Goal: Task Accomplishment & Management: Manage account settings

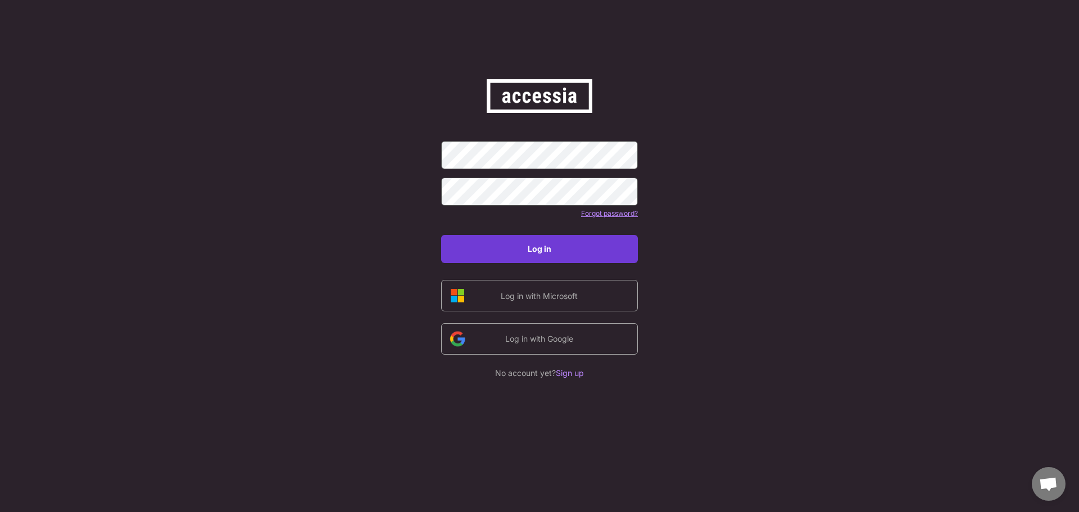
click at [534, 254] on button "Log in" at bounding box center [539, 249] width 197 height 28
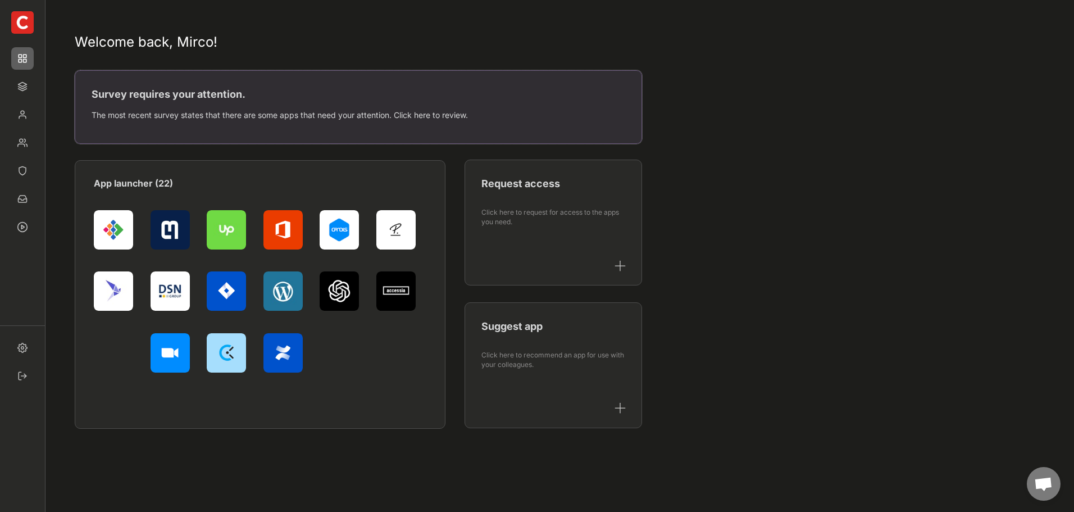
click at [162, 110] on div "The most recent survey states that there are some apps that need your attention…" at bounding box center [358, 115] width 533 height 16
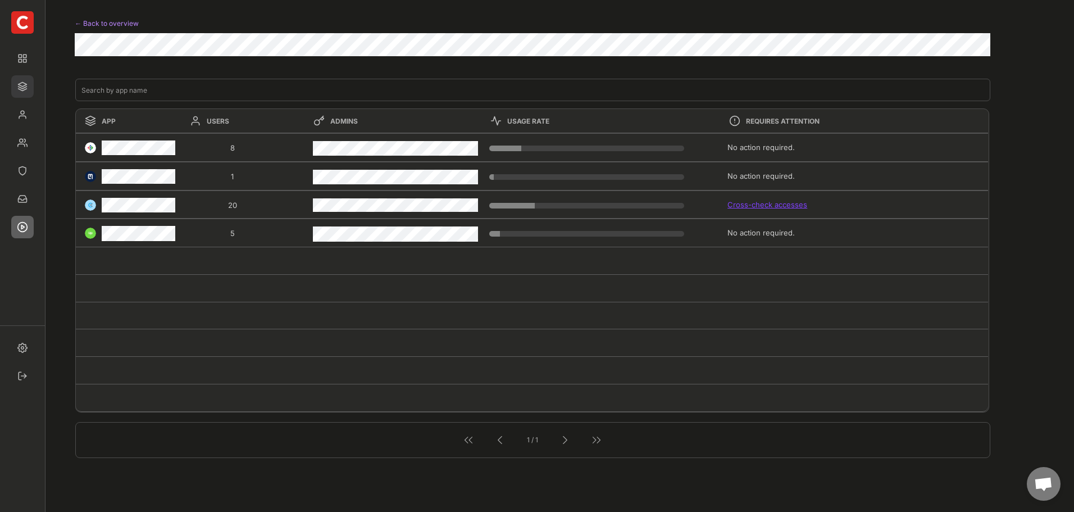
click at [24, 87] on img at bounding box center [22, 86] width 22 height 22
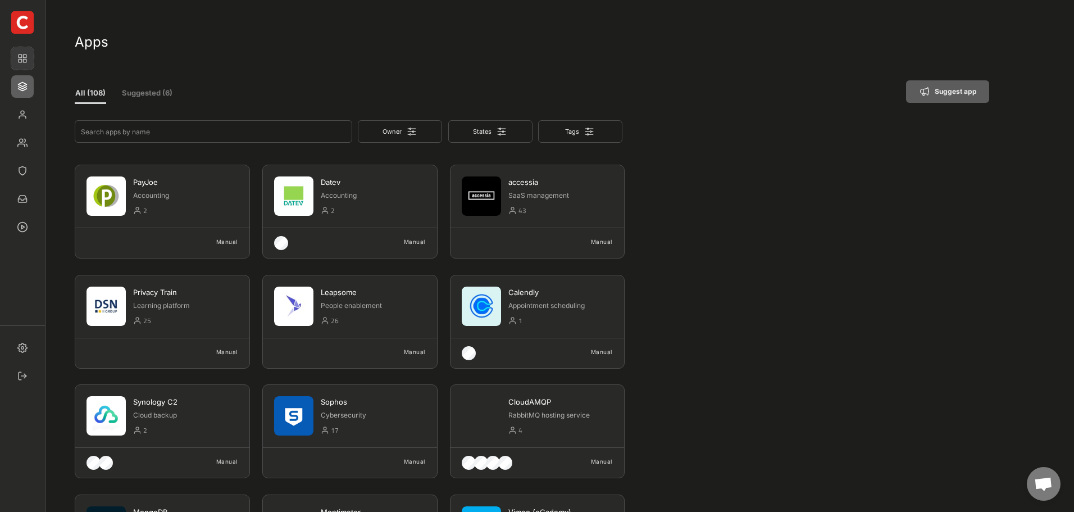
click at [25, 60] on img at bounding box center [22, 58] width 22 height 22
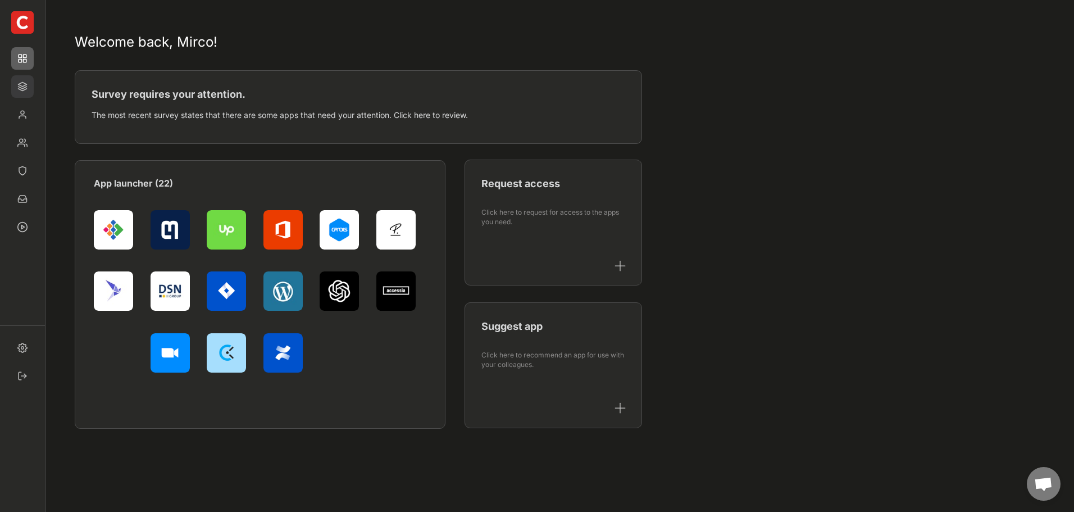
click at [29, 90] on img at bounding box center [22, 86] width 22 height 22
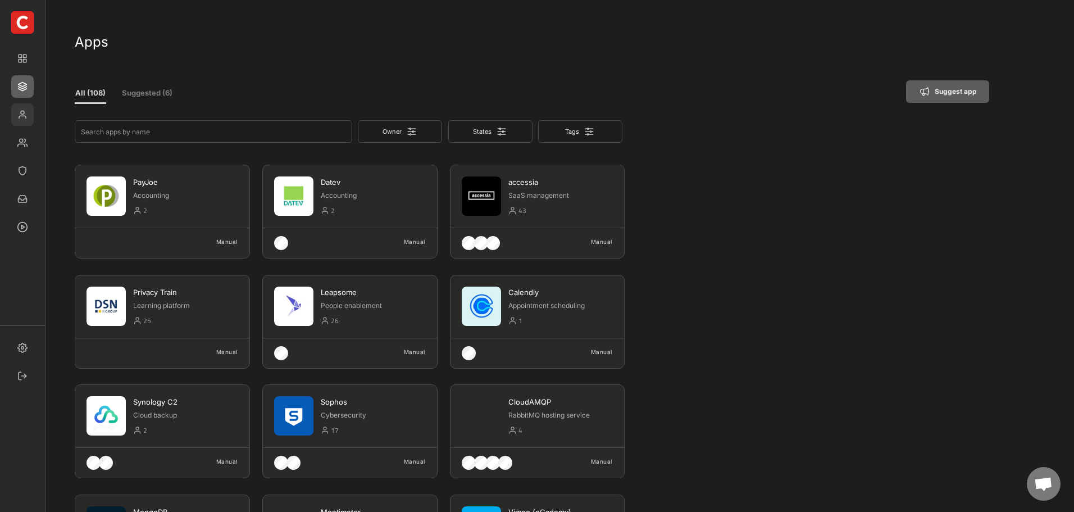
click at [29, 112] on img at bounding box center [22, 114] width 22 height 22
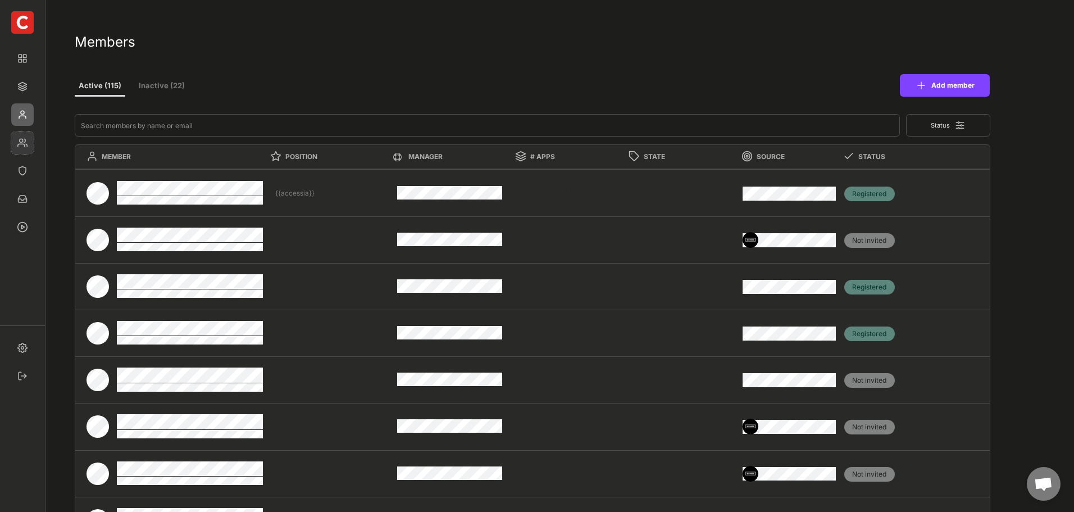
click at [31, 144] on img at bounding box center [22, 142] width 22 height 22
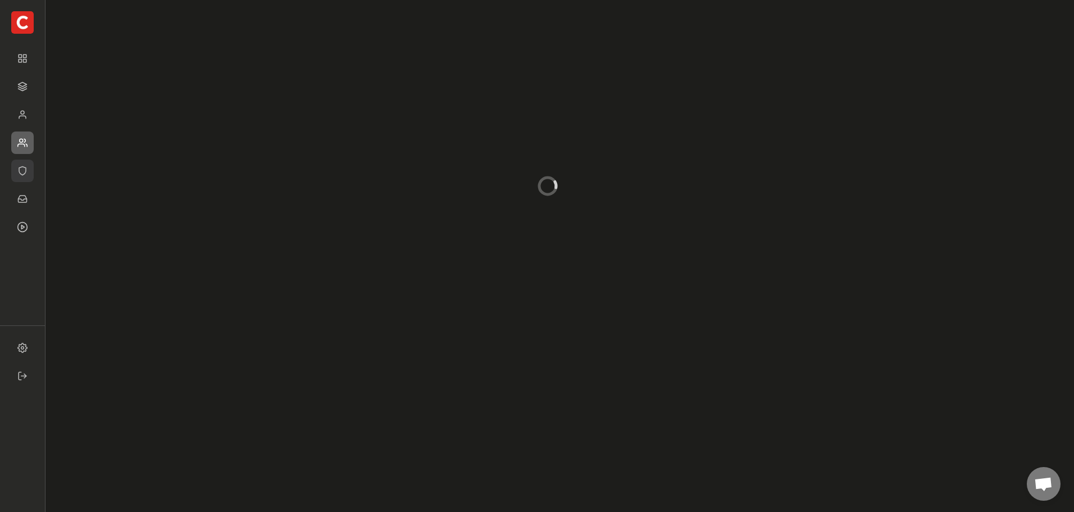
click at [28, 170] on img at bounding box center [22, 171] width 22 height 22
click at [187, 81] on button "Audit-ready (4)" at bounding box center [177, 82] width 67 height 20
type input "1"
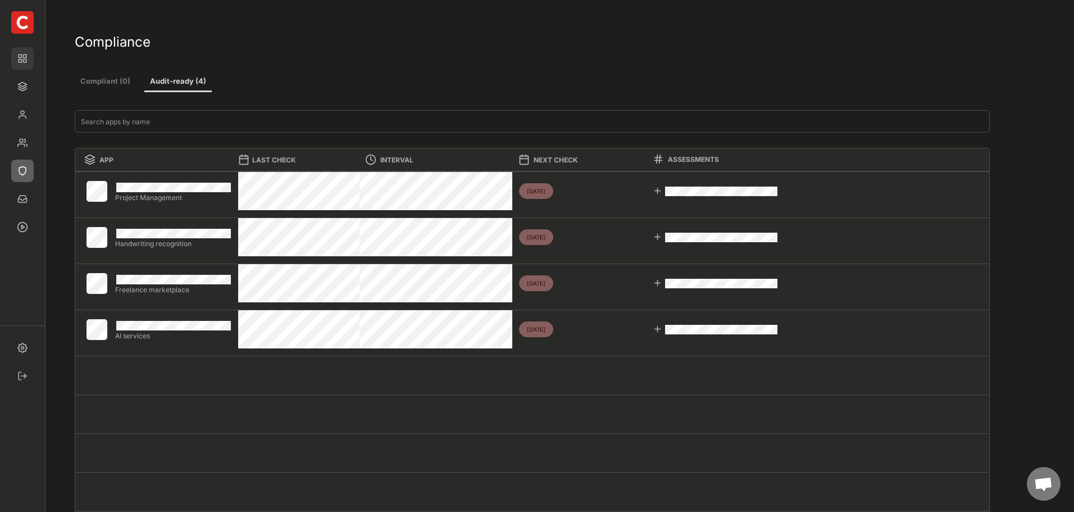
click at [23, 57] on img at bounding box center [22, 58] width 22 height 22
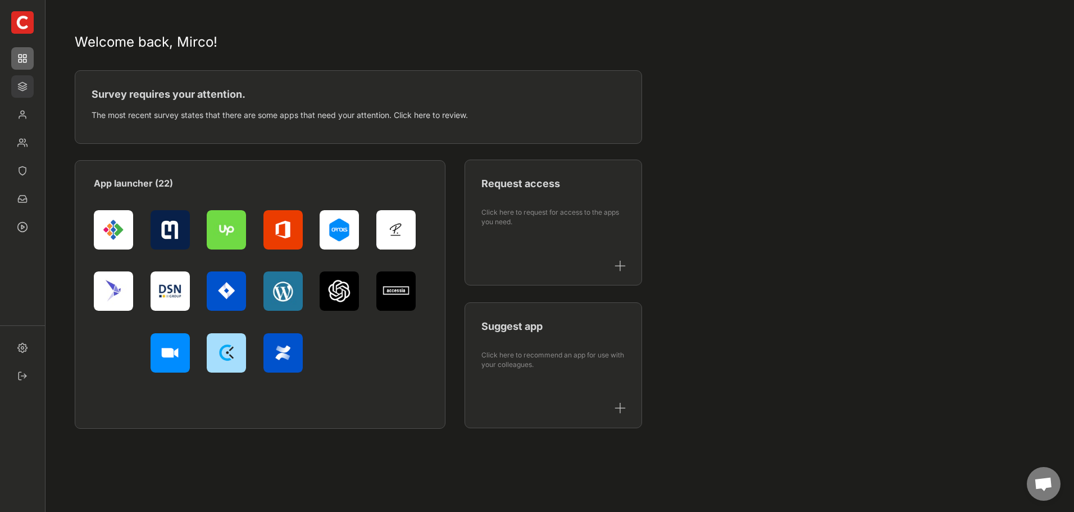
click at [21, 81] on img at bounding box center [22, 86] width 22 height 22
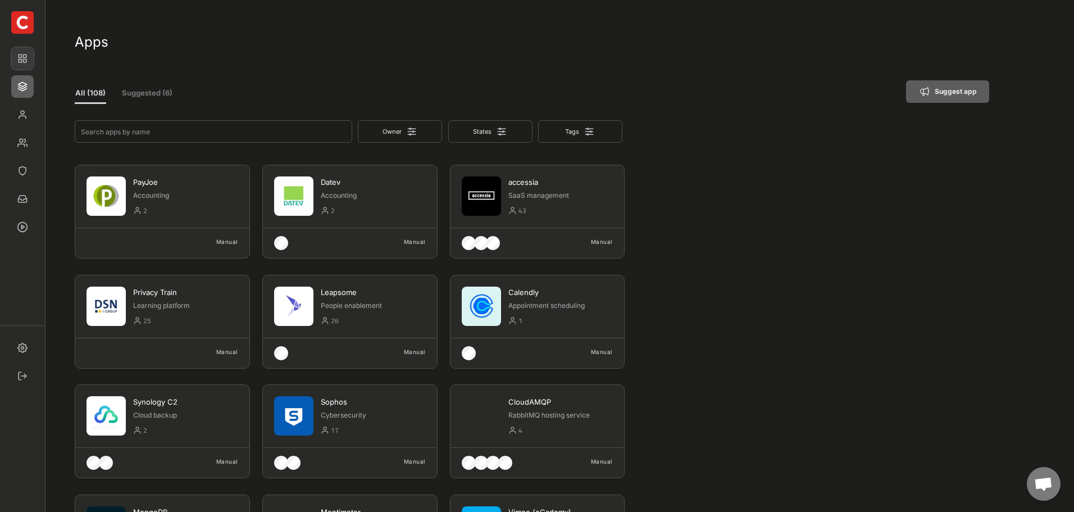
click at [22, 56] on img at bounding box center [22, 58] width 22 height 22
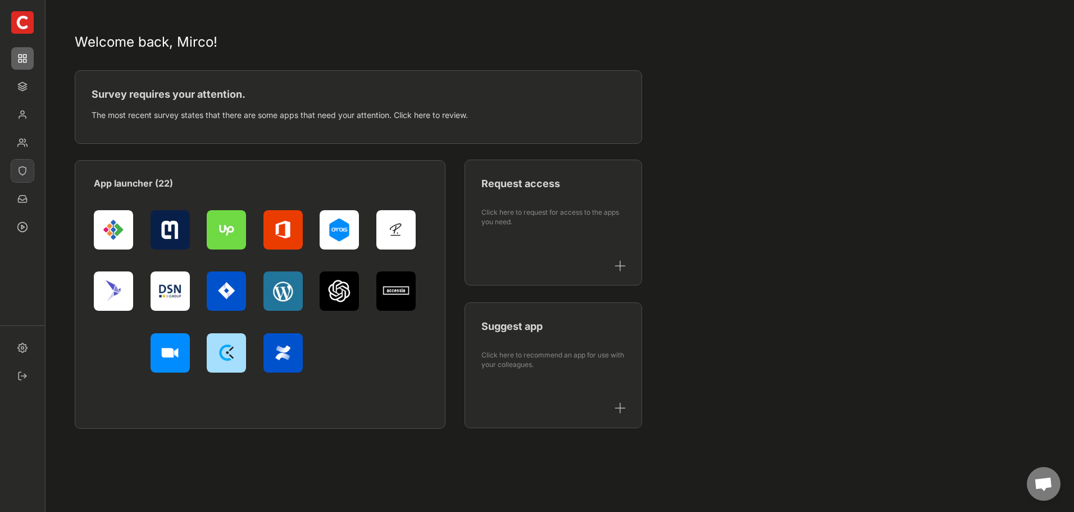
click at [26, 166] on img at bounding box center [22, 171] width 22 height 22
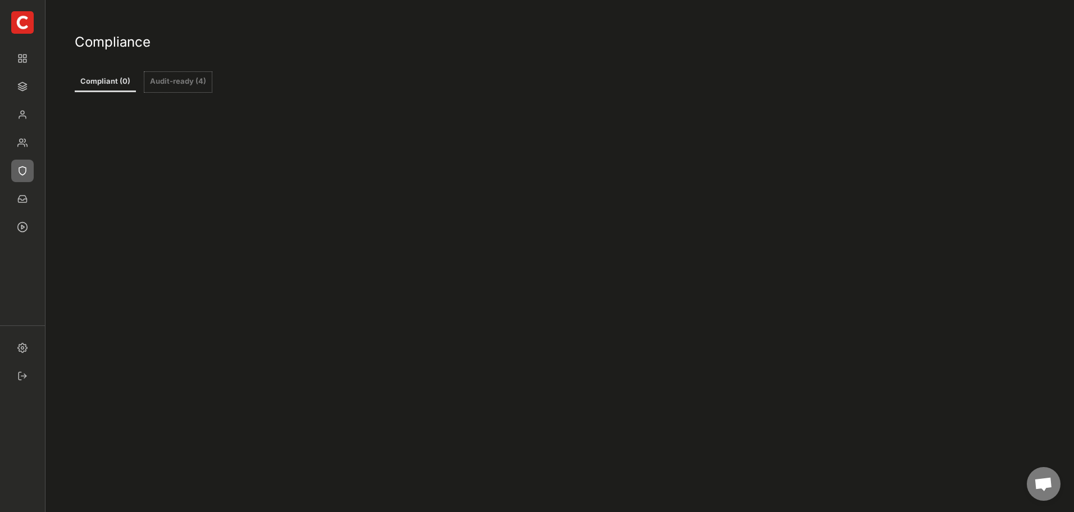
click at [197, 84] on button "Audit-ready (4)" at bounding box center [177, 82] width 67 height 20
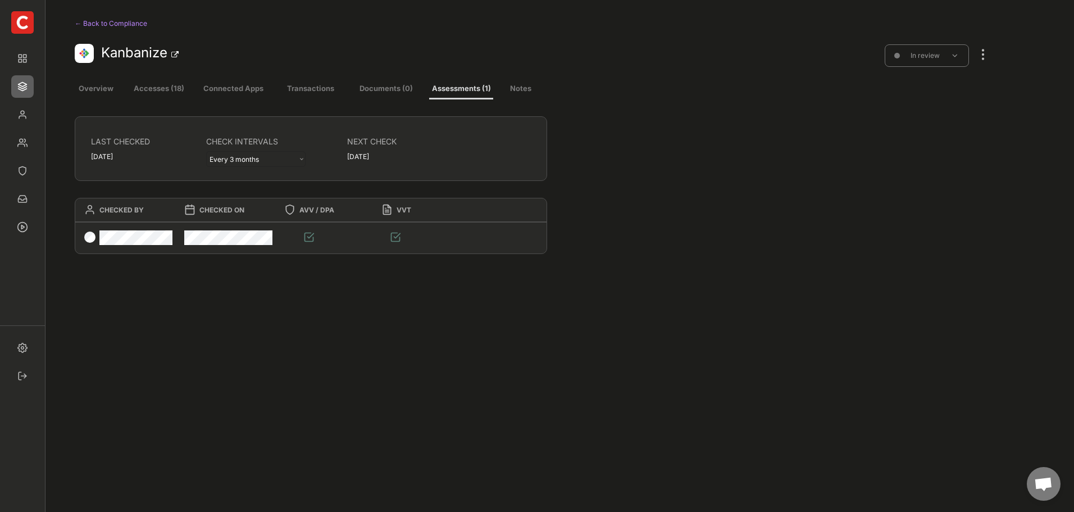
click at [87, 17] on div "← Back to Compliance" at bounding box center [155, 23] width 160 height 13
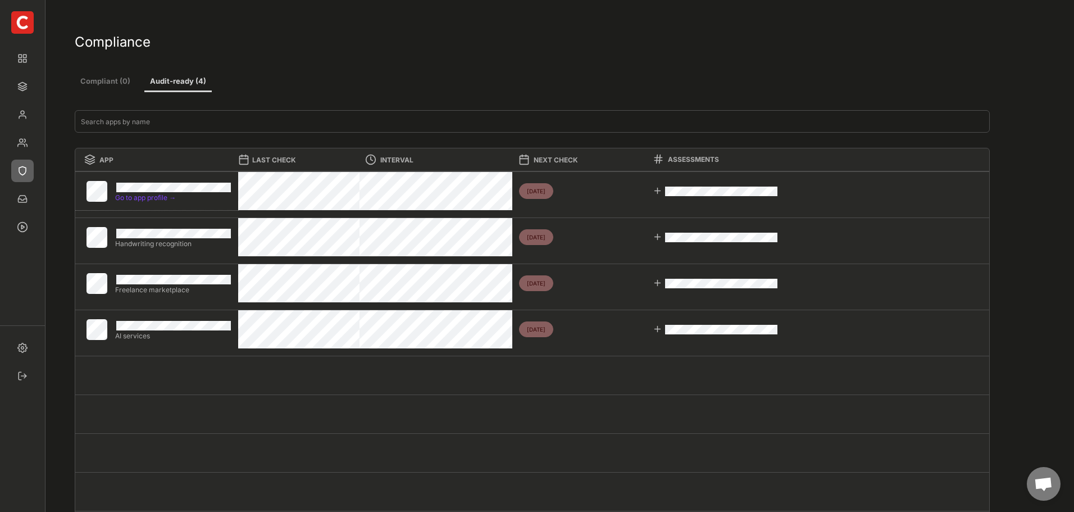
drag, startPoint x: 157, startPoint y: 201, endPoint x: 140, endPoint y: 199, distance: 17.0
click at [140, 199] on div "Go to app profile →" at bounding box center [173, 197] width 116 height 7
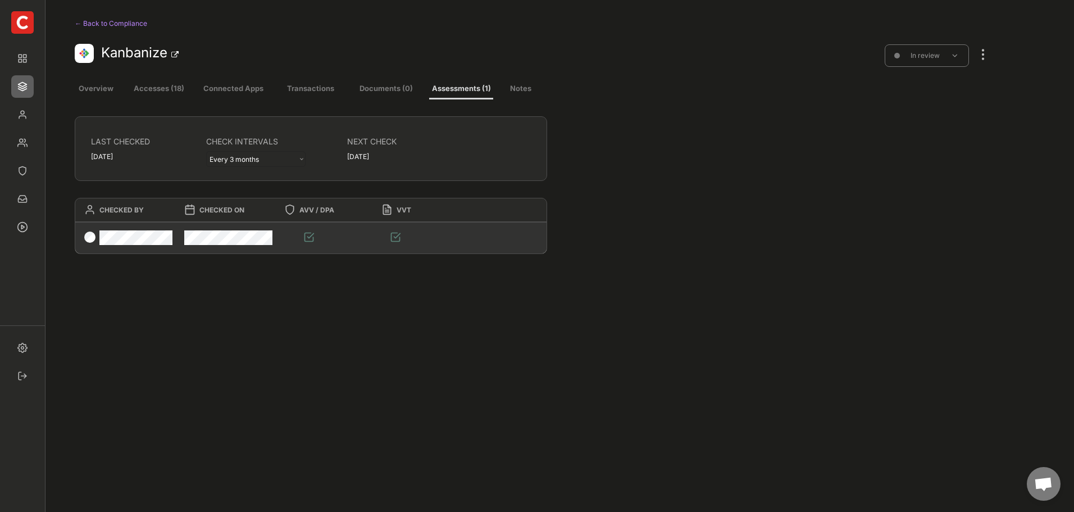
click at [307, 235] on div at bounding box center [308, 236] width 11 height 11
click at [109, 23] on div "← Back to Compliance" at bounding box center [155, 23] width 160 height 13
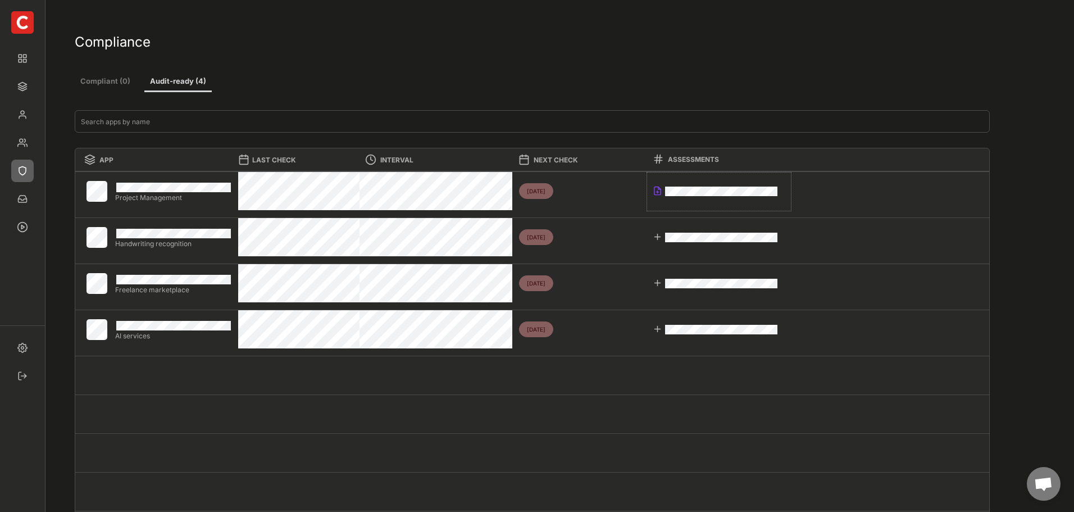
click at [657, 190] on div at bounding box center [658, 191] width 10 height 10
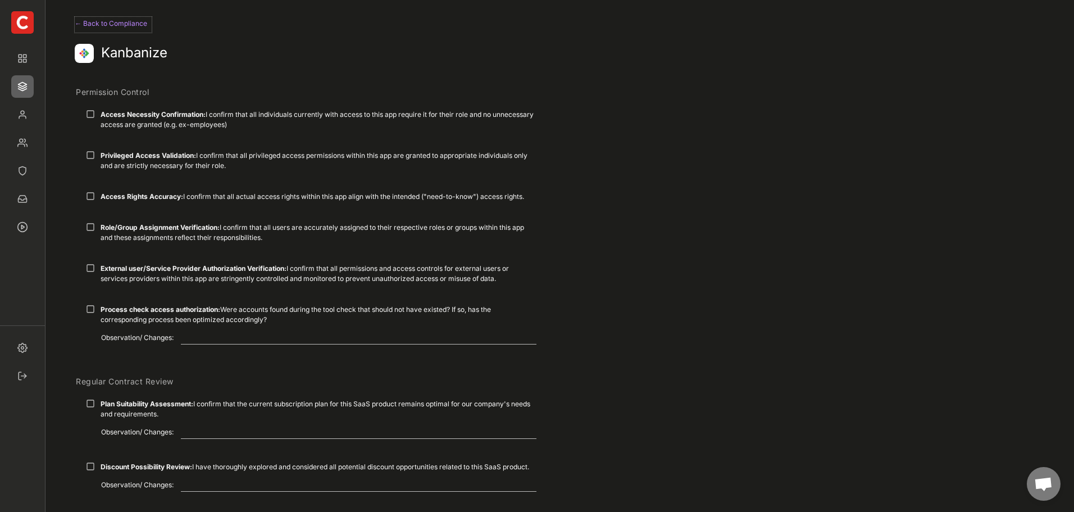
click at [95, 26] on div "← Back to Compliance" at bounding box center [113, 23] width 77 height 13
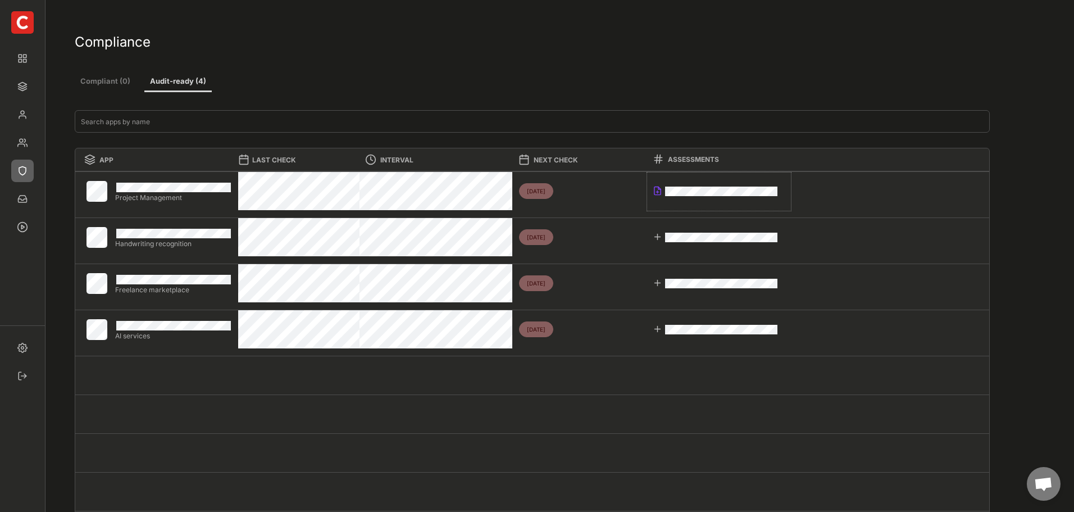
click at [657, 188] on div at bounding box center [658, 191] width 10 height 10
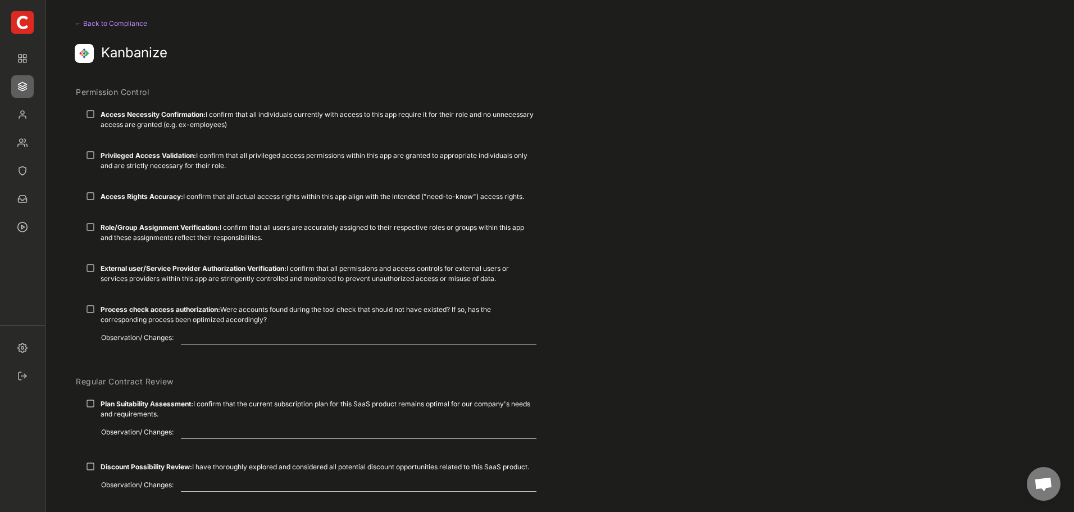
click at [79, 18] on div "← Back to Compliance" at bounding box center [113, 23] width 77 height 13
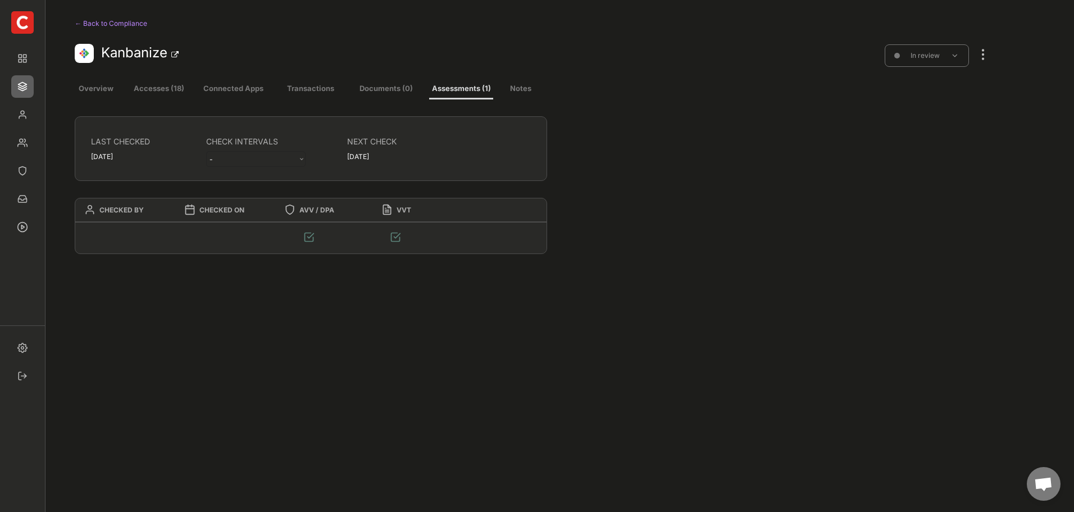
select select ""every_3_months""
click at [97, 22] on div "← Back to Compliance" at bounding box center [155, 23] width 160 height 13
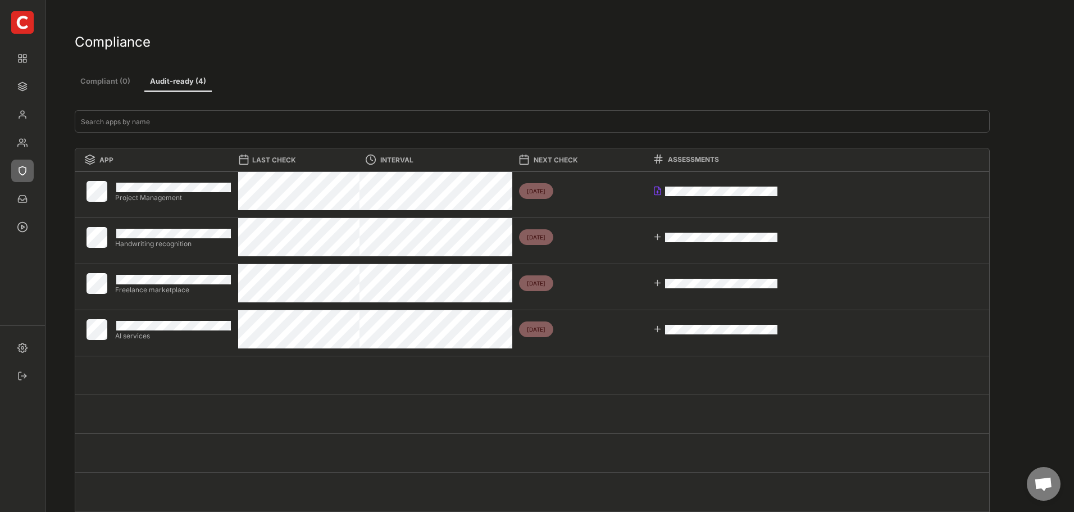
click at [658, 191] on div at bounding box center [658, 191] width 10 height 10
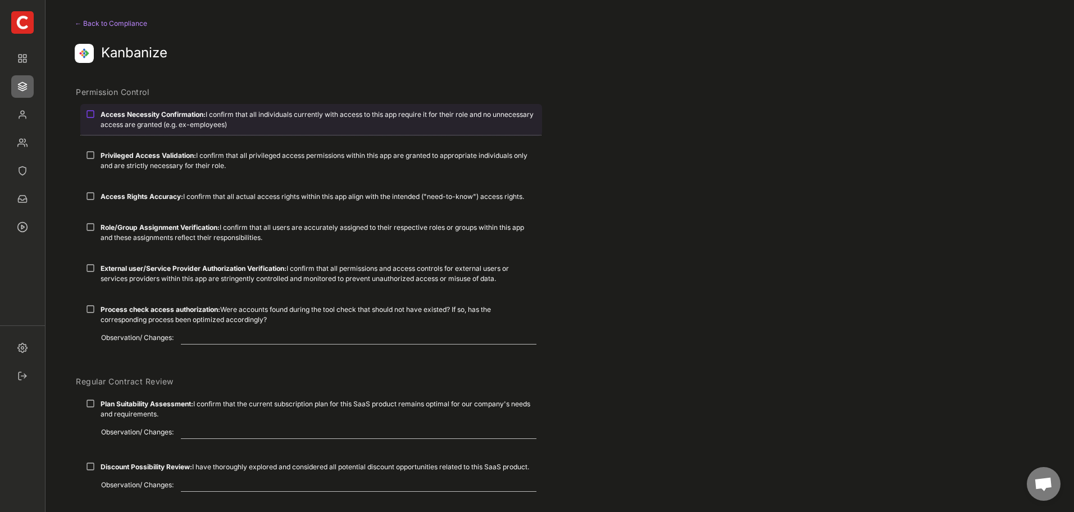
click at [95, 114] on div at bounding box center [90, 114] width 9 height 9
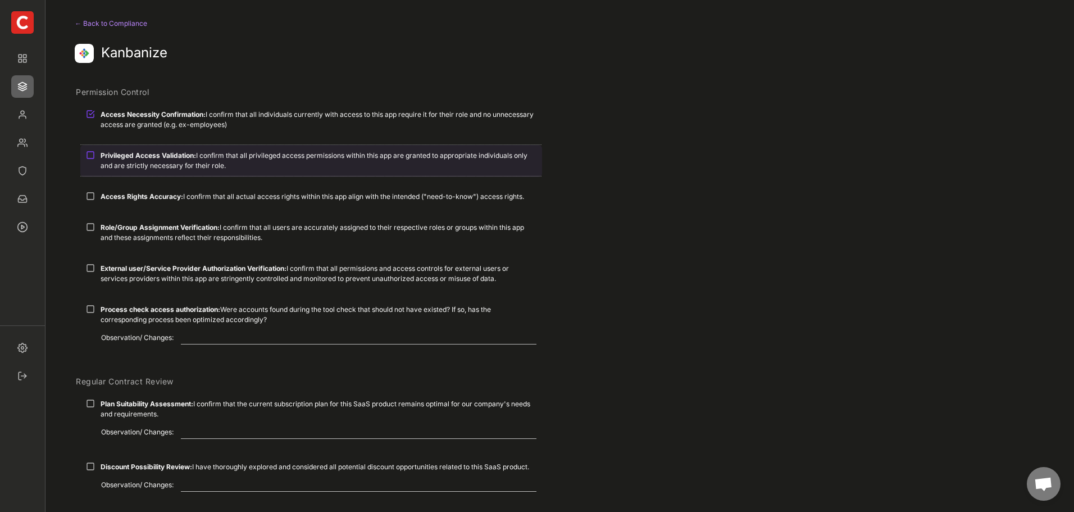
click at [92, 153] on div at bounding box center [90, 155] width 9 height 9
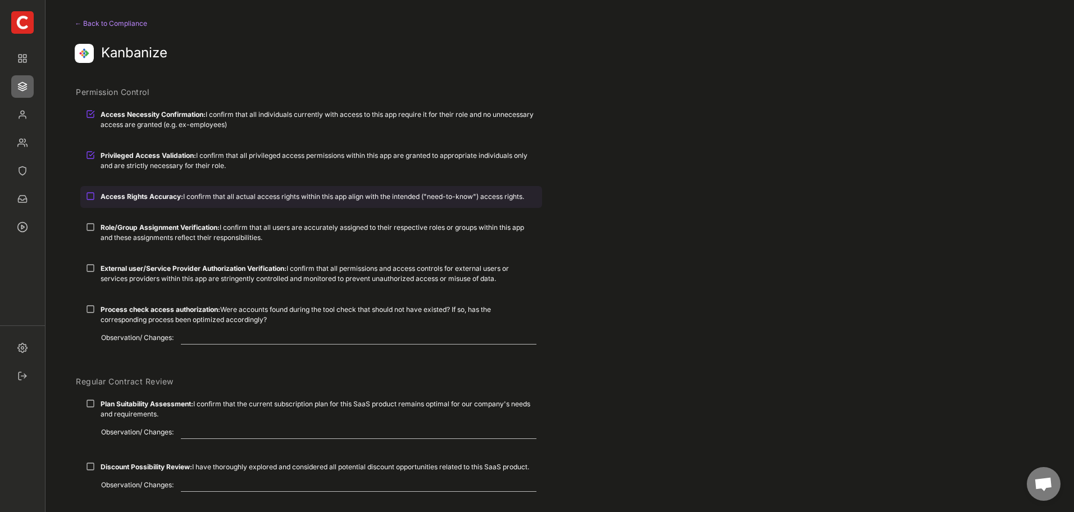
click at [90, 194] on div at bounding box center [90, 196] width 9 height 9
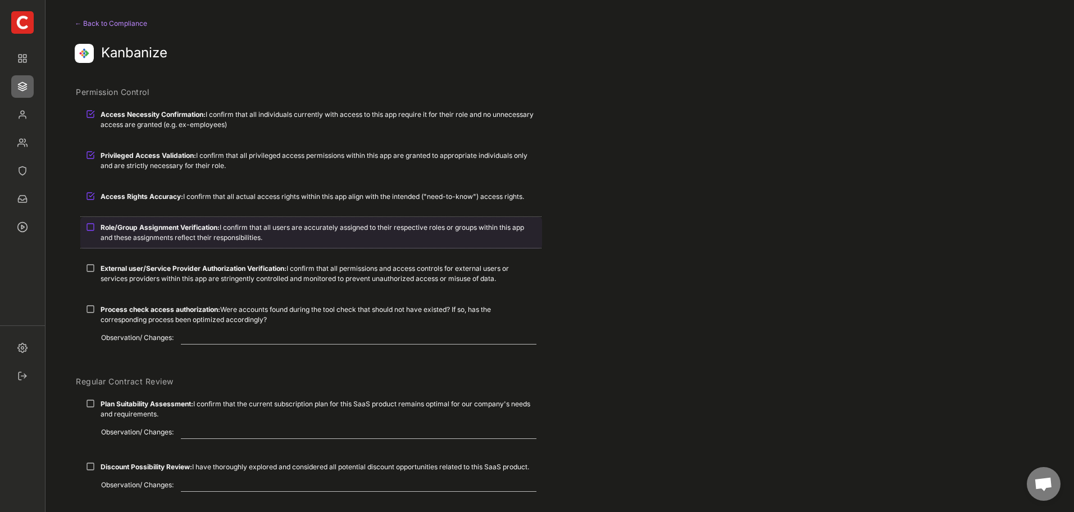
click at [94, 229] on div at bounding box center [90, 227] width 9 height 9
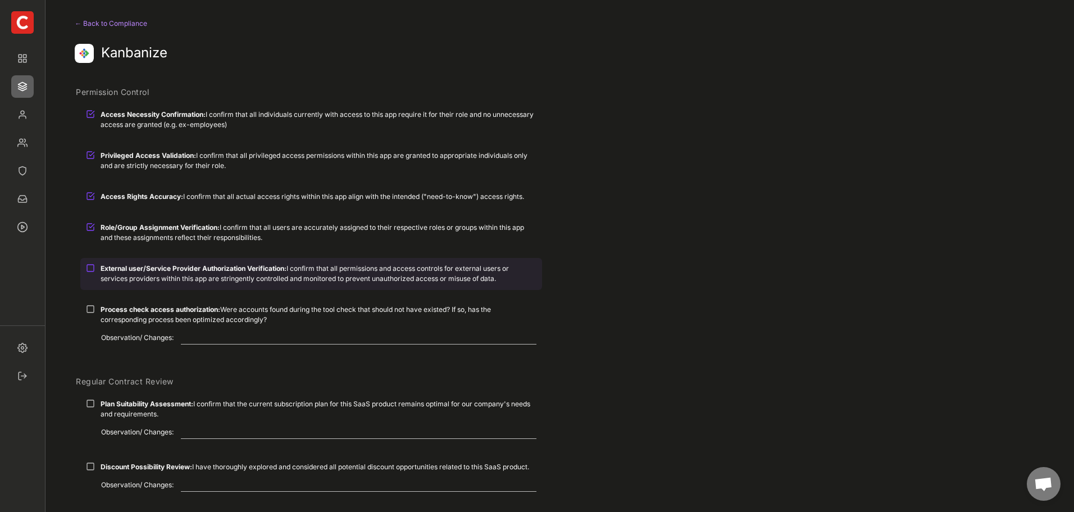
click at [93, 268] on div at bounding box center [90, 268] width 9 height 9
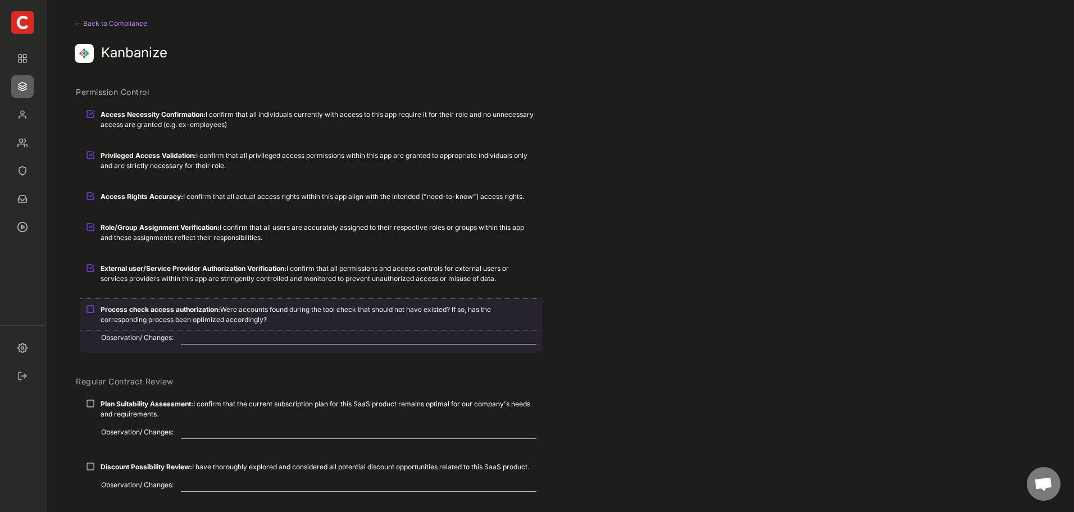
click at [90, 312] on div at bounding box center [90, 309] width 9 height 9
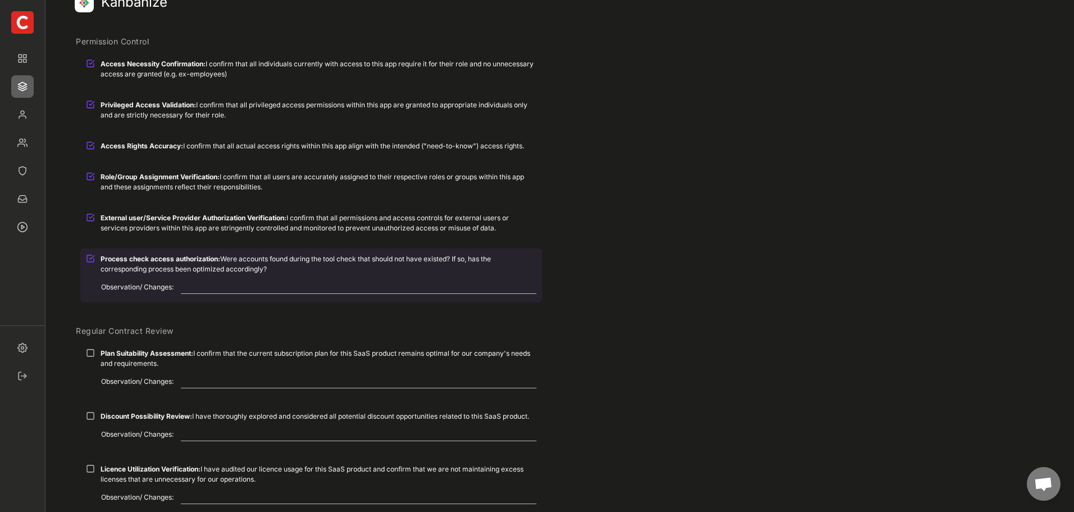
scroll to position [169, 0]
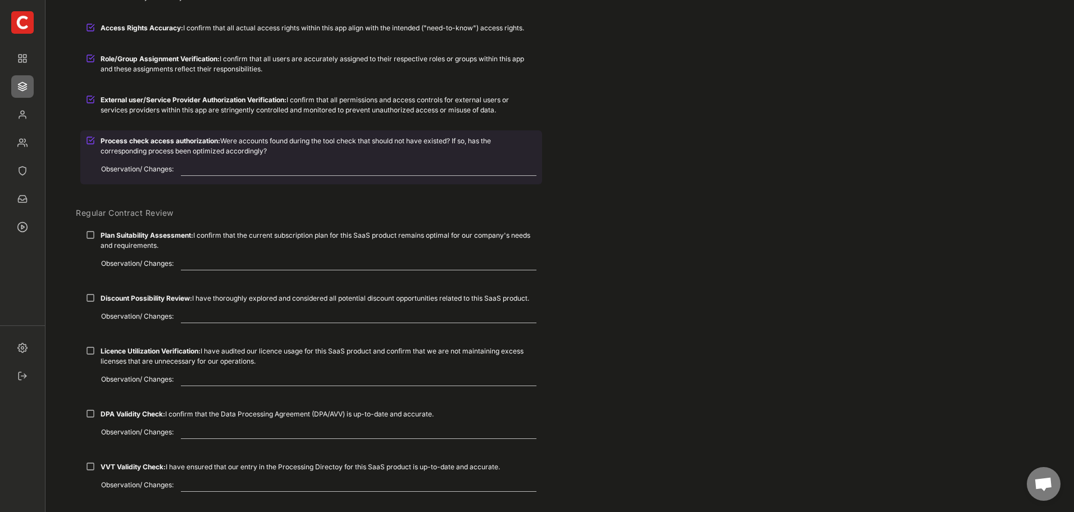
click at [93, 139] on div at bounding box center [90, 140] width 9 height 9
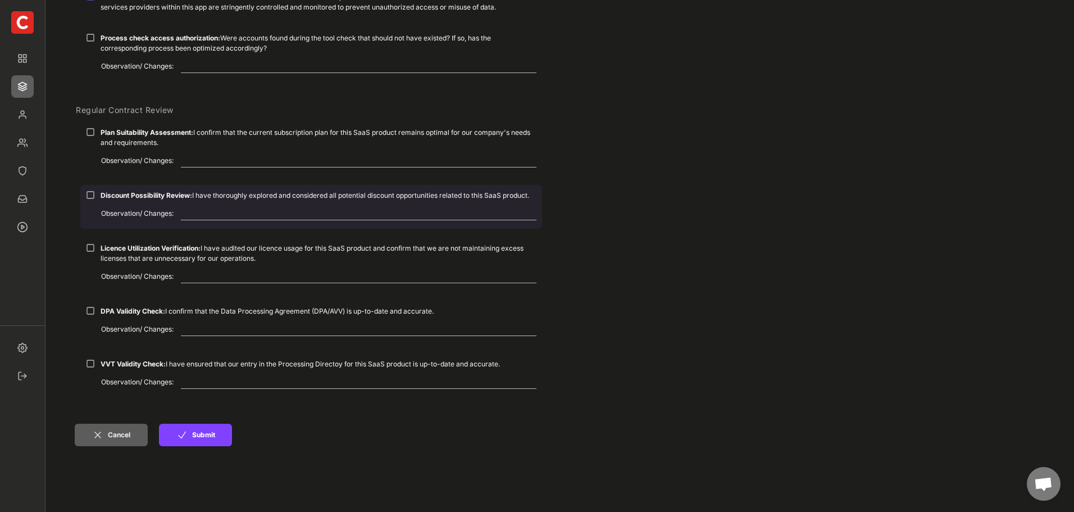
scroll to position [281, 0]
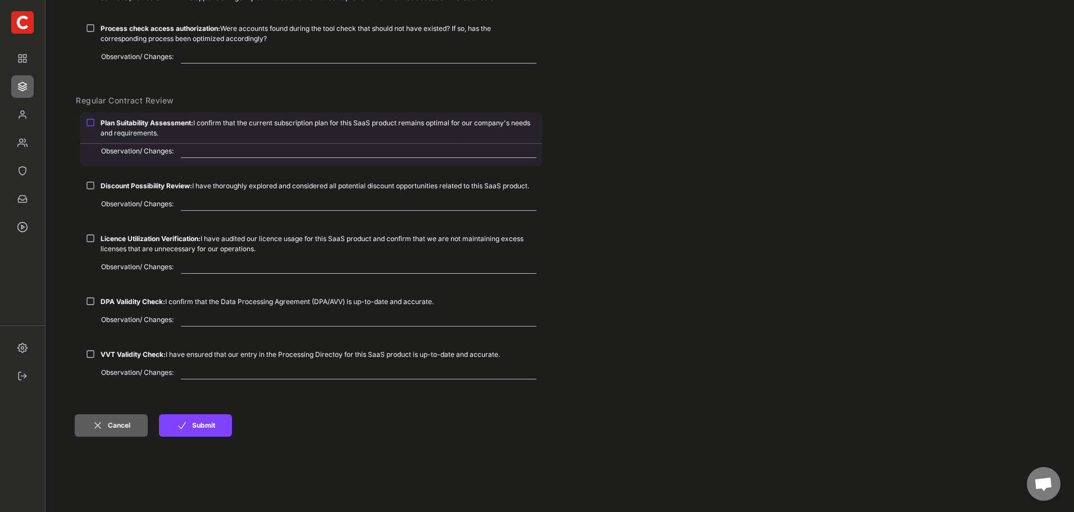
click at [93, 123] on div at bounding box center [90, 122] width 9 height 9
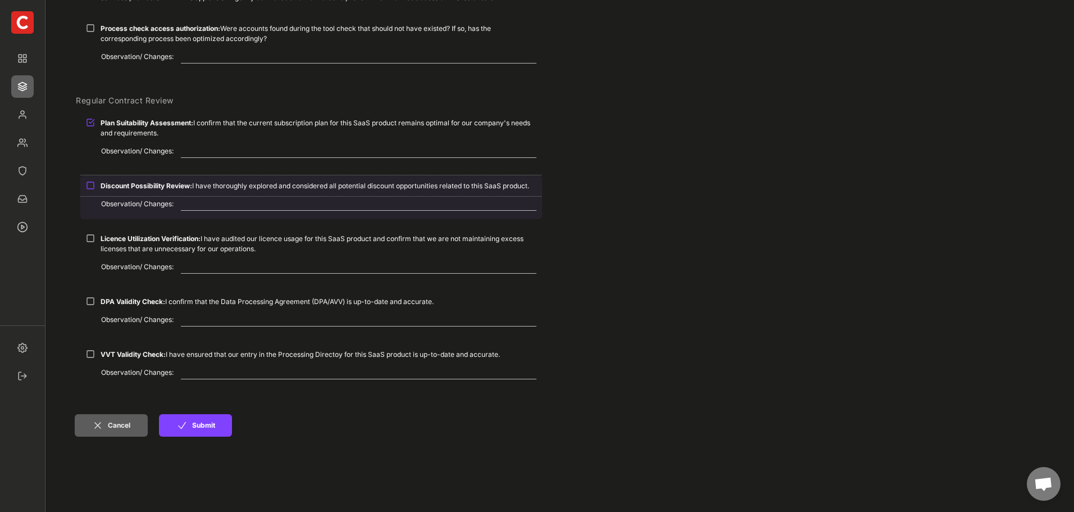
click at [89, 183] on div at bounding box center [90, 185] width 9 height 9
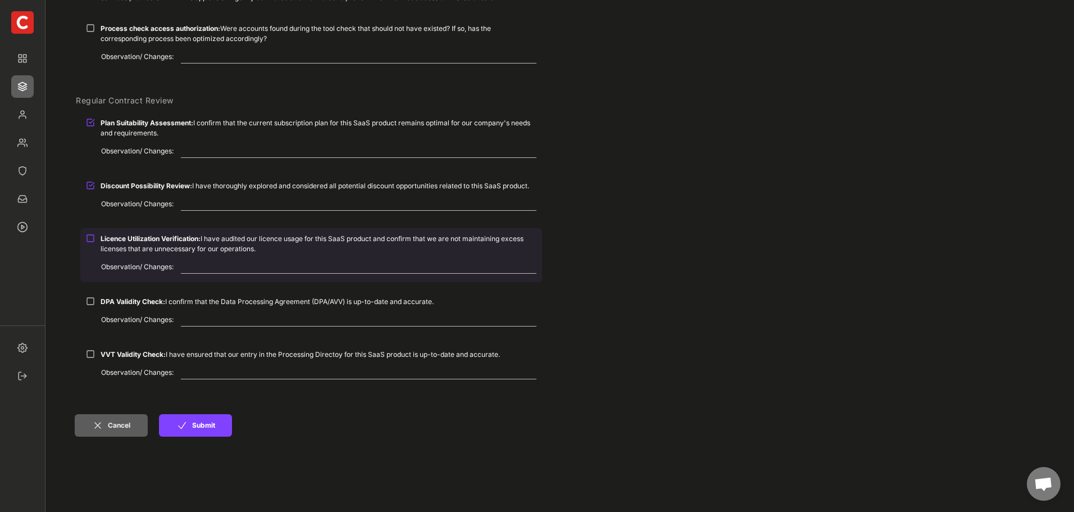
click at [90, 238] on div at bounding box center [90, 238] width 9 height 9
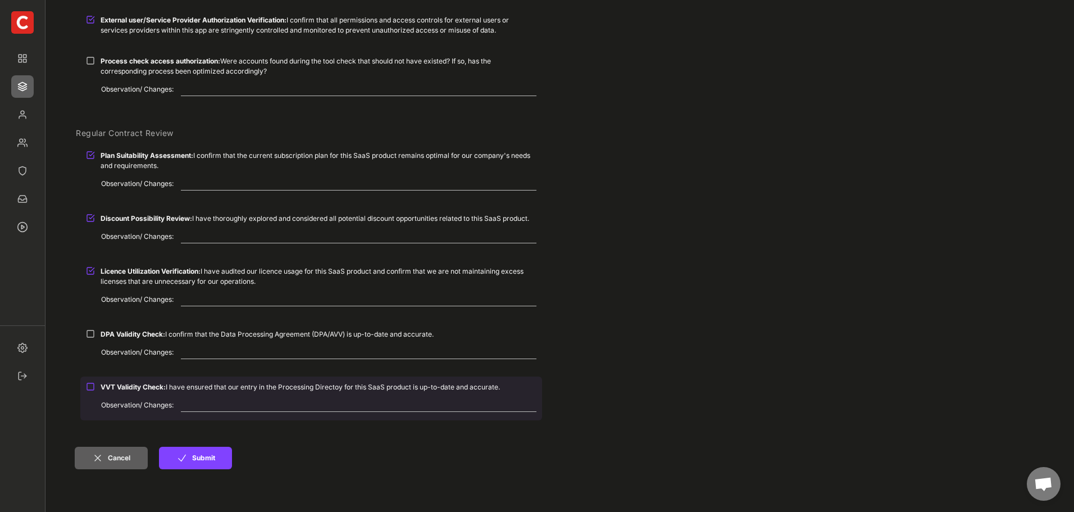
scroll to position [393, 0]
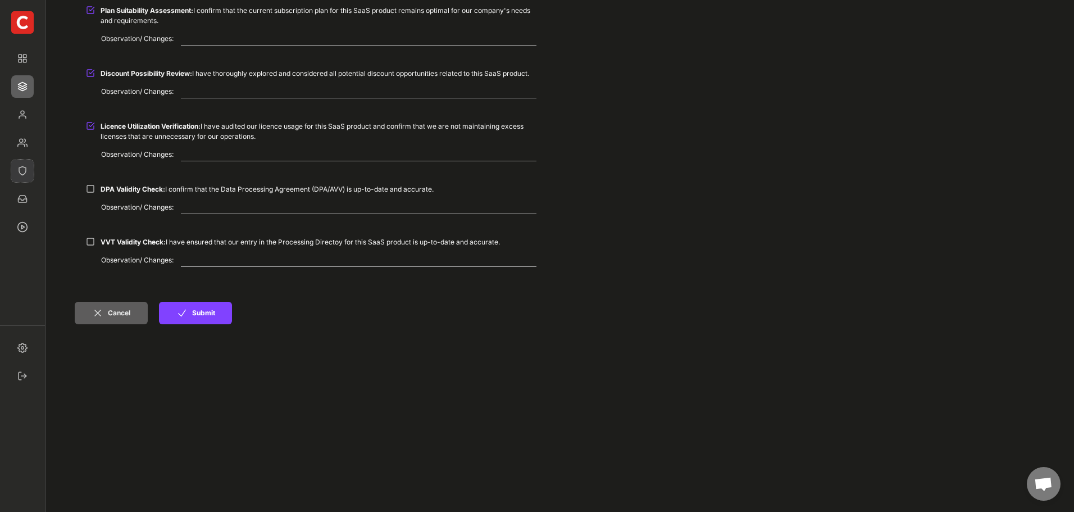
drag, startPoint x: 25, startPoint y: 164, endPoint x: 331, endPoint y: 368, distance: 367.8
click at [331, 379] on div "← Back to Compliance Kanbanize CHECKED BY CHECKED ON Mirco Wieg [DATE] Permissi…" at bounding box center [533, 33] width 917 height 833
click at [22, 176] on img at bounding box center [22, 171] width 22 height 22
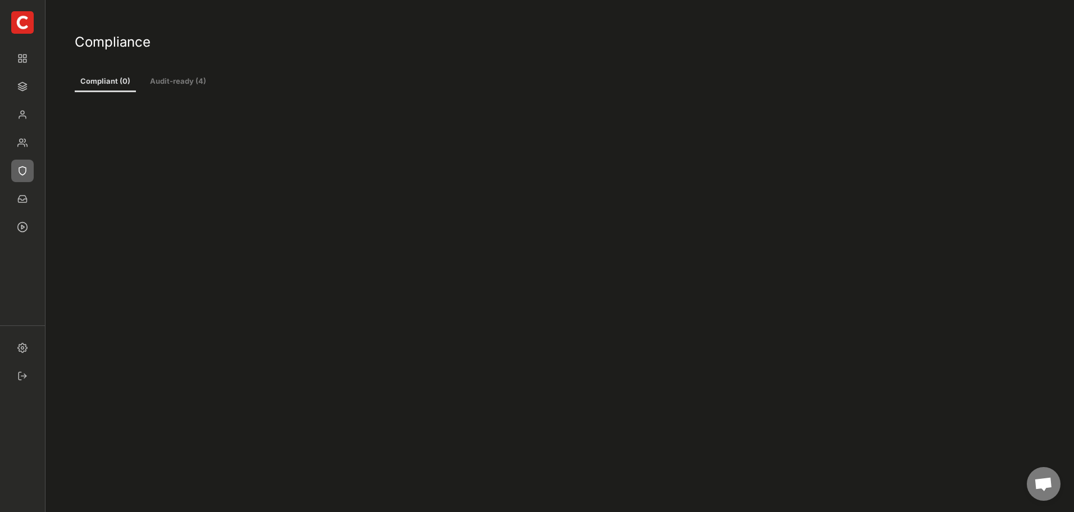
click at [190, 80] on button "Audit-ready (4)" at bounding box center [177, 82] width 67 height 20
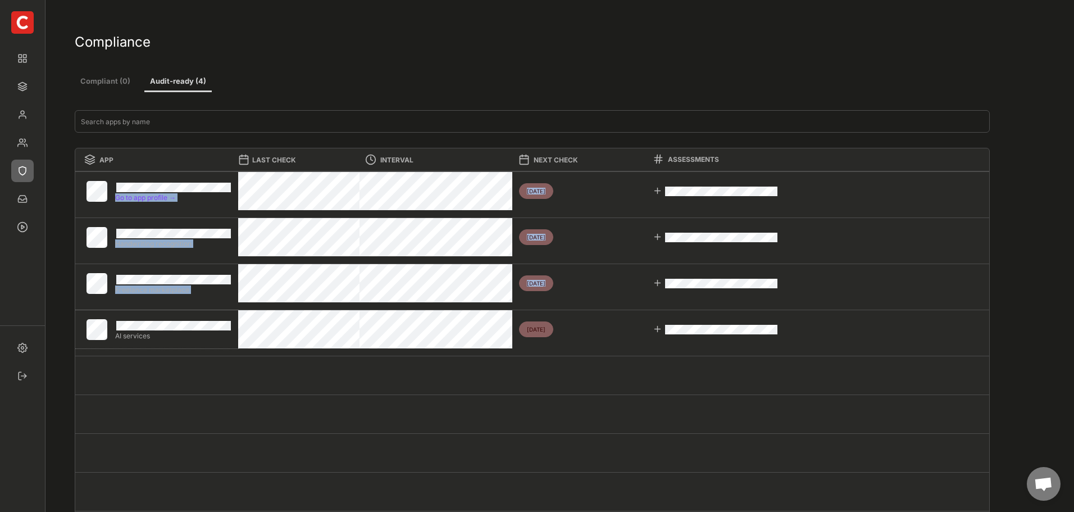
copy div "Project Management [DATE] Go to app profile → [DATE] Freelance marketplace [DAT…"
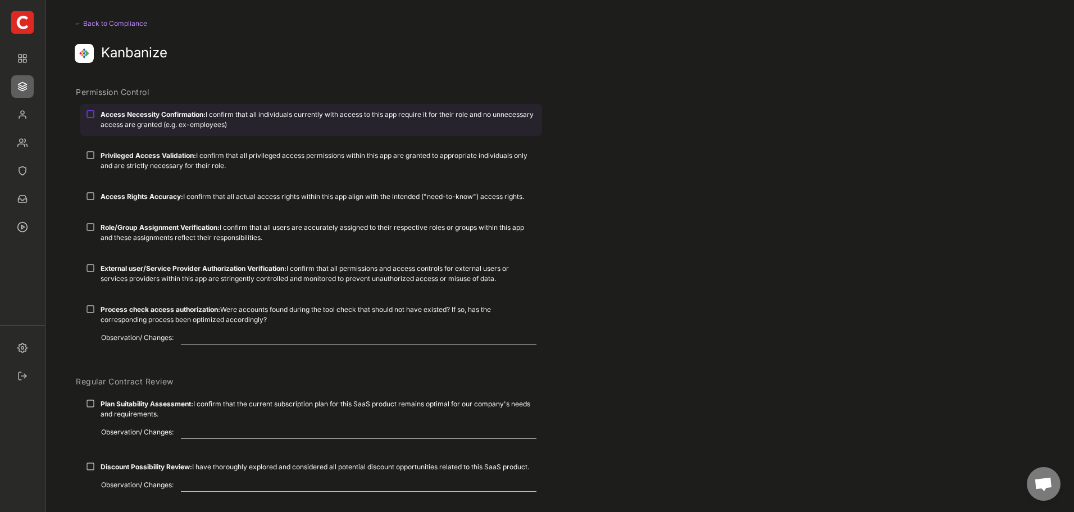
click at [97, 114] on div "Access Necessity Confirmation: I confirm that all individuals currently with ac…" at bounding box center [311, 119] width 462 height 31
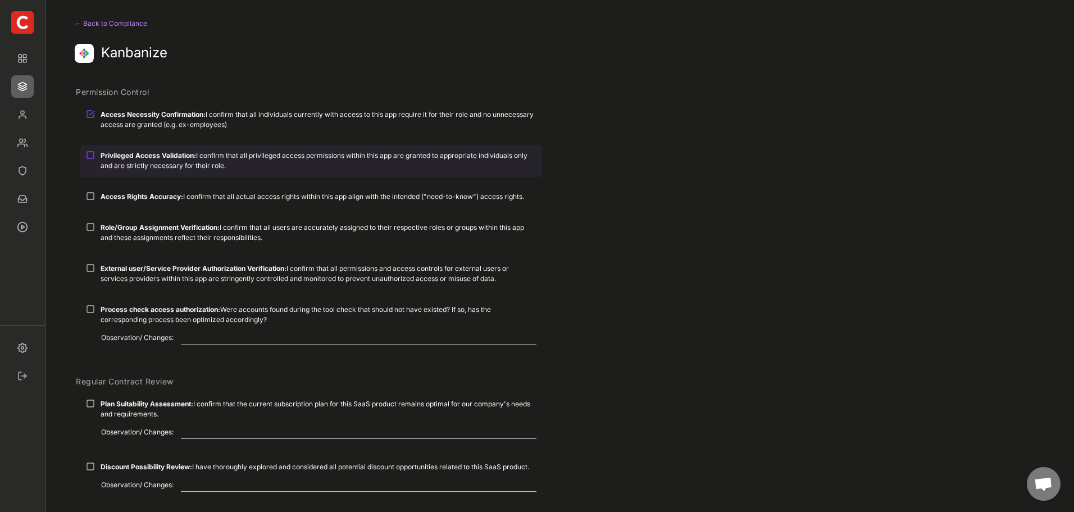
click at [90, 152] on div at bounding box center [90, 155] width 9 height 9
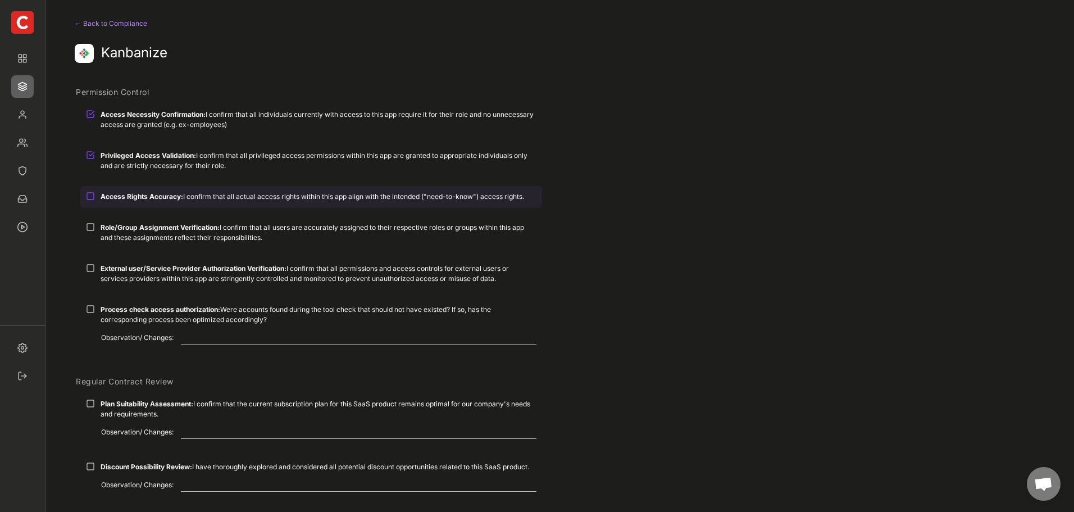
click at [88, 196] on div at bounding box center [90, 196] width 9 height 9
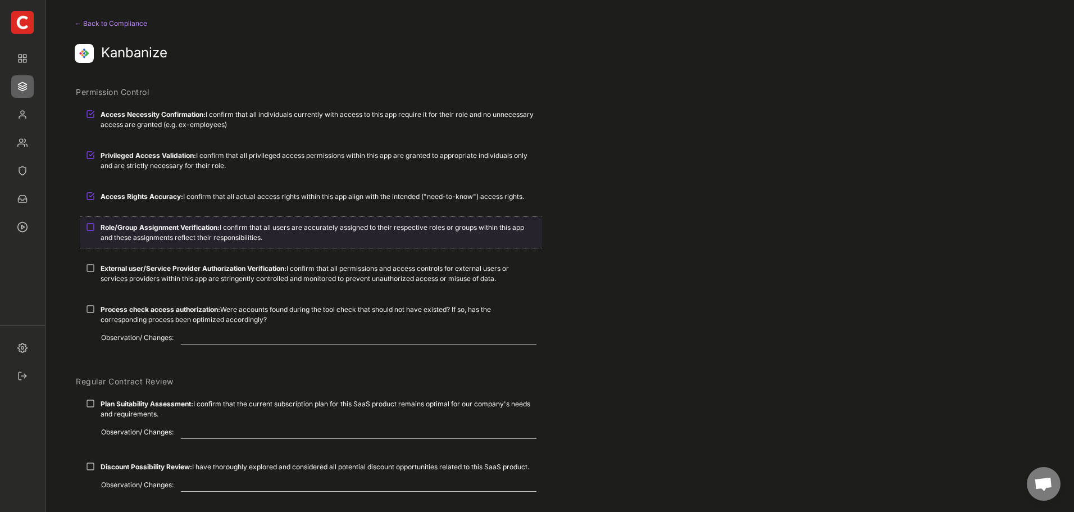
click at [90, 224] on div at bounding box center [90, 227] width 9 height 9
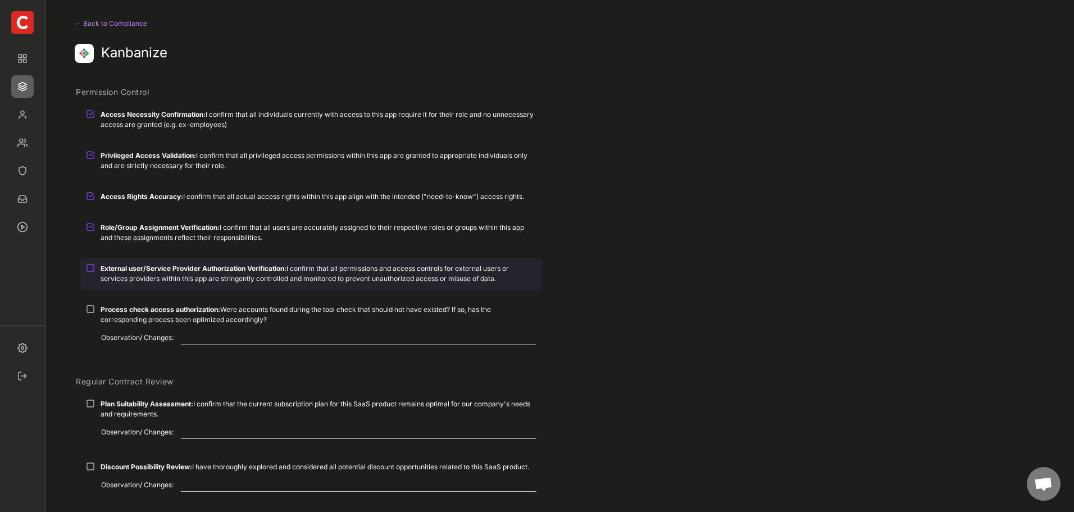
click at [90, 266] on div at bounding box center [90, 268] width 9 height 9
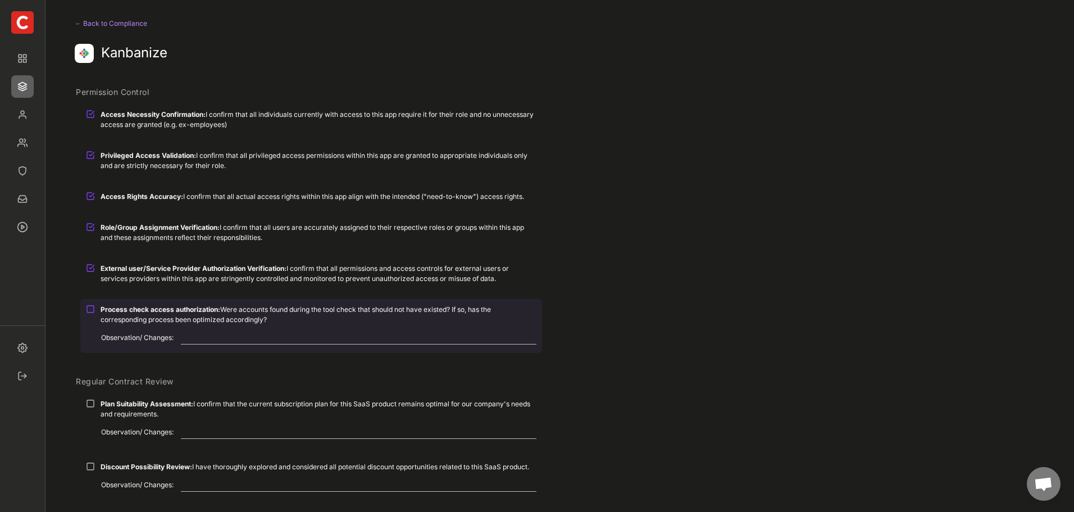
click at [89, 310] on div at bounding box center [90, 309] width 9 height 9
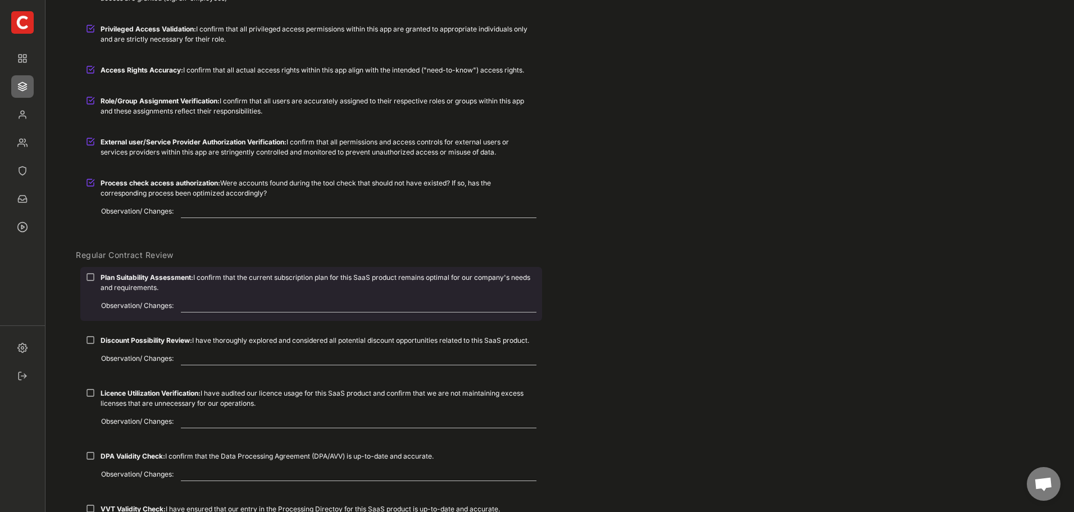
scroll to position [169, 0]
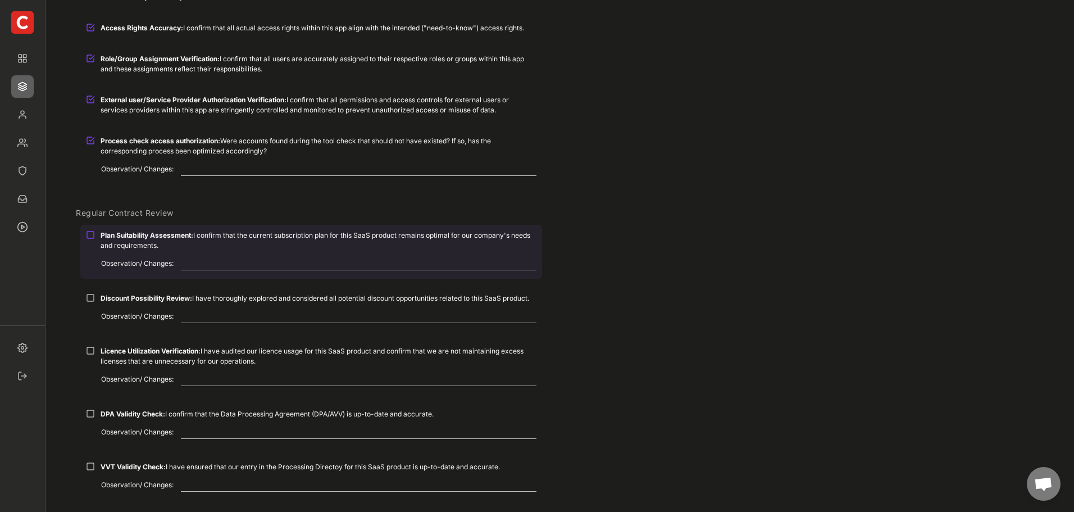
click at [89, 235] on div at bounding box center [90, 234] width 9 height 9
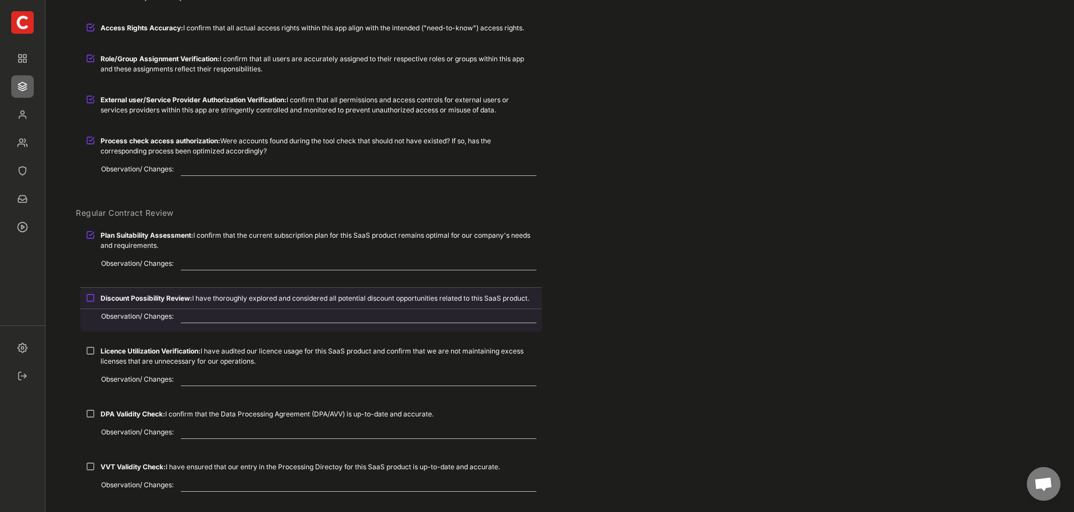
click at [93, 296] on div at bounding box center [90, 297] width 9 height 9
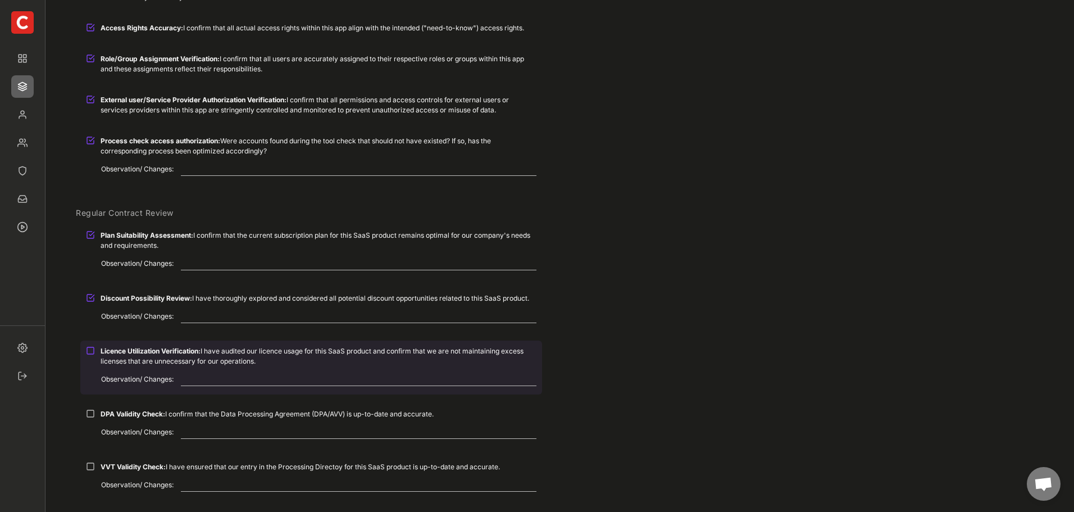
click at [94, 352] on div at bounding box center [90, 350] width 9 height 9
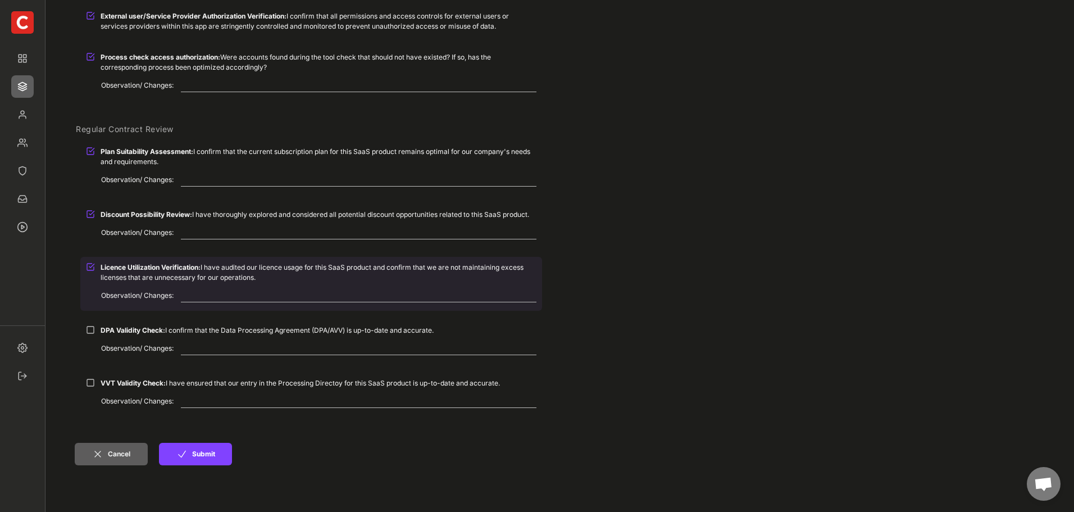
scroll to position [393, 0]
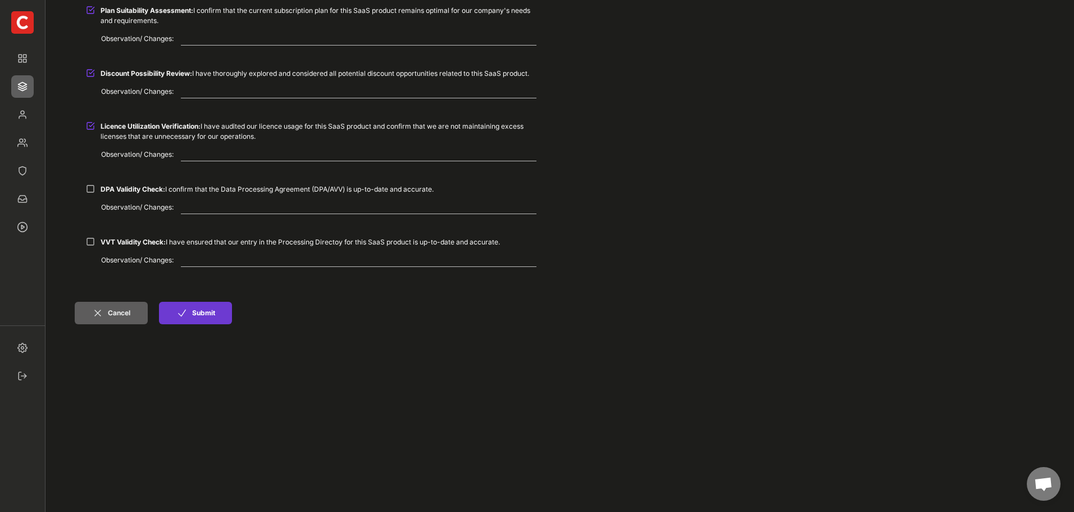
click at [211, 312] on button "Submit" at bounding box center [195, 313] width 73 height 22
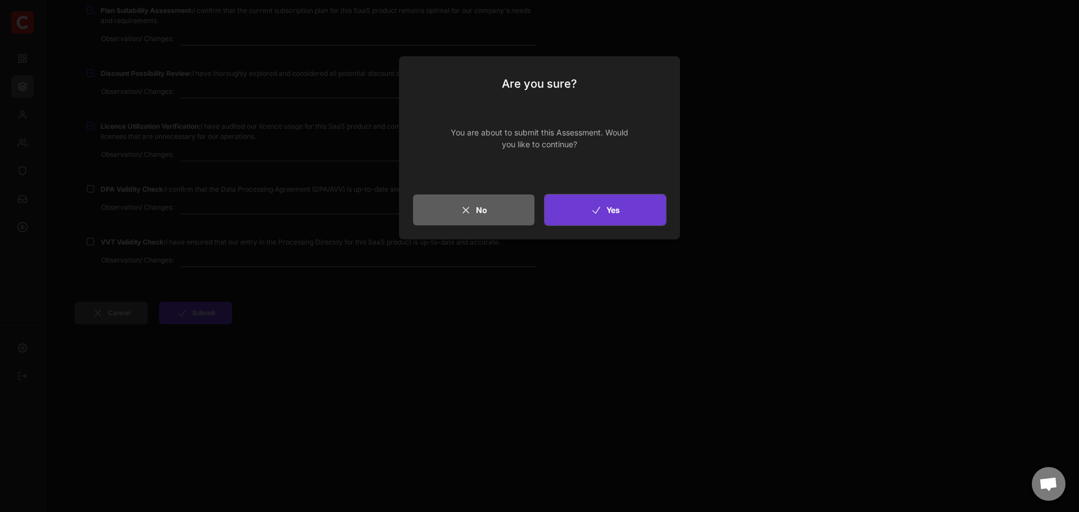
click at [596, 209] on icon at bounding box center [596, 210] width 11 height 11
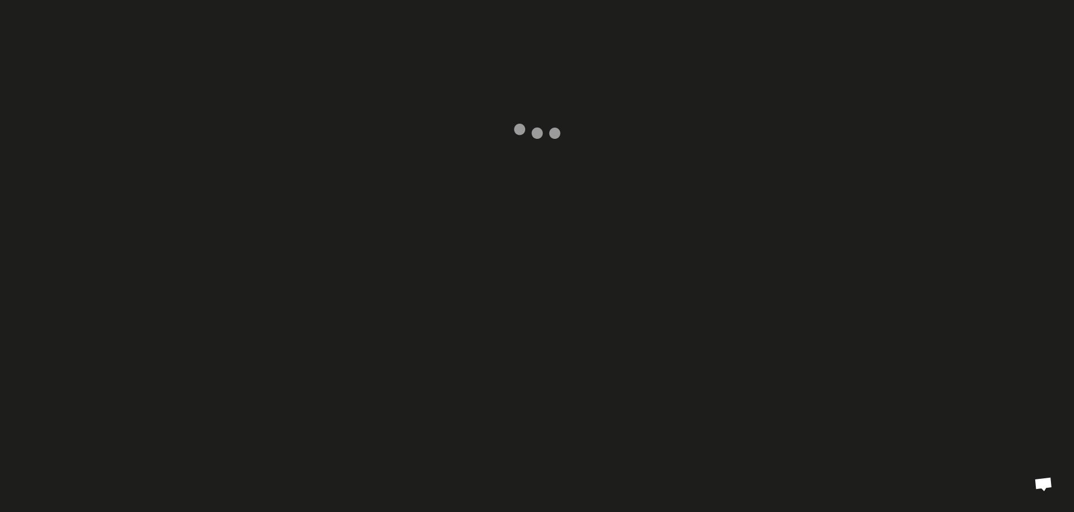
type input "1"
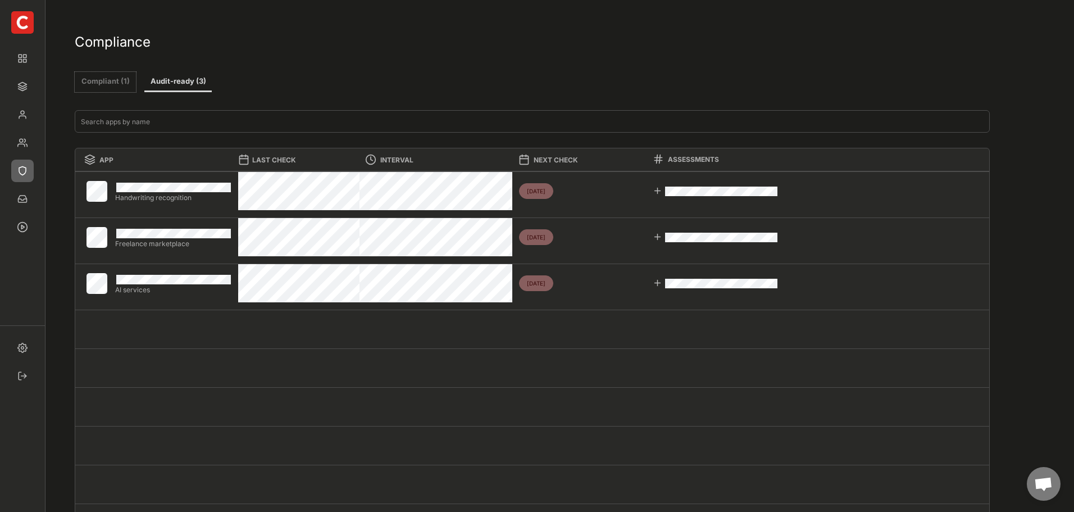
click at [88, 74] on button "Compliant (1)" at bounding box center [105, 82] width 61 height 20
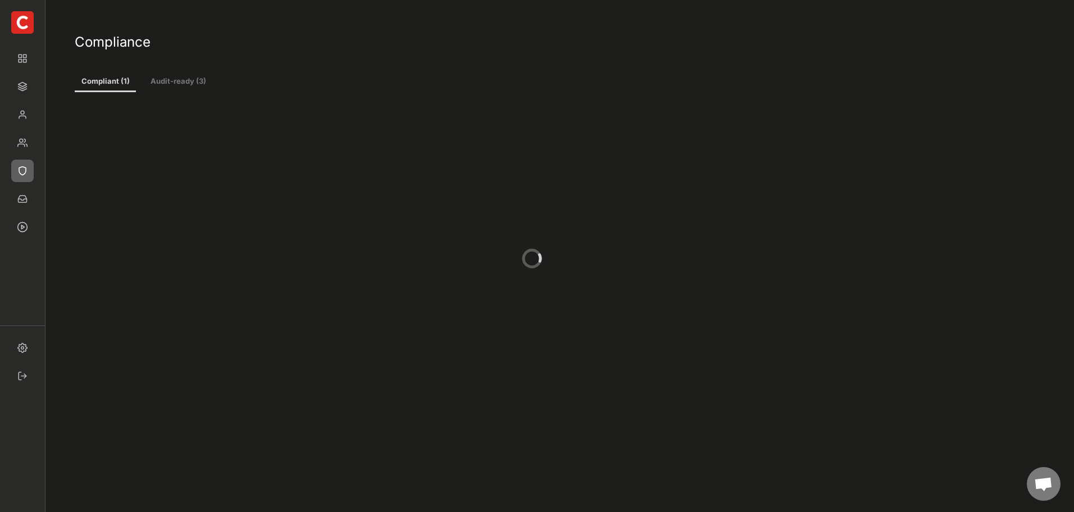
type input "1"
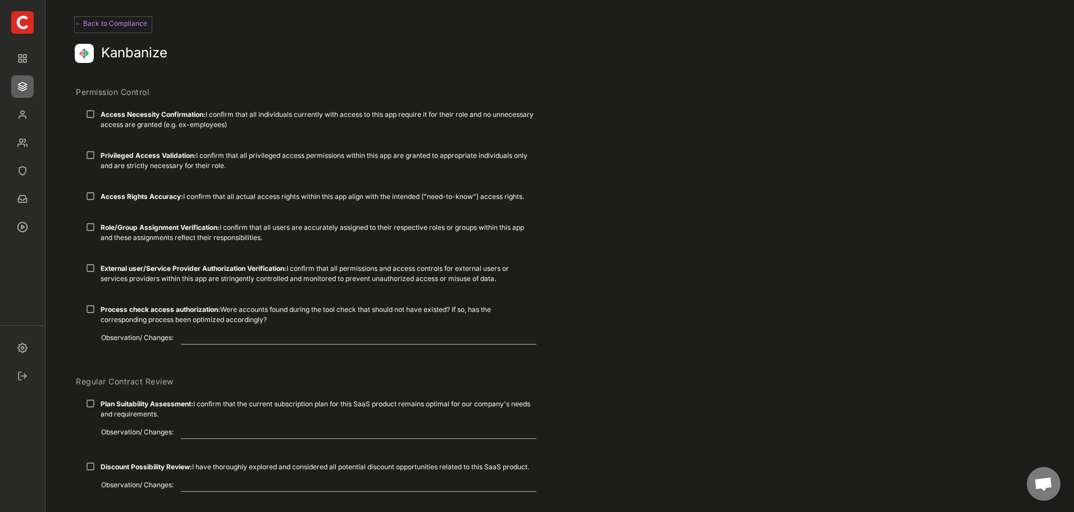
click at [115, 17] on div "← Back to Compliance" at bounding box center [113, 23] width 77 height 13
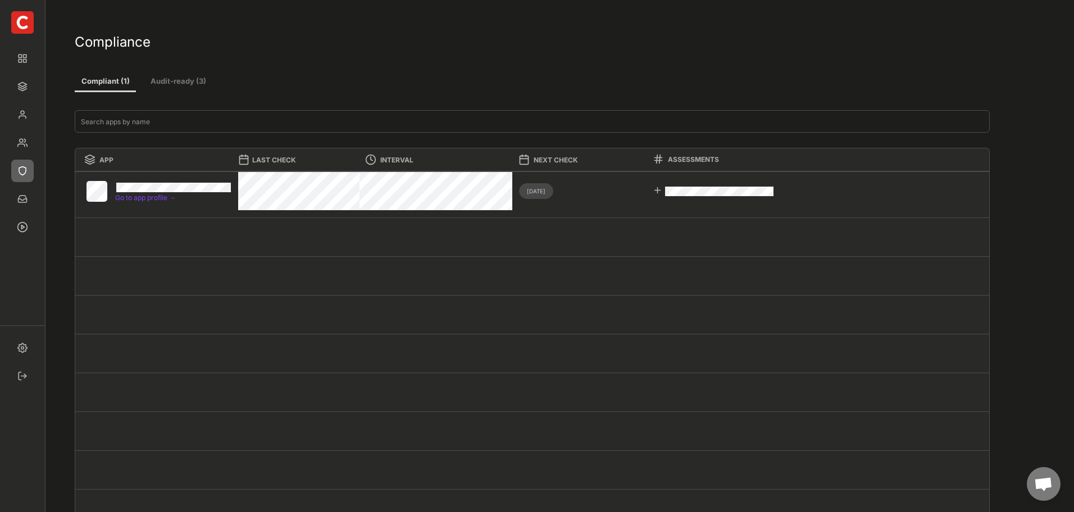
click at [153, 198] on div "Go to app profile →" at bounding box center [173, 197] width 116 height 7
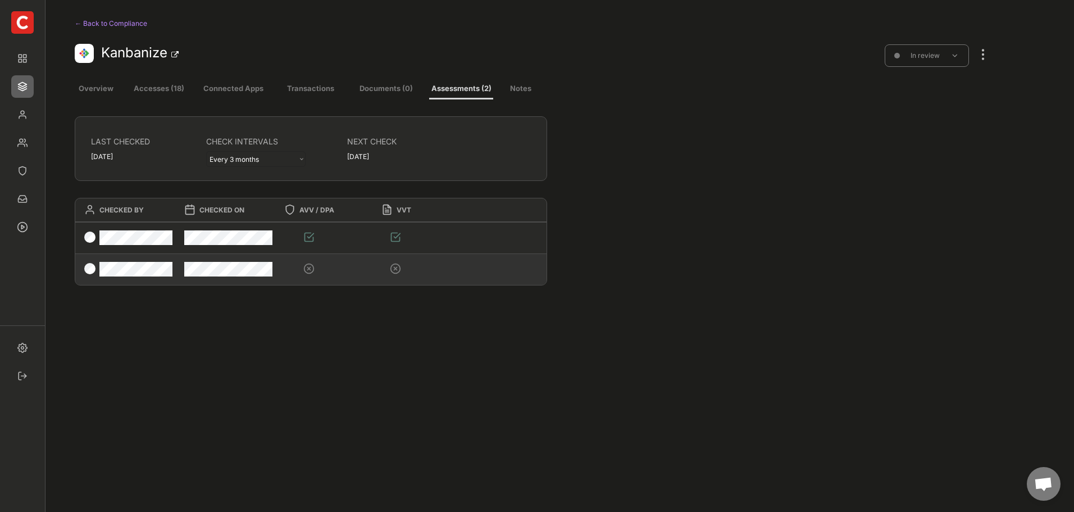
click at [310, 273] on div at bounding box center [308, 268] width 11 height 11
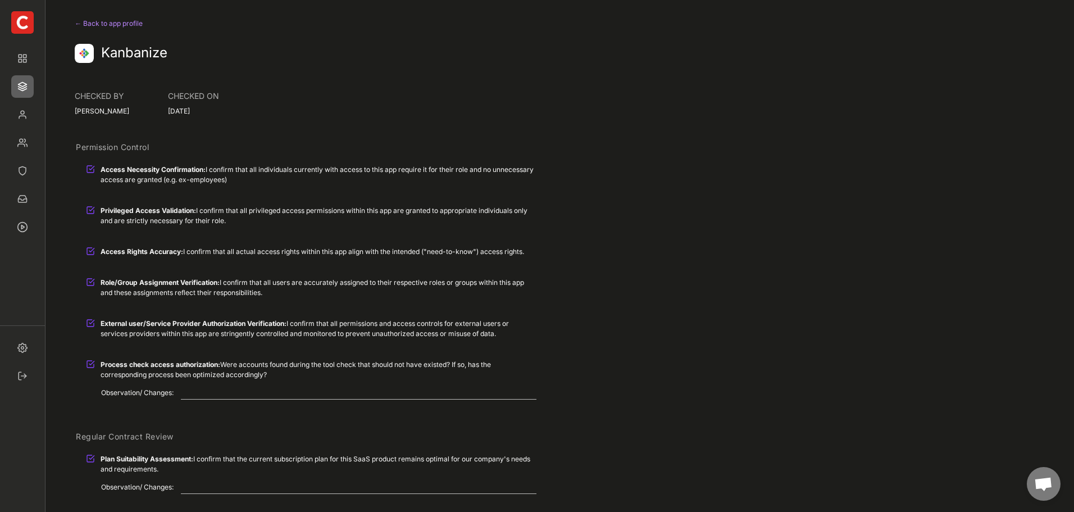
click at [110, 19] on div "← Back to app profile" at bounding box center [113, 23] width 77 height 13
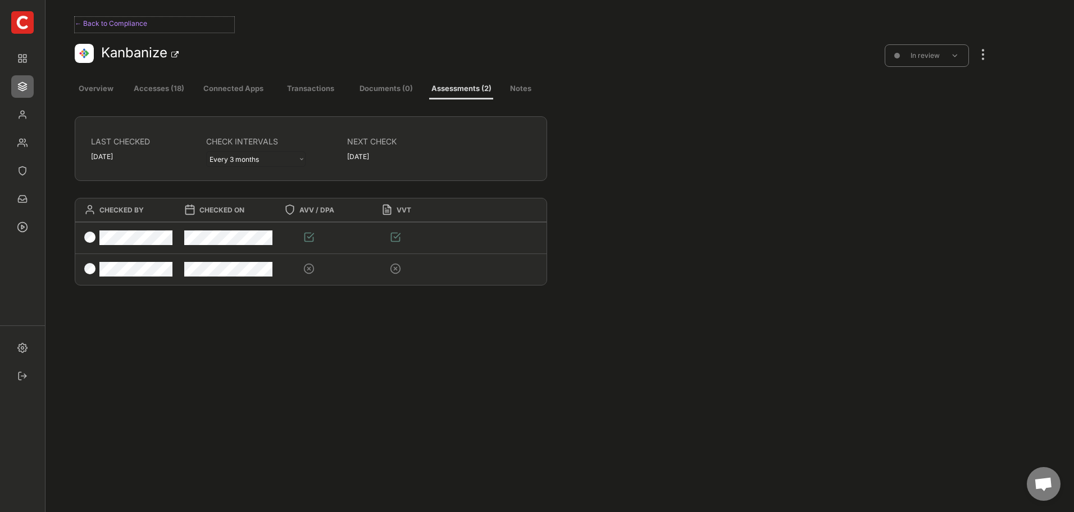
click at [116, 19] on div "← Back to Compliance" at bounding box center [155, 23] width 160 height 13
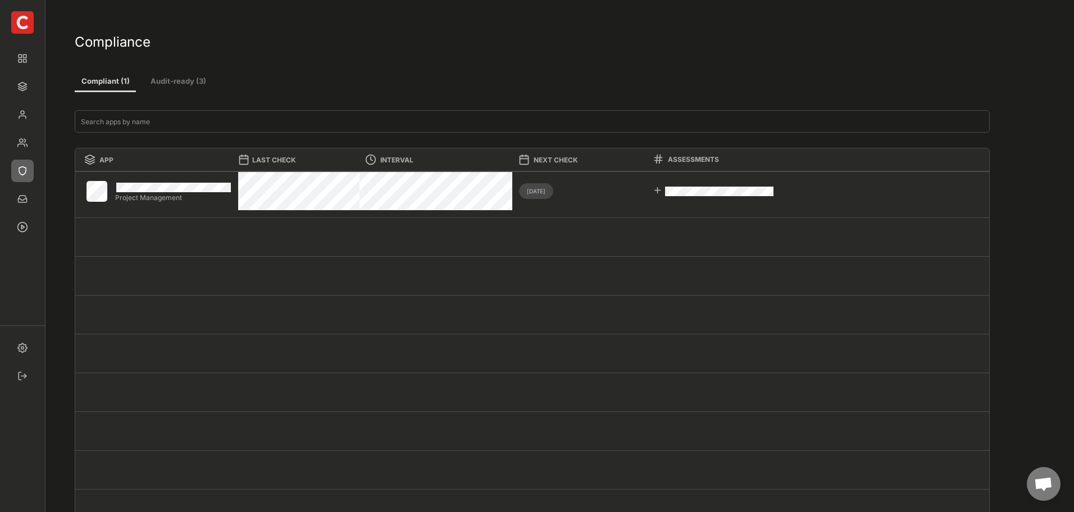
click at [178, 78] on button "Audit-ready (3)" at bounding box center [177, 82] width 67 height 20
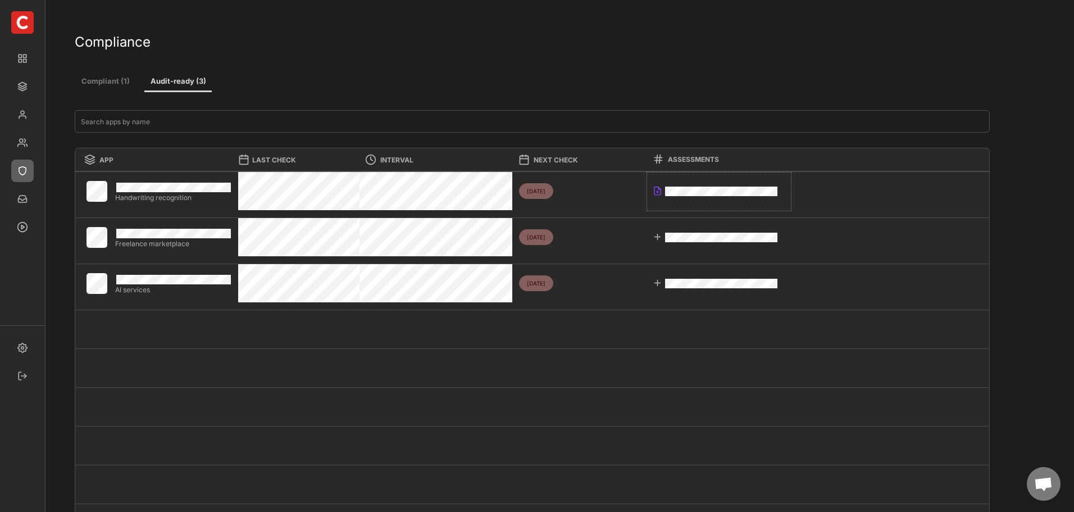
click at [654, 190] on div at bounding box center [658, 191] width 10 height 10
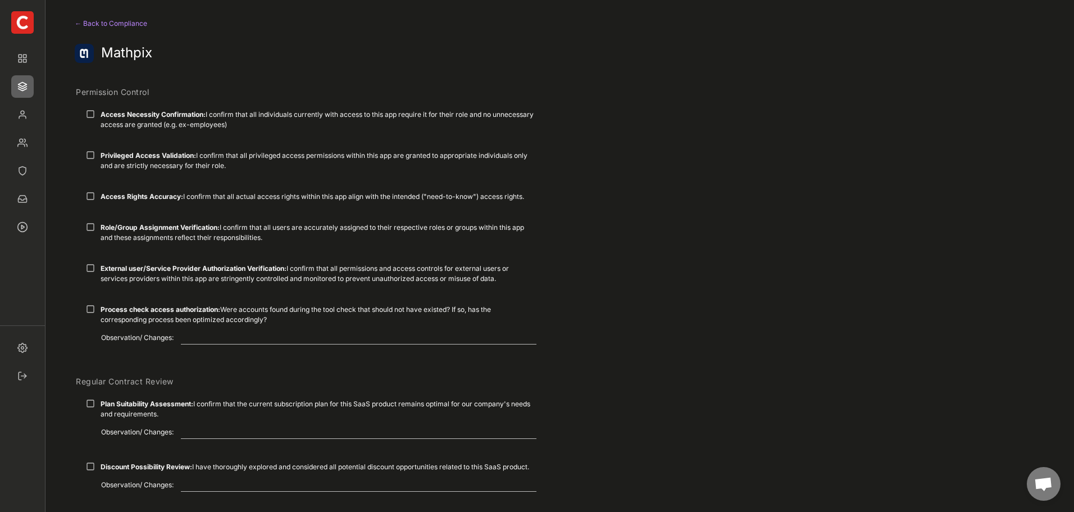
drag, startPoint x: 289, startPoint y: 77, endPoint x: 247, endPoint y: 105, distance: 50.3
click at [289, 77] on div "Permission Control Access Necessity Confirmation: I confirm that all individual…" at bounding box center [533, 220] width 917 height 289
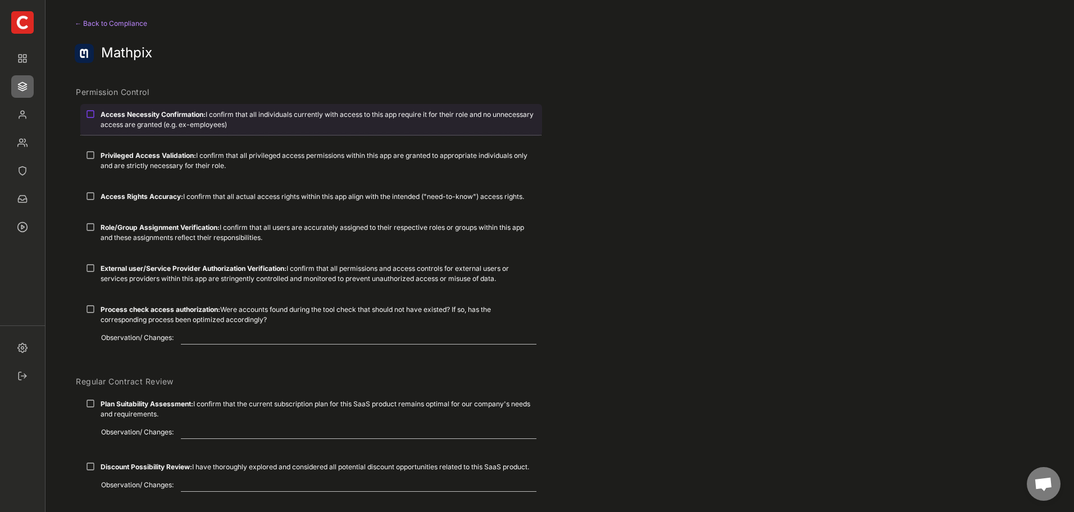
click at [89, 111] on div at bounding box center [90, 114] width 9 height 9
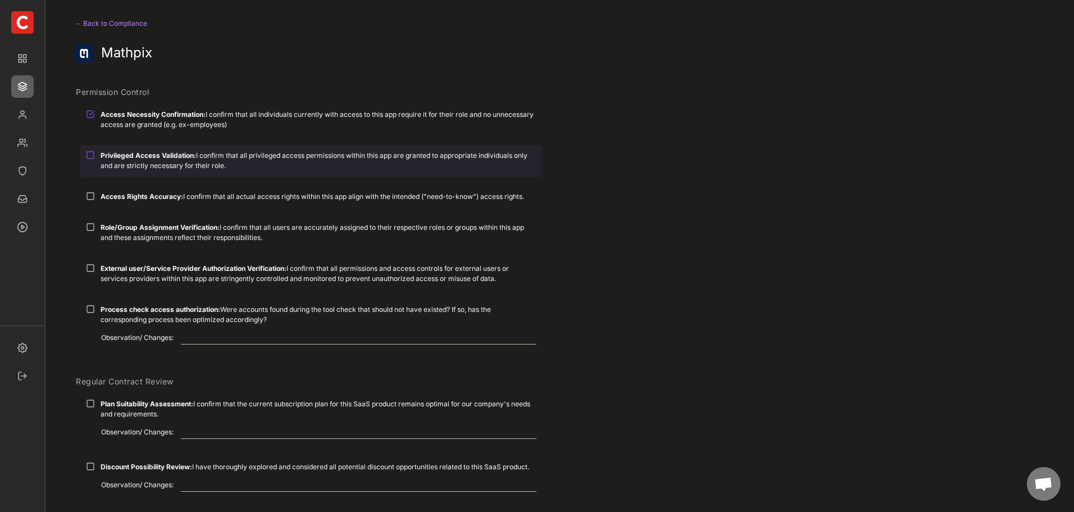
click at [90, 155] on div at bounding box center [90, 155] width 9 height 9
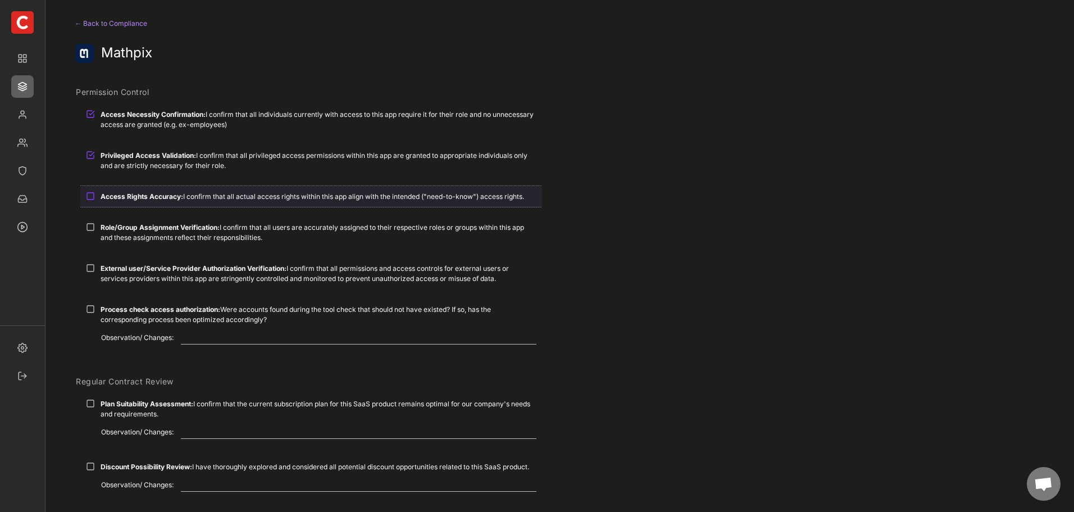
click at [93, 198] on div at bounding box center [90, 196] width 9 height 9
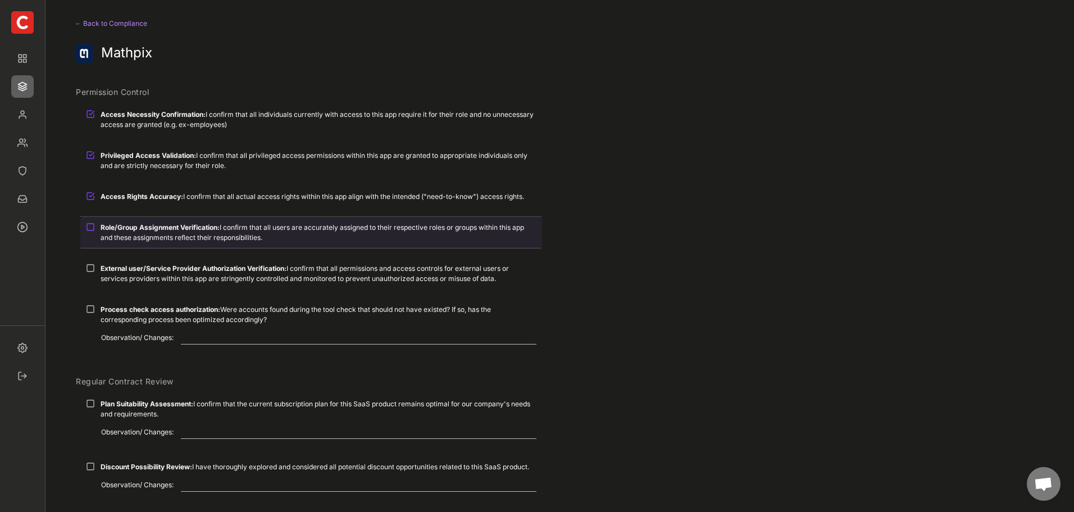
click at [89, 225] on div at bounding box center [90, 227] width 9 height 9
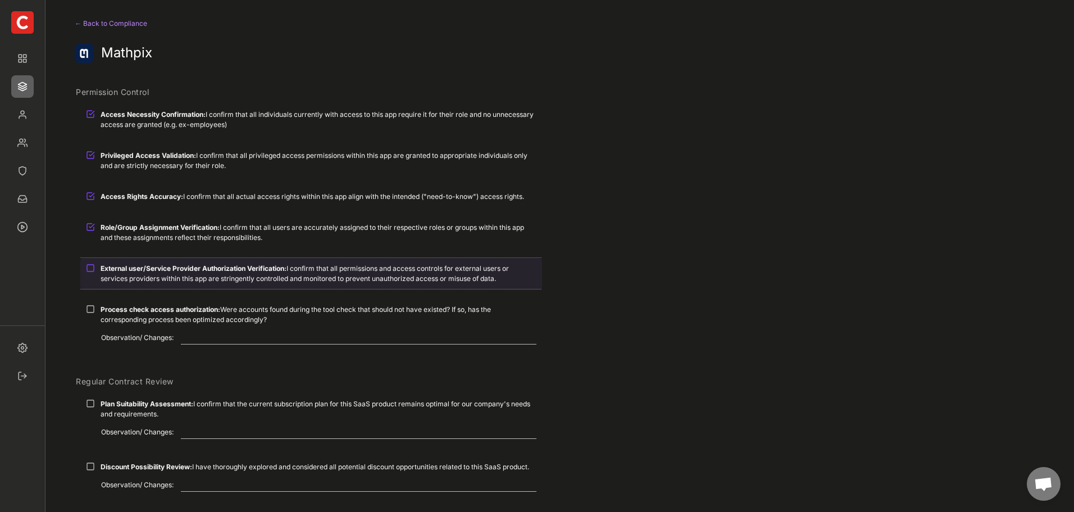
click at [90, 271] on div at bounding box center [90, 268] width 9 height 9
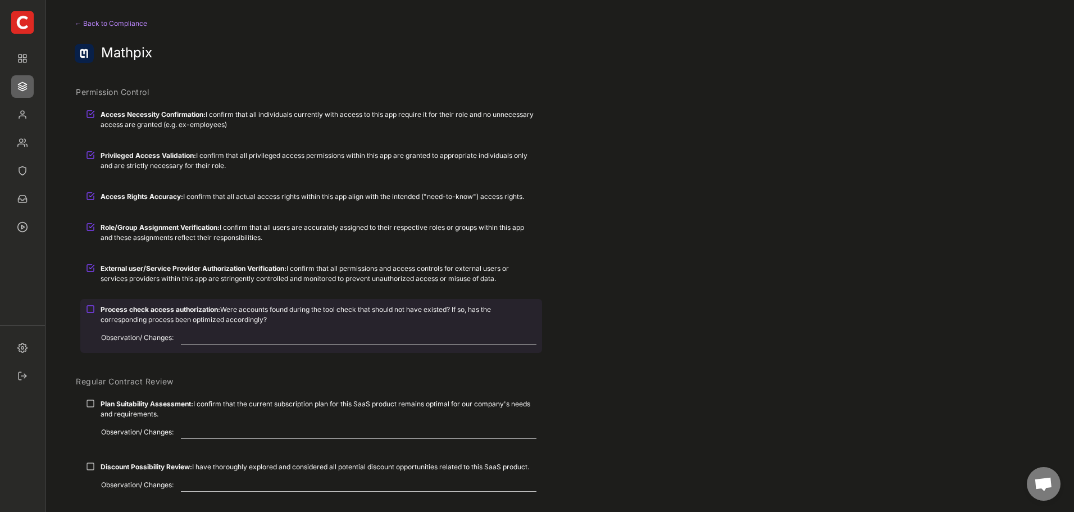
click at [88, 313] on div at bounding box center [90, 309] width 9 height 9
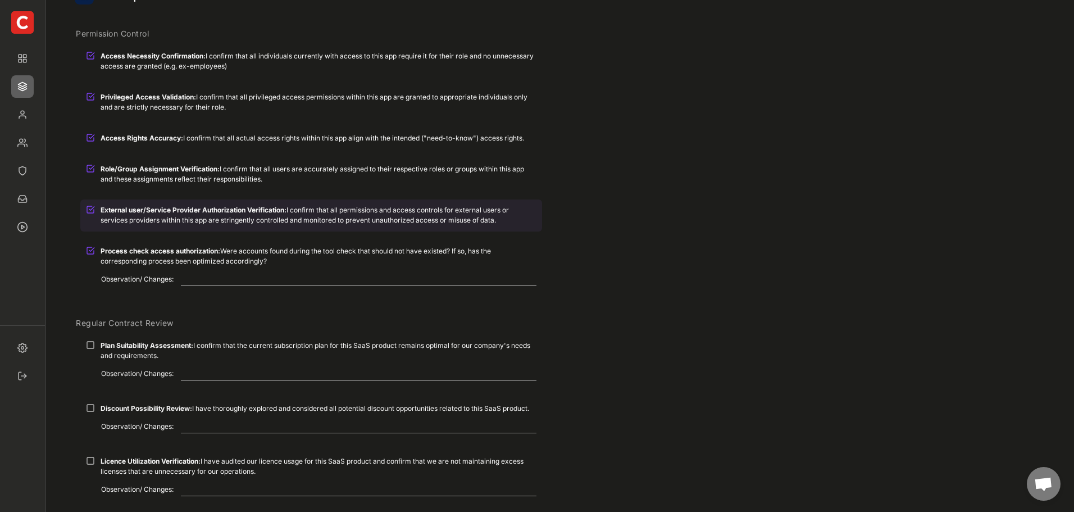
scroll to position [169, 0]
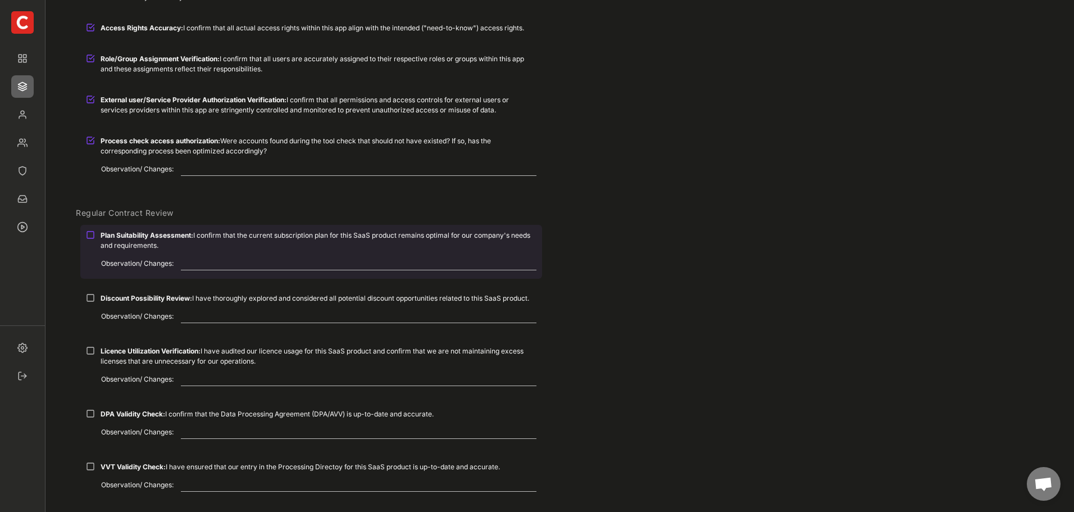
click at [93, 237] on div at bounding box center [90, 234] width 9 height 9
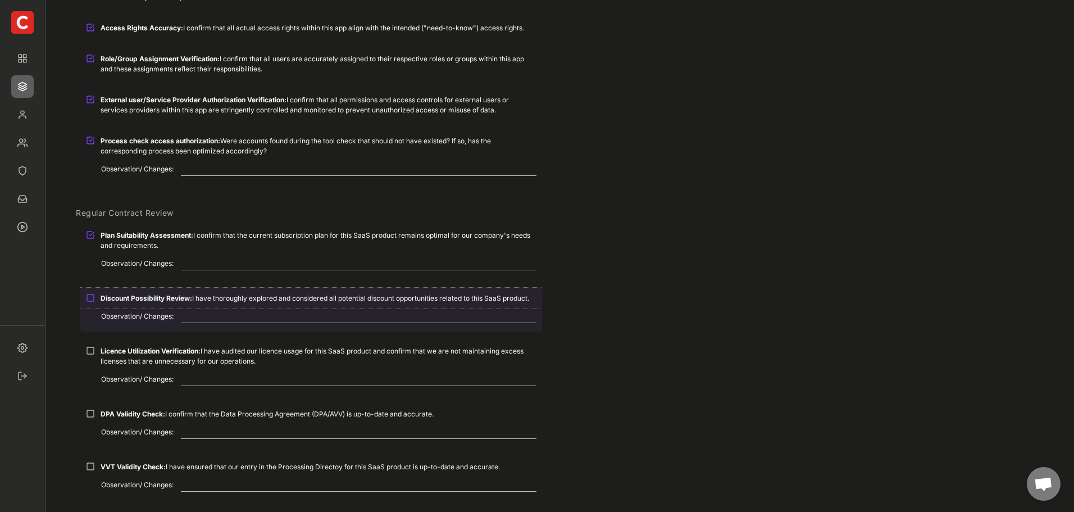
click at [111, 298] on strong "Discount Possibility Review:" at bounding box center [147, 298] width 92 height 8
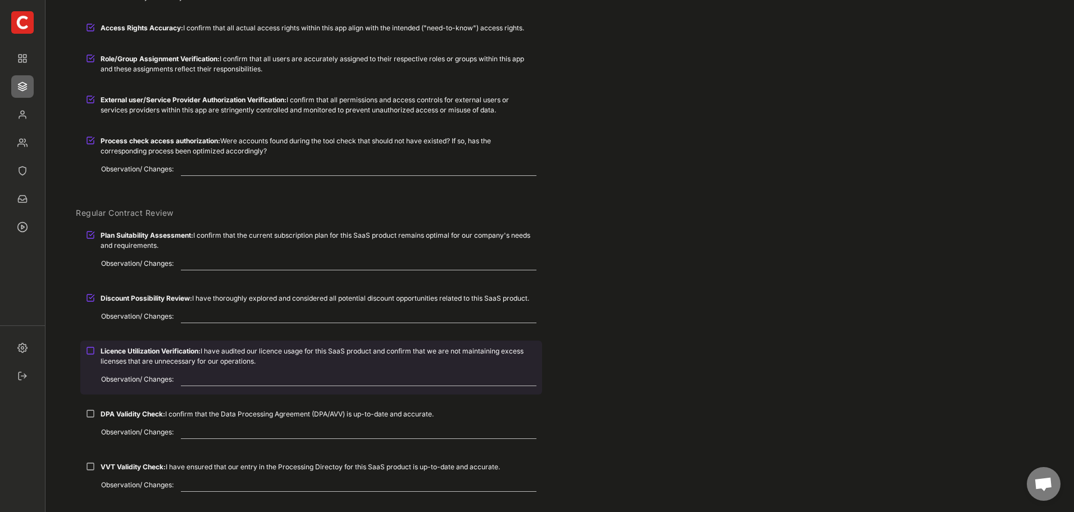
drag, startPoint x: 119, startPoint y: 348, endPoint x: 131, endPoint y: 401, distance: 53.7
click at [121, 360] on div "Licence Utilization Verification: I have audited our licence usage for this Saa…" at bounding box center [319, 356] width 436 height 20
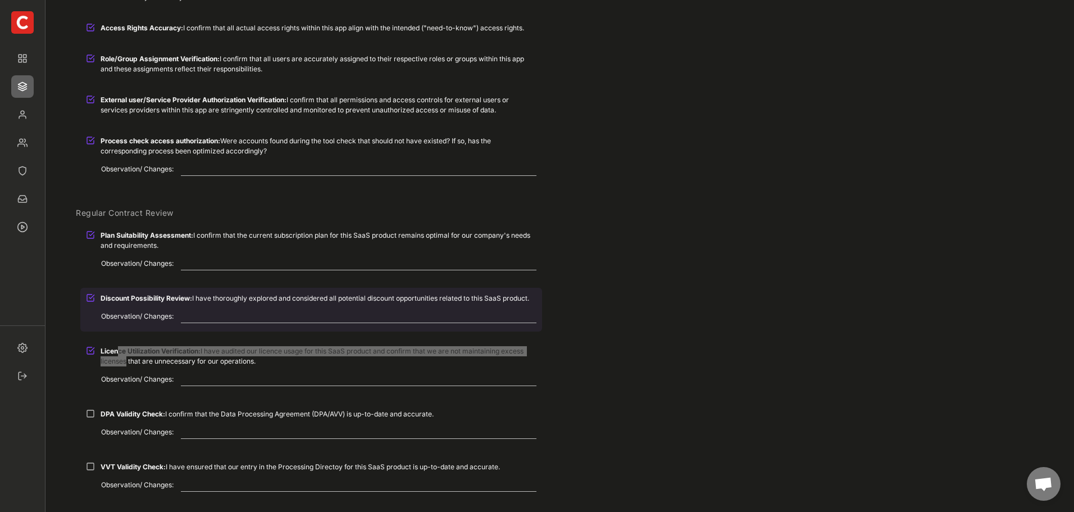
scroll to position [506, 0]
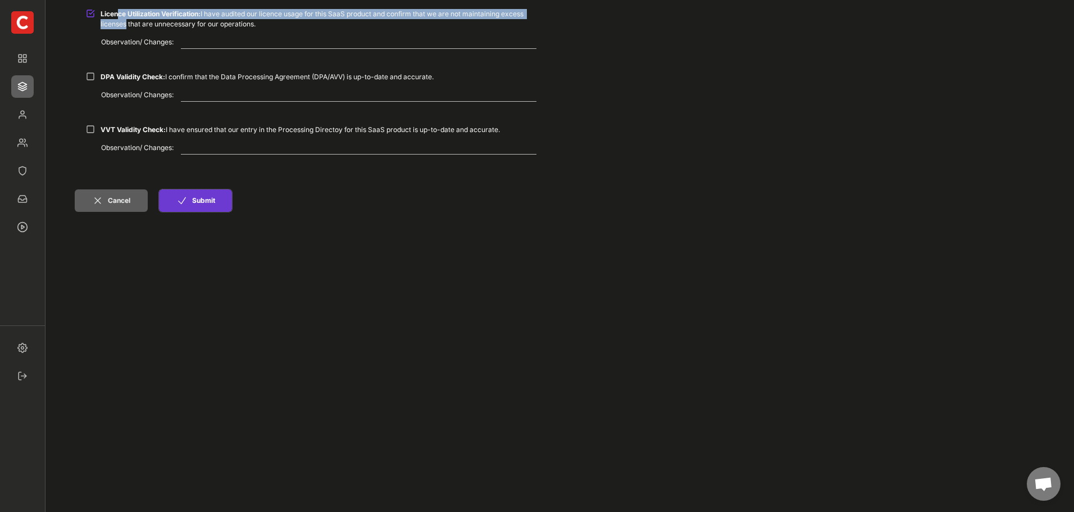
click at [180, 194] on button "Submit" at bounding box center [195, 200] width 73 height 22
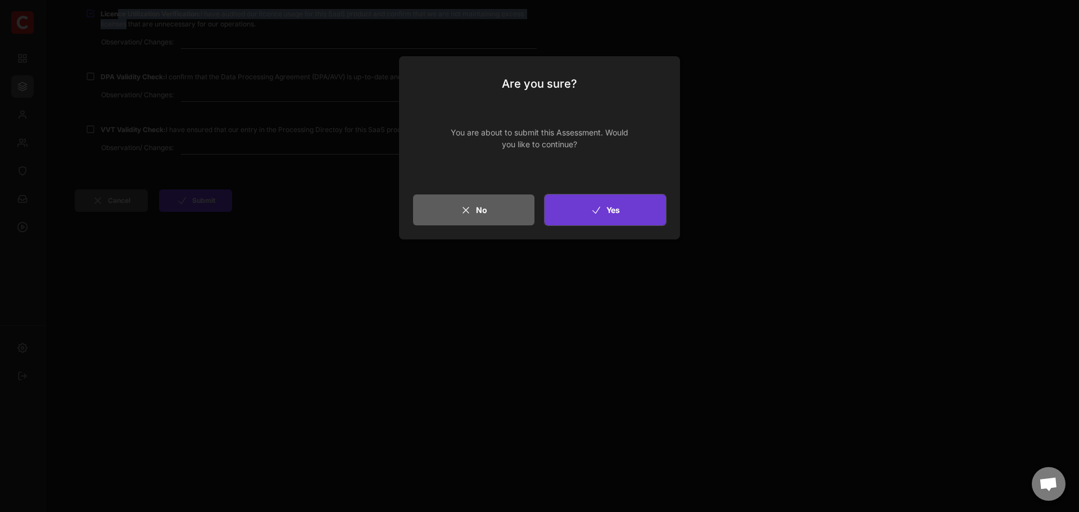
click at [628, 205] on button "Yes" at bounding box center [604, 209] width 121 height 31
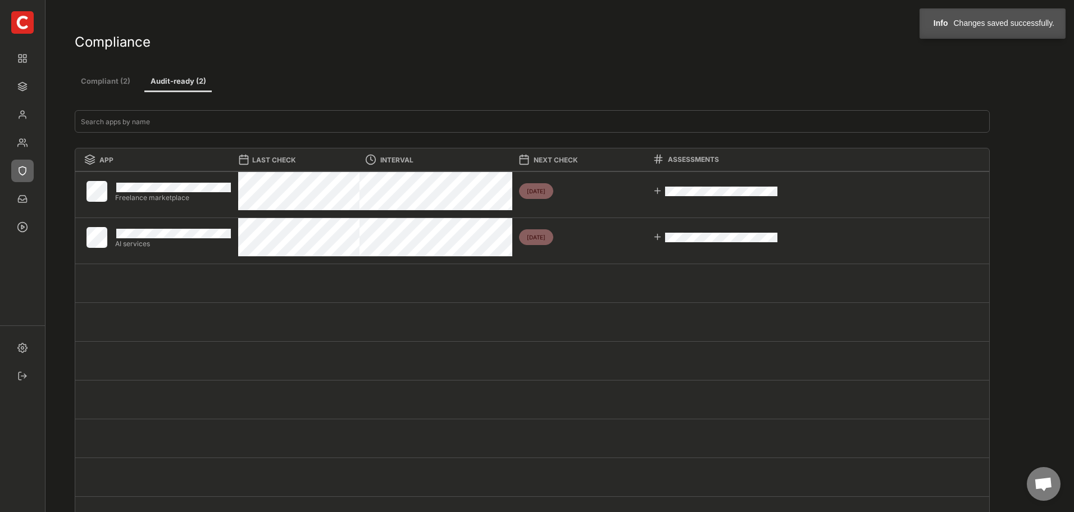
click at [105, 77] on button "Compliant (2)" at bounding box center [105, 82] width 61 height 20
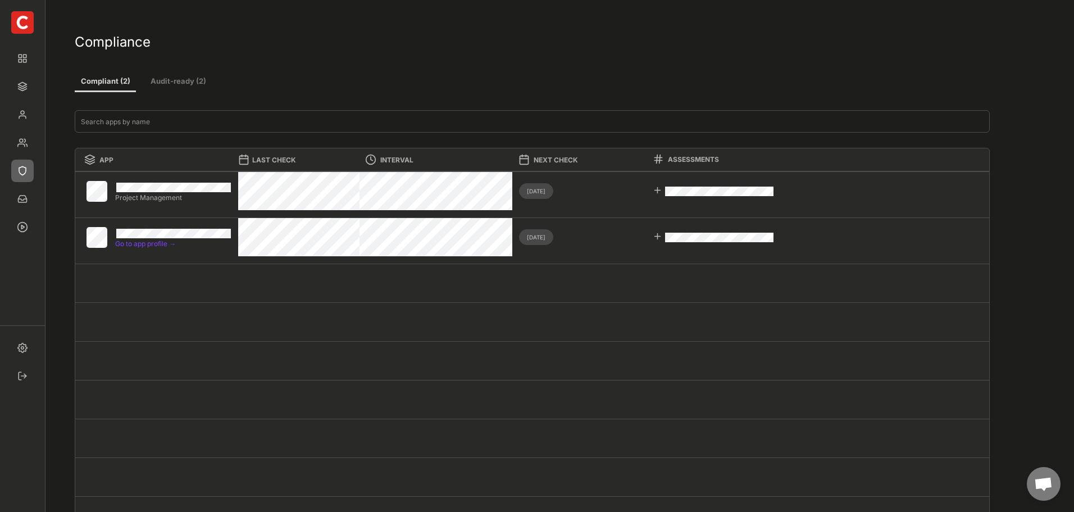
select select ""every_3_months""
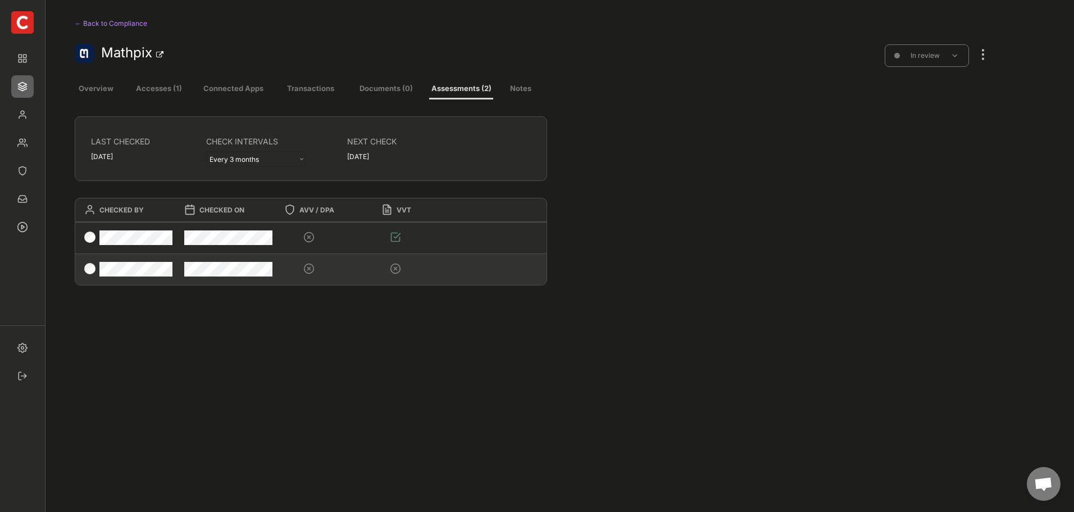
click at [283, 273] on div at bounding box center [325, 268] width 100 height 29
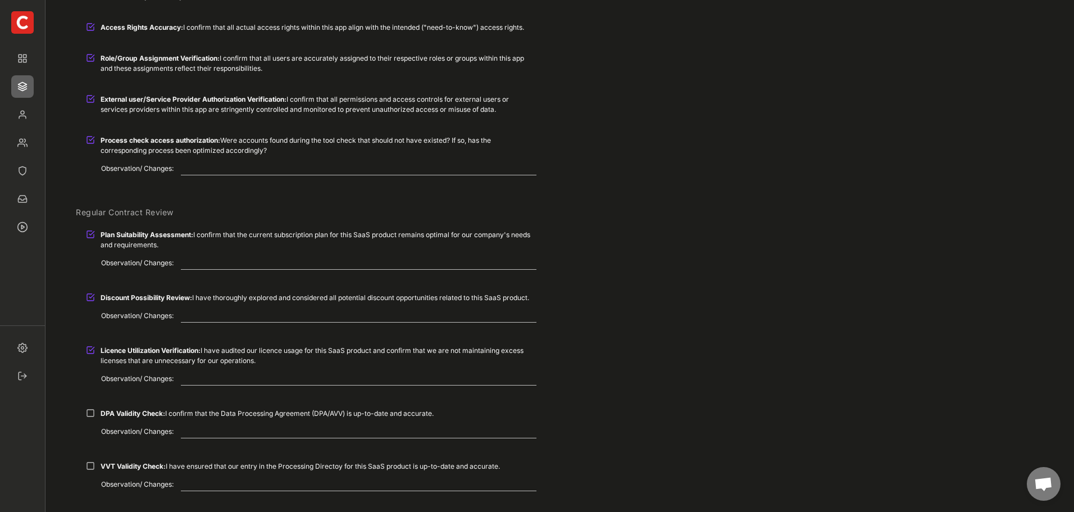
scroll to position [225, 0]
click at [92, 140] on div at bounding box center [90, 139] width 9 height 9
click at [91, 139] on div at bounding box center [90, 139] width 9 height 9
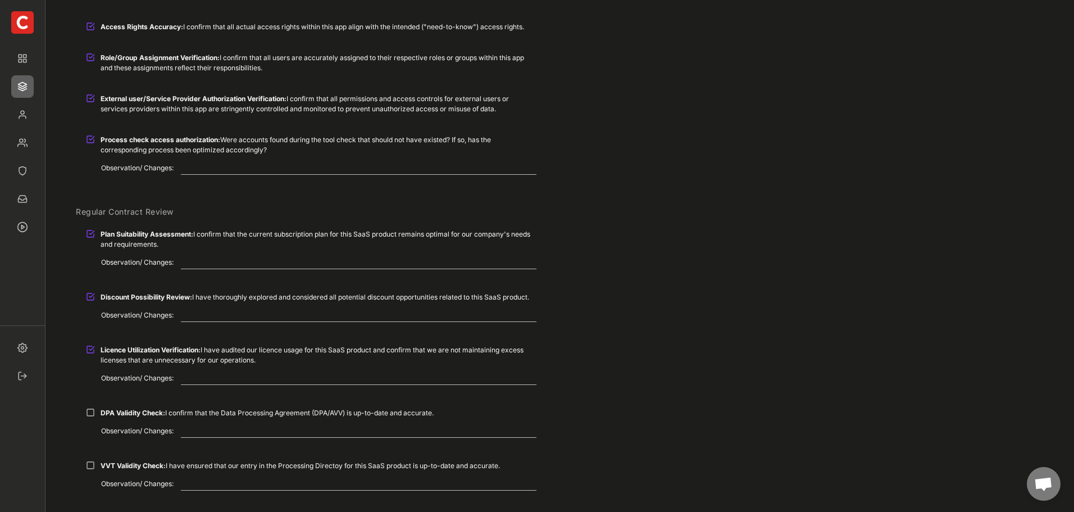
click at [208, 179] on div "Observation/ Changes:" at bounding box center [311, 172] width 462 height 22
click at [89, 411] on div at bounding box center [90, 412] width 9 height 9
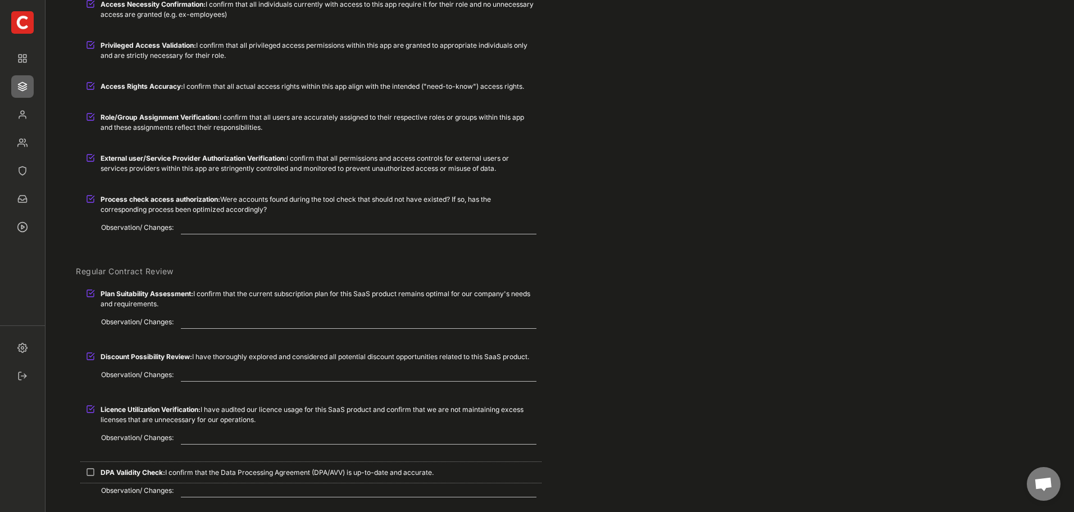
scroll to position [0, 0]
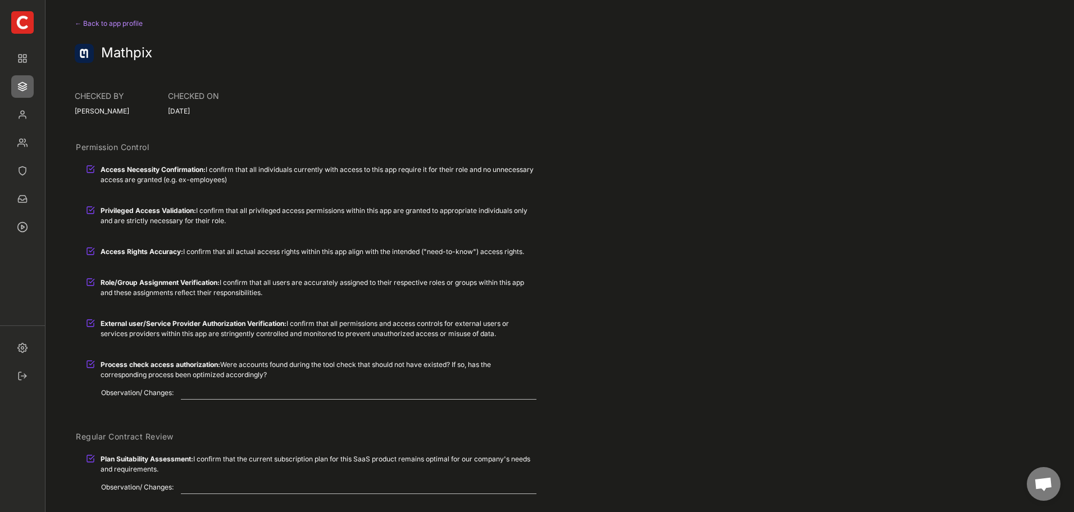
click at [92, 21] on div "← Back to app profile" at bounding box center [113, 23] width 77 height 13
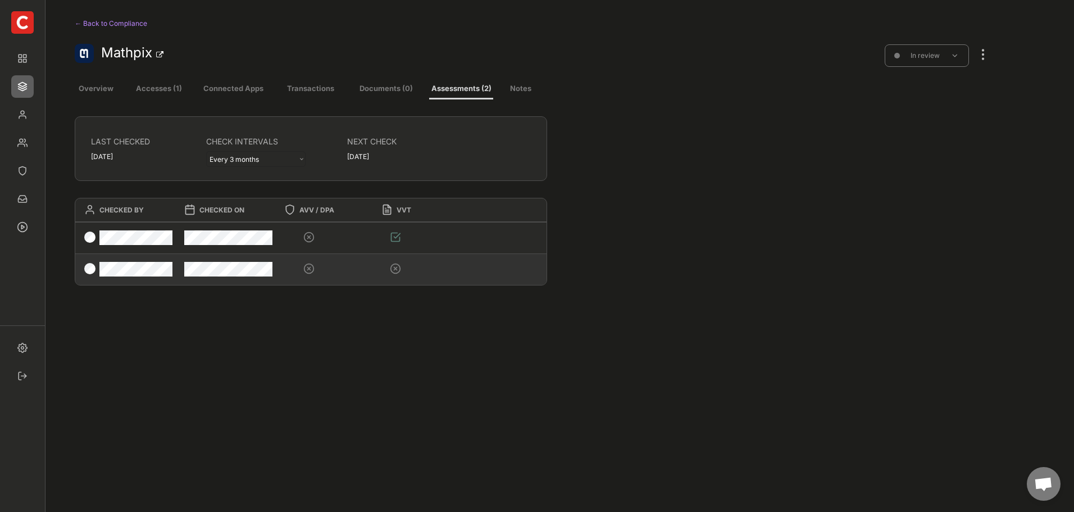
click at [397, 265] on div at bounding box center [395, 268] width 11 height 11
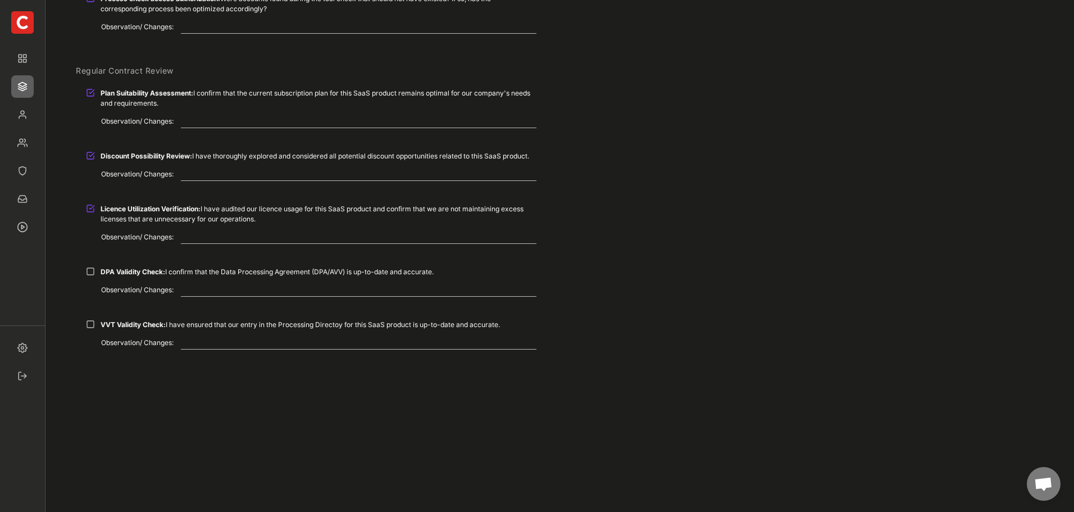
scroll to position [334, 0]
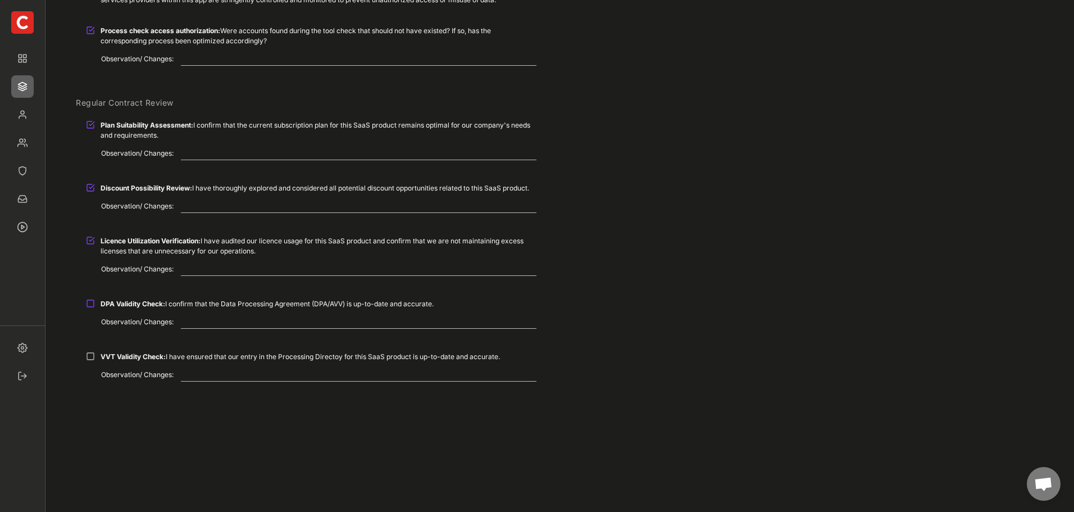
click at [89, 305] on div at bounding box center [90, 303] width 9 height 9
click at [92, 356] on div at bounding box center [90, 356] width 9 height 9
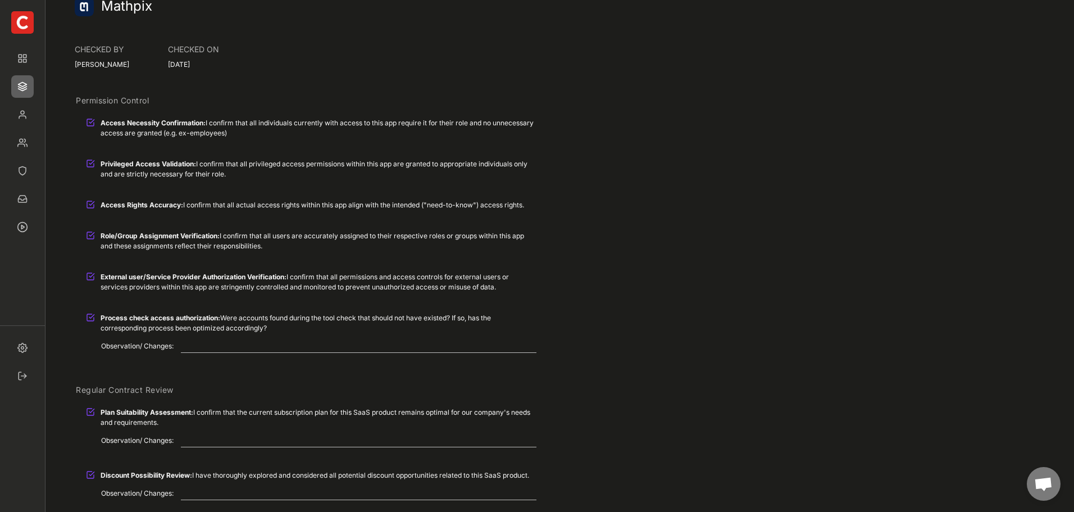
scroll to position [0, 0]
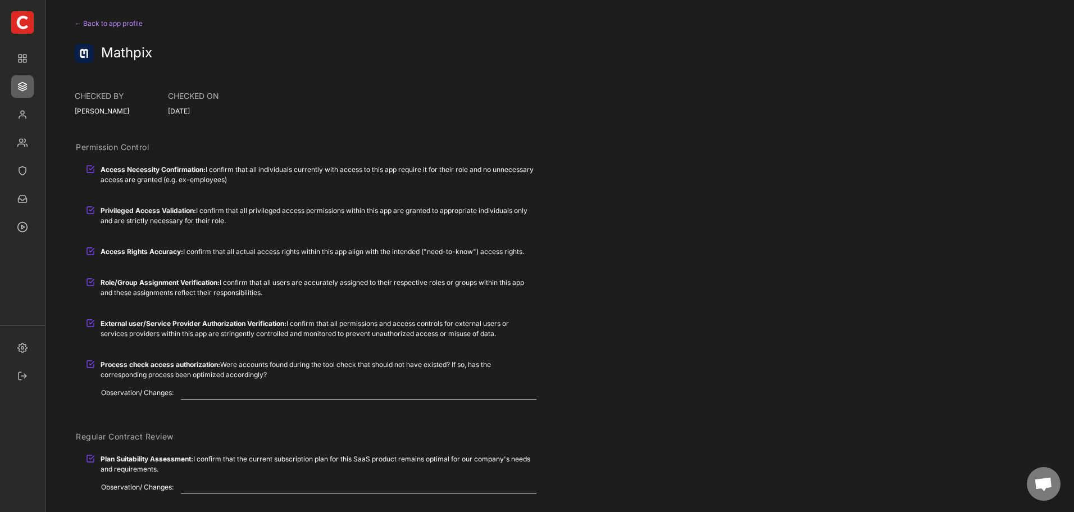
click at [105, 20] on div "← Back to app profile" at bounding box center [113, 23] width 77 height 13
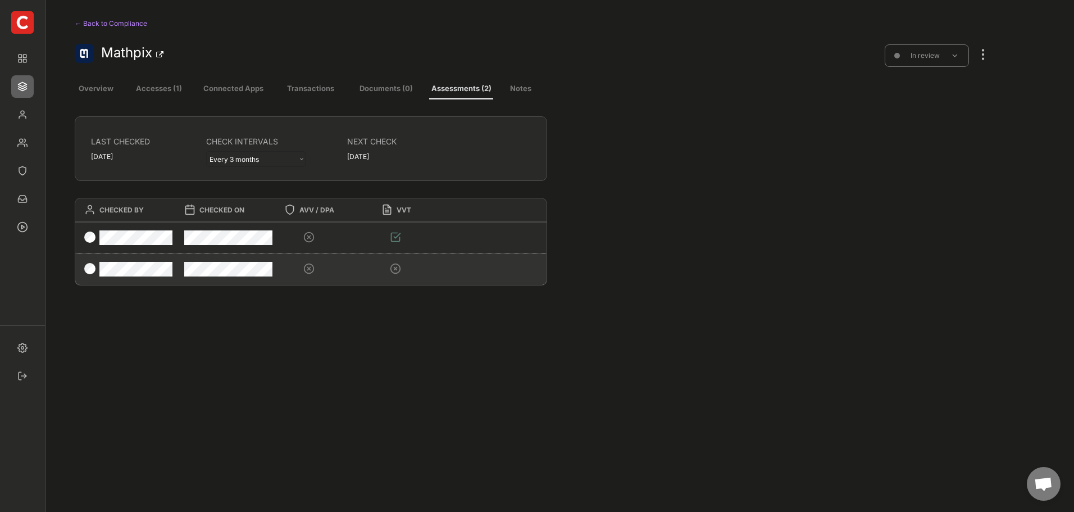
drag, startPoint x: 402, startPoint y: 273, endPoint x: 980, endPoint y: 57, distance: 617.1
click at [980, 57] on div at bounding box center [983, 49] width 15 height 25
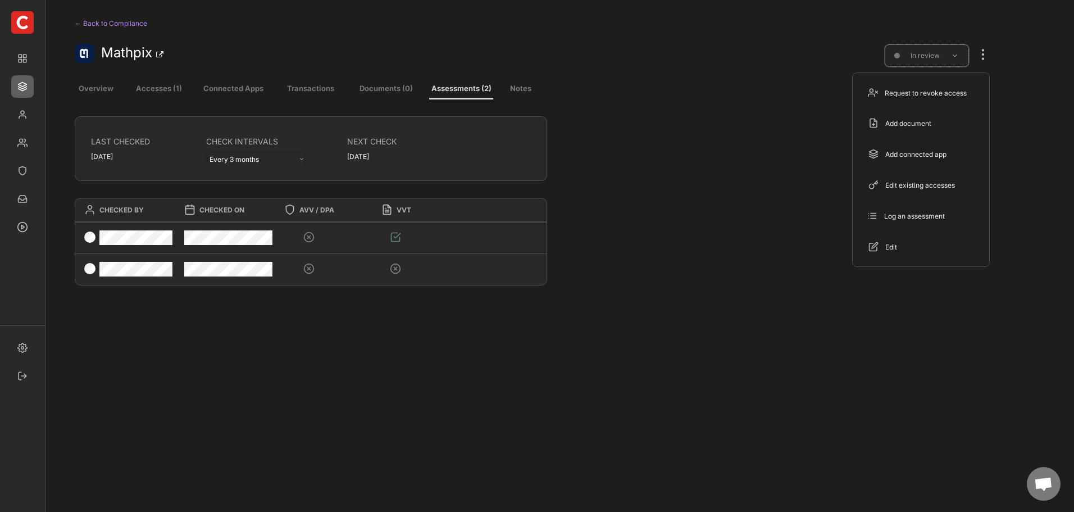
click at [896, 60] on div "In review" at bounding box center [927, 55] width 84 height 22
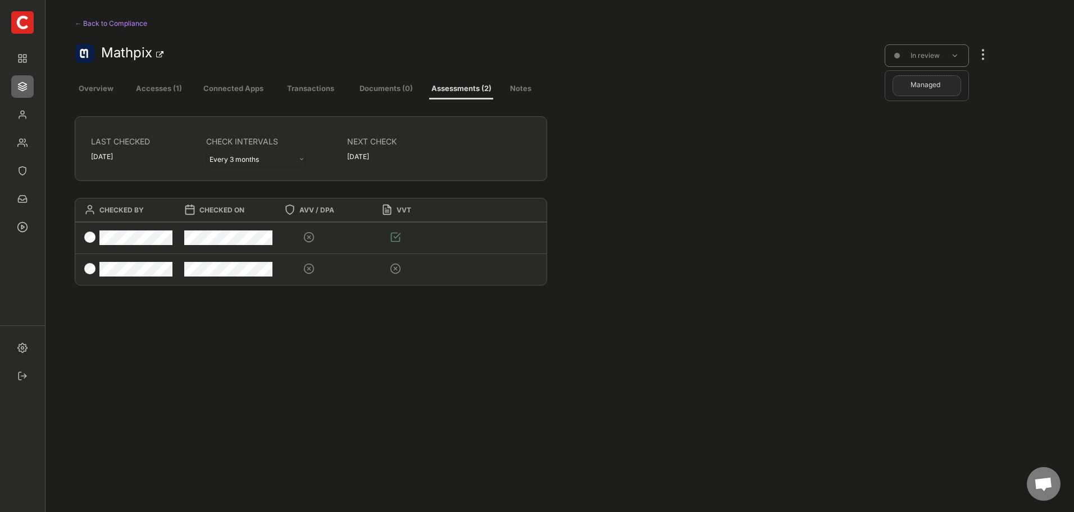
click at [918, 84] on div "Managed" at bounding box center [925, 85] width 55 height 10
click at [989, 55] on div at bounding box center [983, 49] width 15 height 25
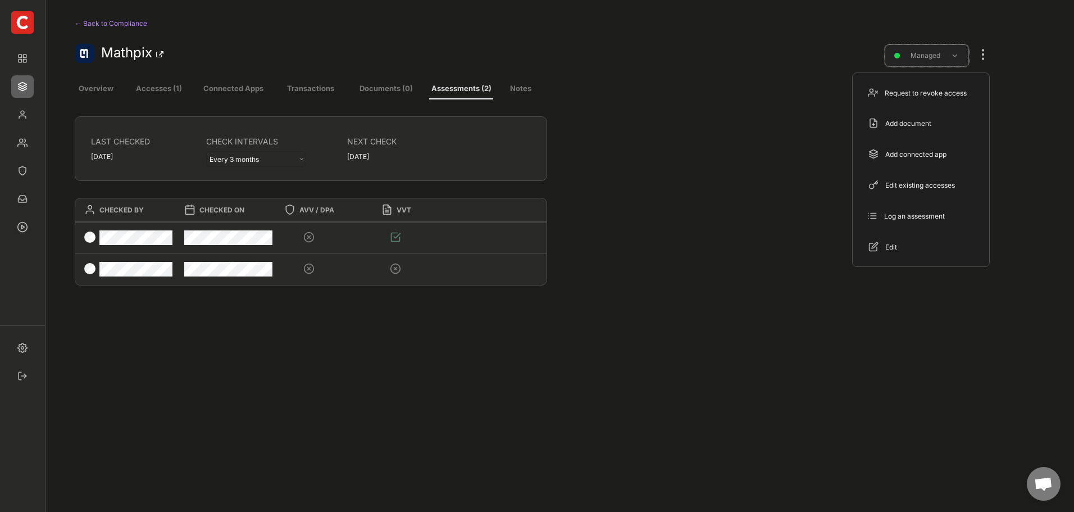
click at [900, 52] on div "Managed" at bounding box center [925, 55] width 55 height 11
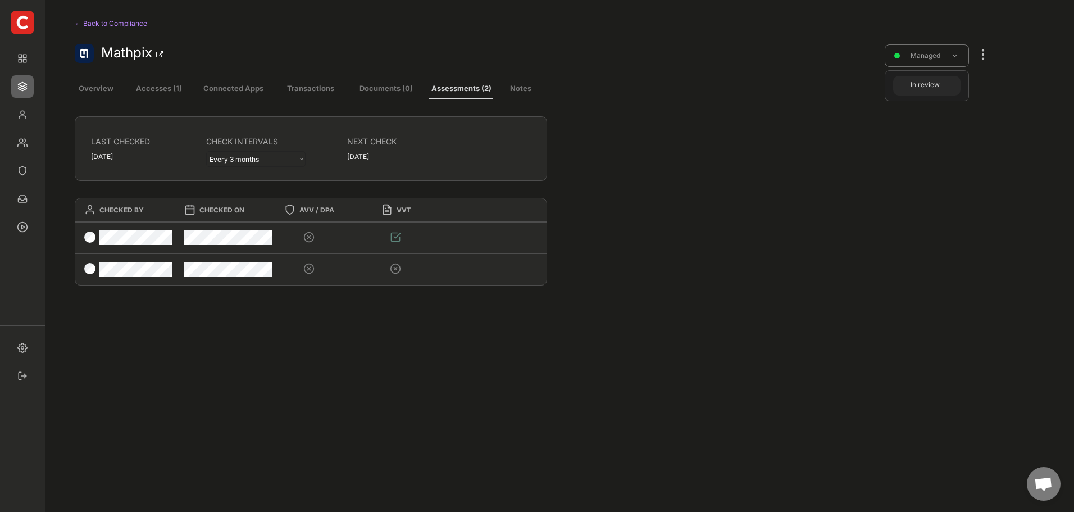
click at [937, 90] on div "In review" at bounding box center [925, 85] width 55 height 15
click at [982, 53] on div at bounding box center [983, 49] width 15 height 25
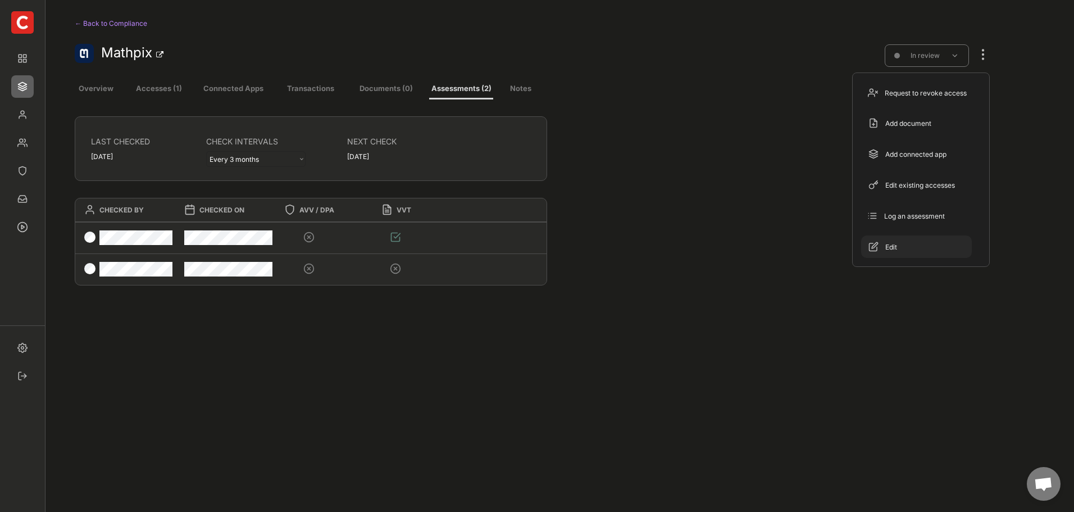
click at [882, 247] on div "Edit" at bounding box center [916, 246] width 111 height 22
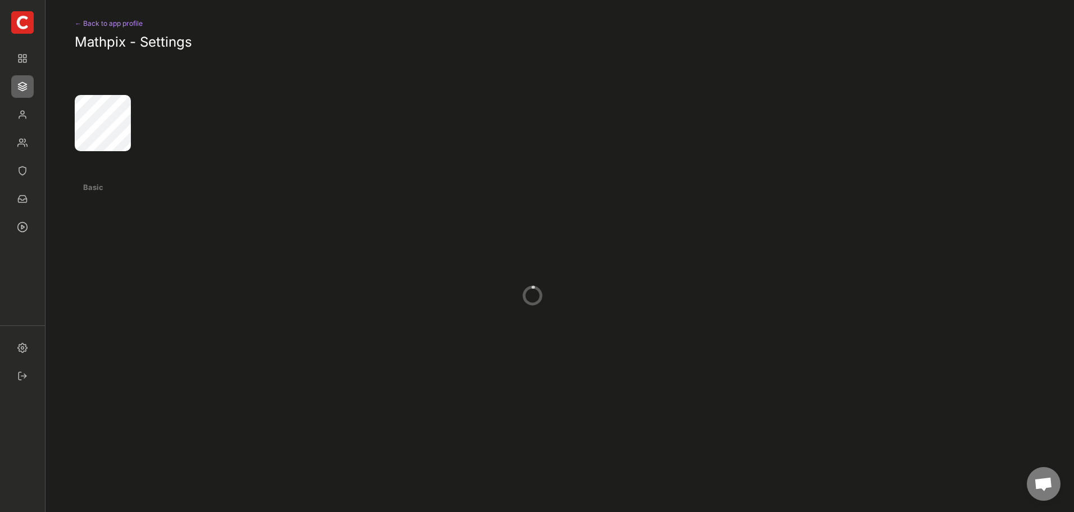
select select ""in_review""
select select "Content-Tools (A18)"
select select "1348695171700984260__LOOKUP__1665490968243x777252206885620500"
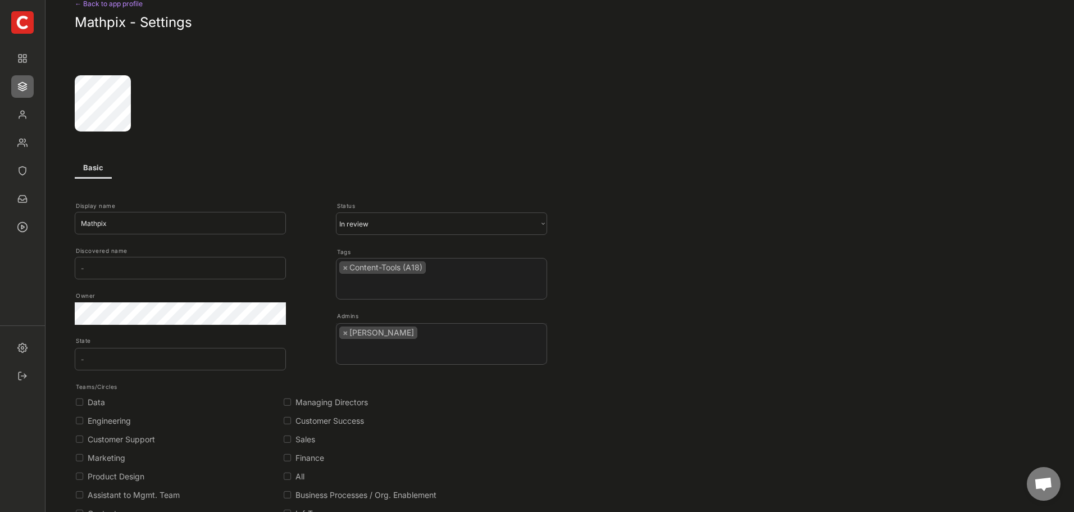
scroll to position [0, 0]
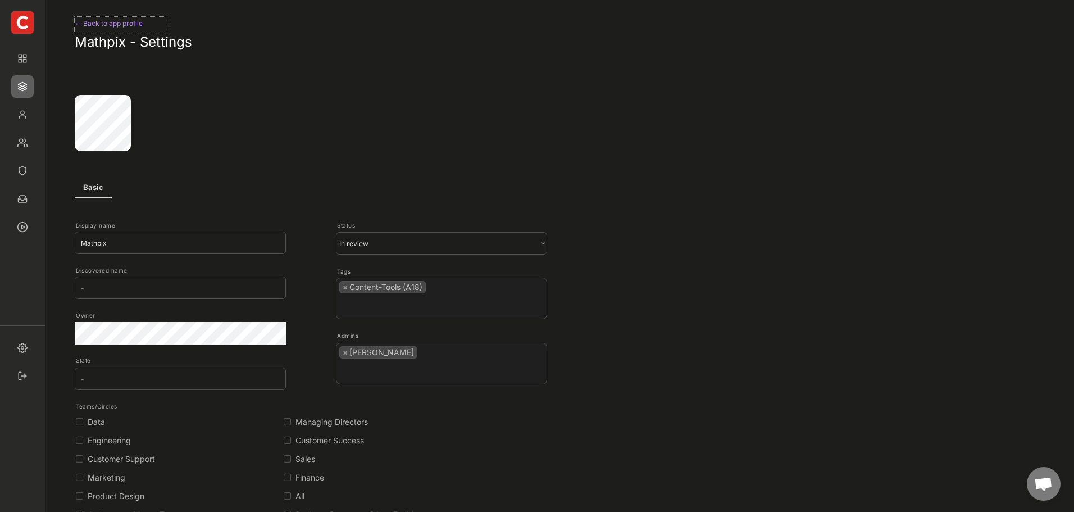
click at [112, 24] on div "← Back to app profile" at bounding box center [121, 23] width 92 height 13
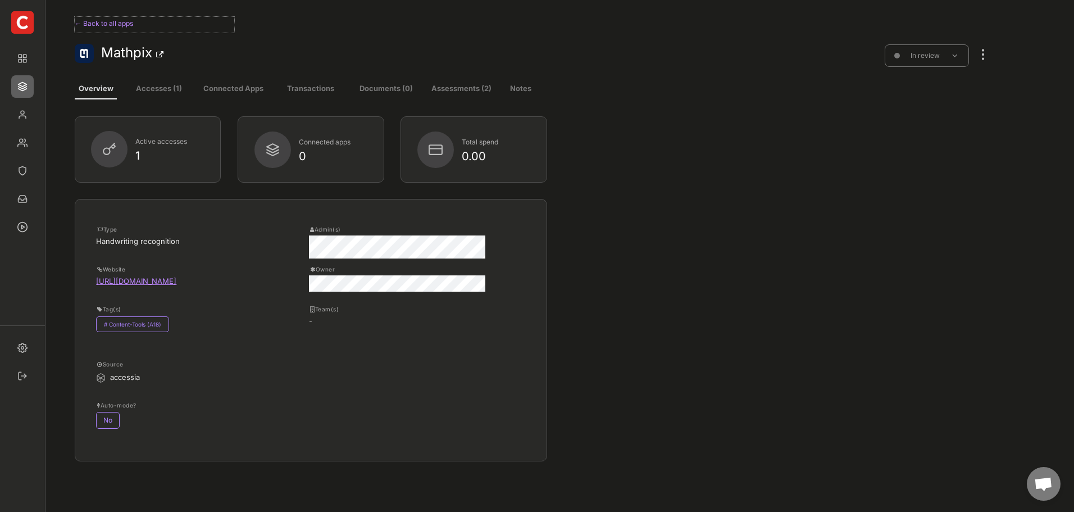
click at [89, 24] on div "← Back to all apps" at bounding box center [155, 23] width 160 height 13
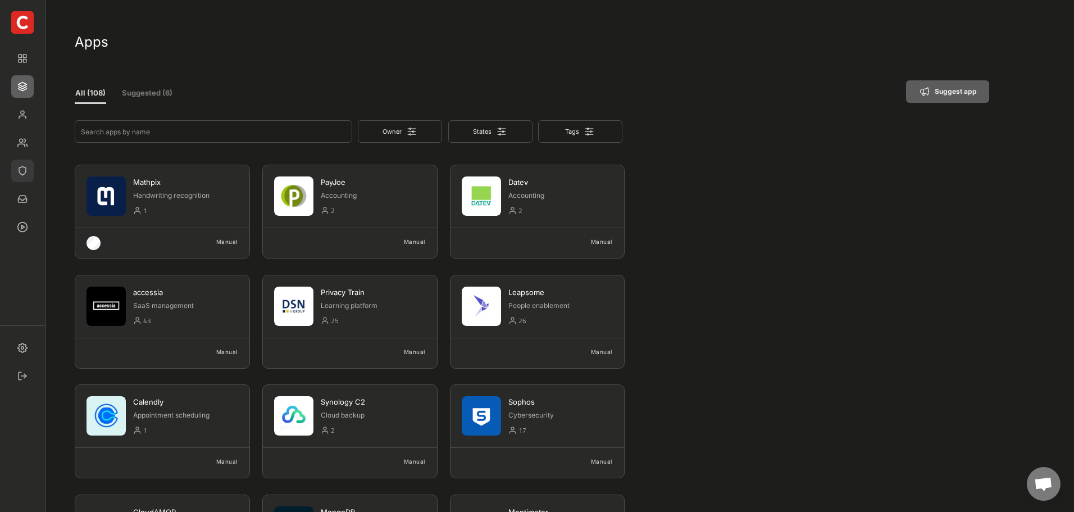
click at [23, 169] on img at bounding box center [22, 171] width 22 height 22
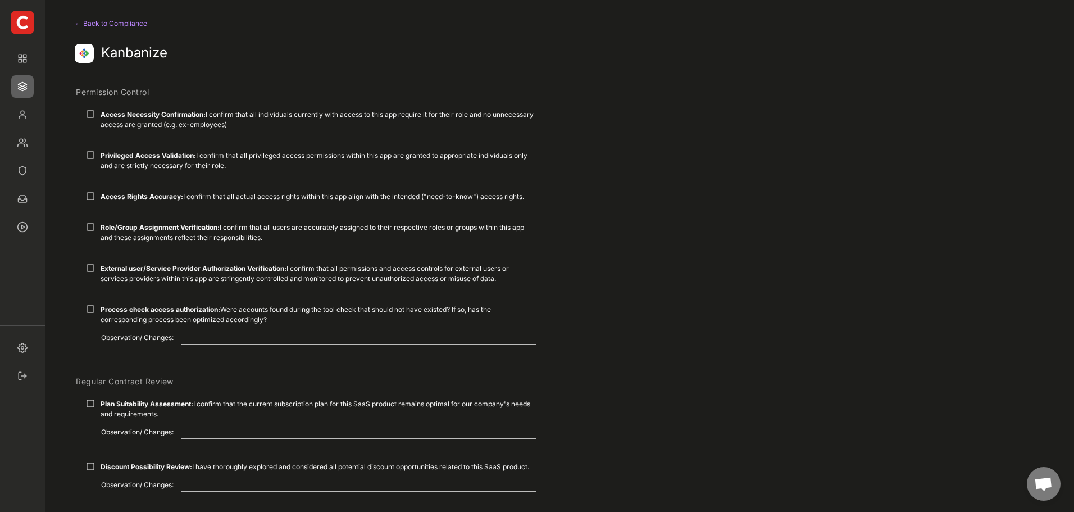
click at [97, 21] on div "← Back to Compliance" at bounding box center [113, 23] width 77 height 13
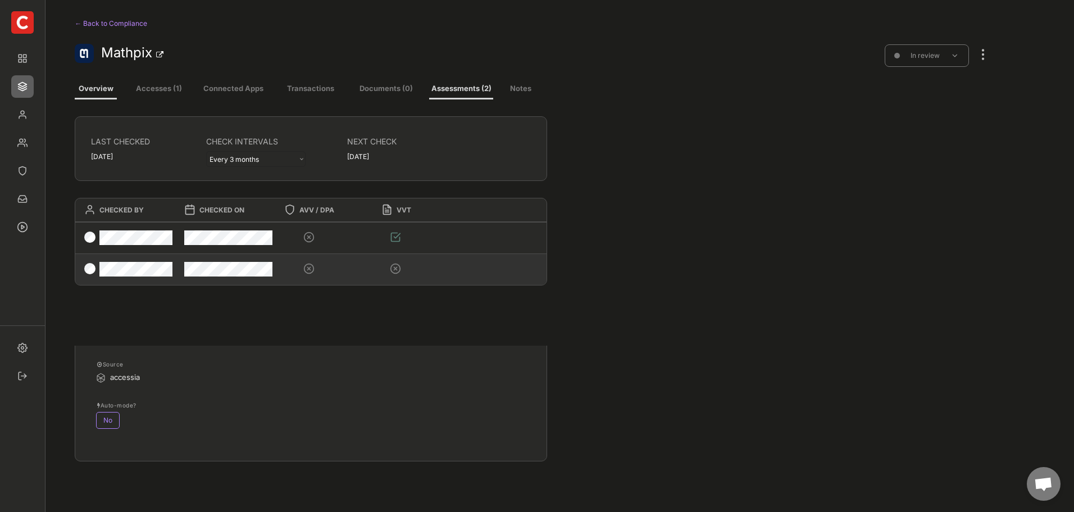
click at [411, 265] on div at bounding box center [423, 268] width 97 height 29
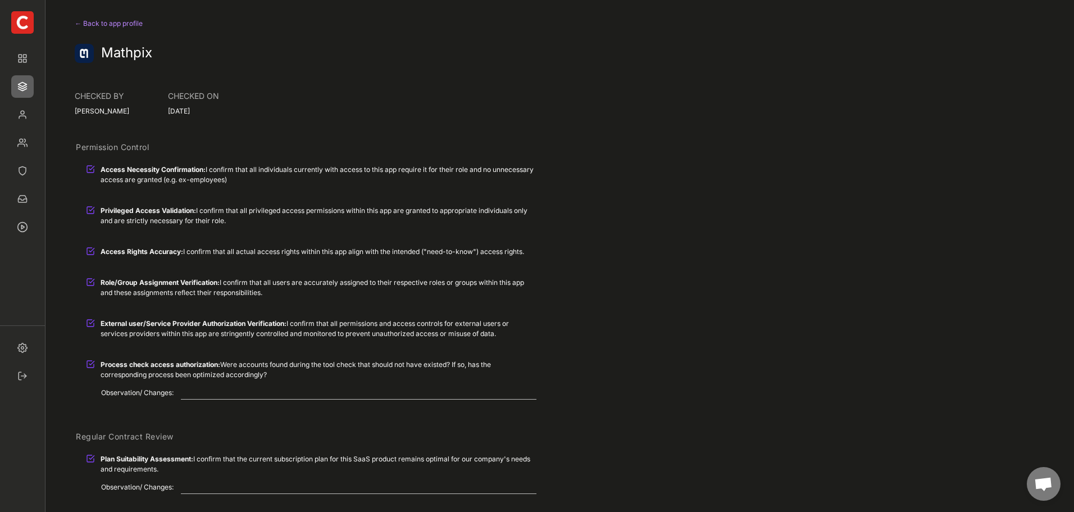
click at [91, 21] on div "← Back to app profile" at bounding box center [113, 23] width 77 height 13
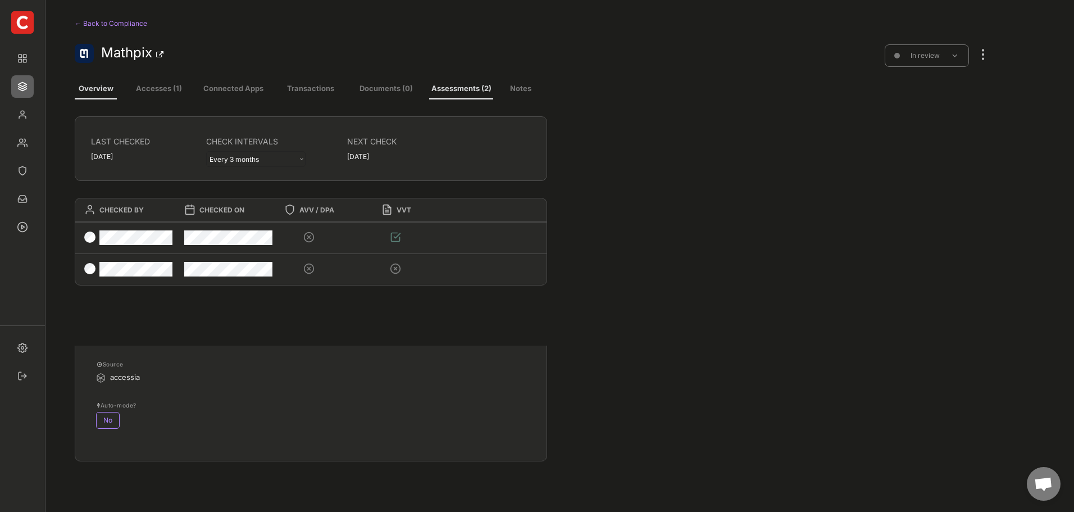
click at [91, 21] on div "← Back to Compliance" at bounding box center [155, 23] width 160 height 13
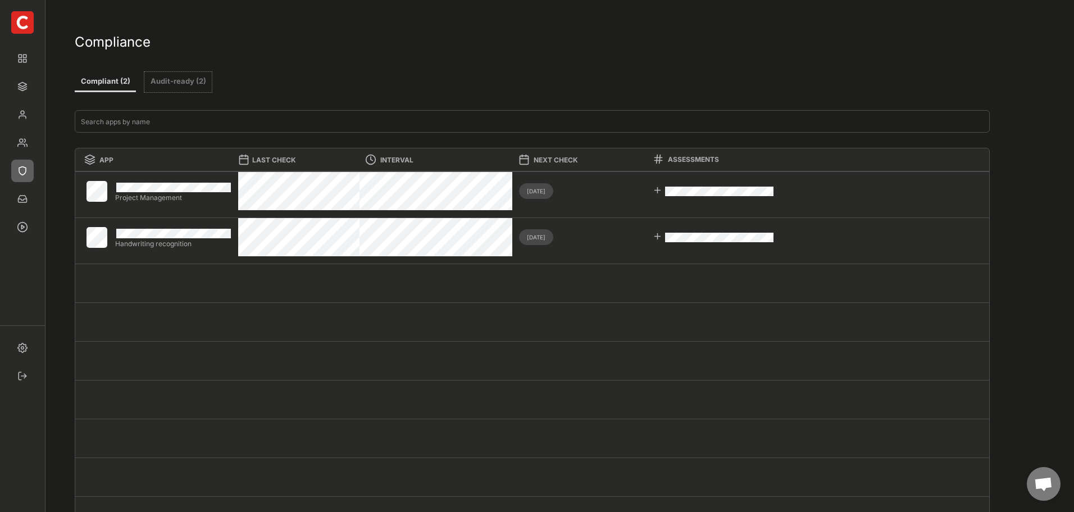
click at [158, 85] on button "Audit-ready (2)" at bounding box center [177, 82] width 67 height 20
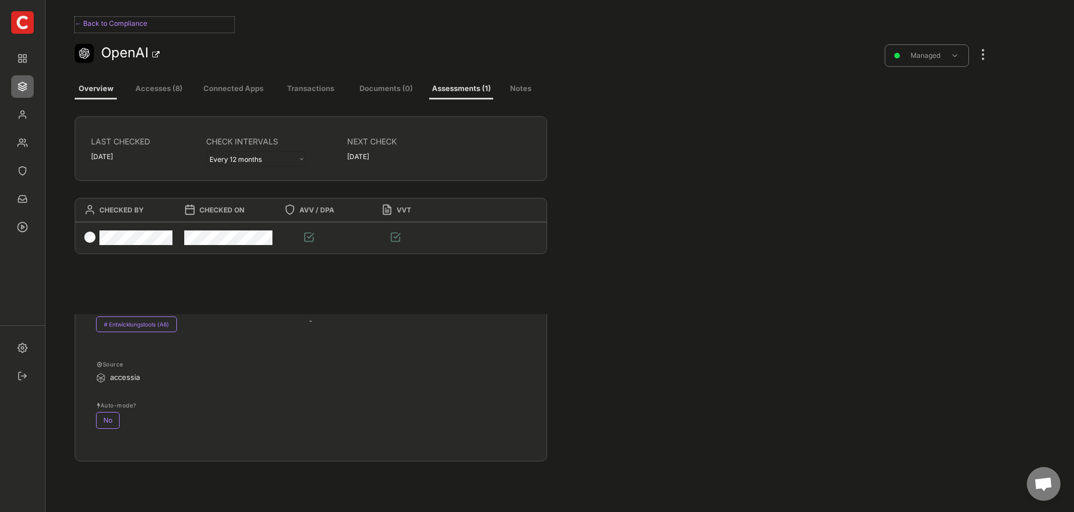
click at [101, 26] on div "← Back to Compliance" at bounding box center [155, 23] width 160 height 13
select select ""every_3_months""
click at [147, 83] on button "Accesses (2)" at bounding box center [158, 89] width 65 height 20
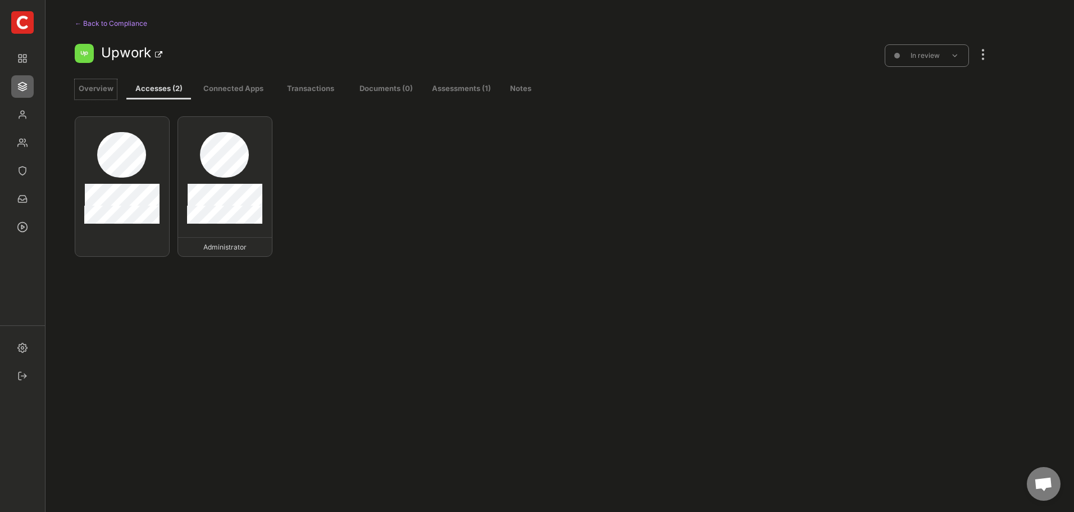
click at [101, 88] on button "Overview" at bounding box center [96, 89] width 42 height 20
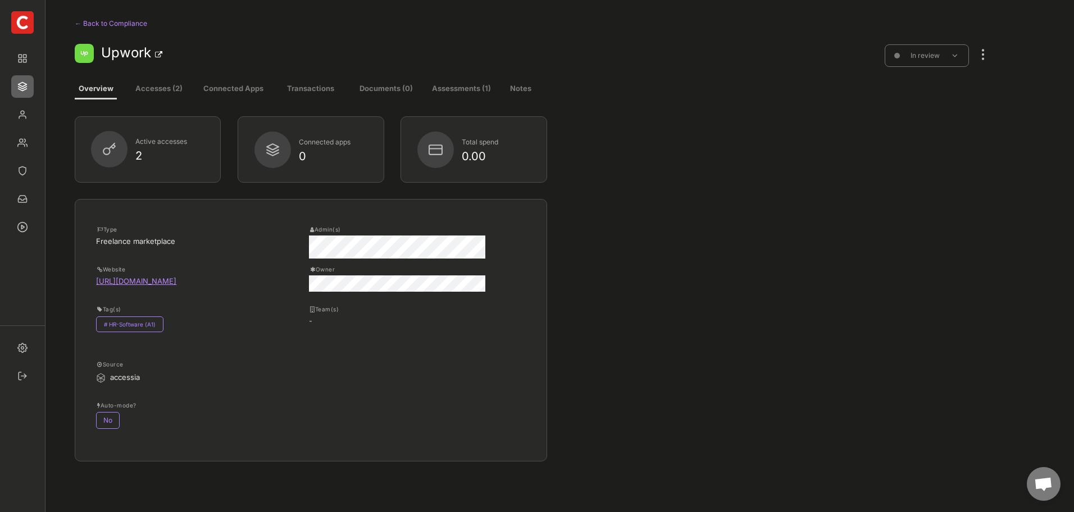
click at [108, 153] on div at bounding box center [109, 149] width 14 height 14
click at [148, 155] on div "2" at bounding box center [169, 155] width 69 height 11
click at [168, 85] on button "Accesses (2)" at bounding box center [158, 89] width 65 height 20
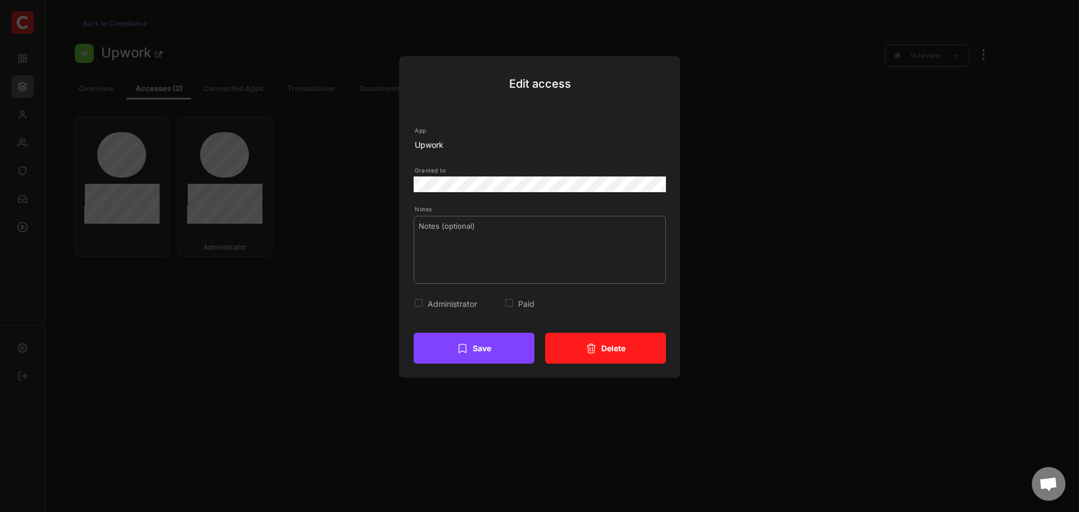
click at [550, 241] on textarea at bounding box center [540, 250] width 252 height 68
drag, startPoint x: 520, startPoint y: 224, endPoint x: 375, endPoint y: 220, distance: 145.0
click at [375, 220] on body "← Back to Compliance Upwork In review Overview Accesses (2) Connected Apps Tran…" at bounding box center [539, 256] width 1079 height 512
type textarea "no user any more"
click at [594, 338] on button "Delete" at bounding box center [605, 348] width 121 height 31
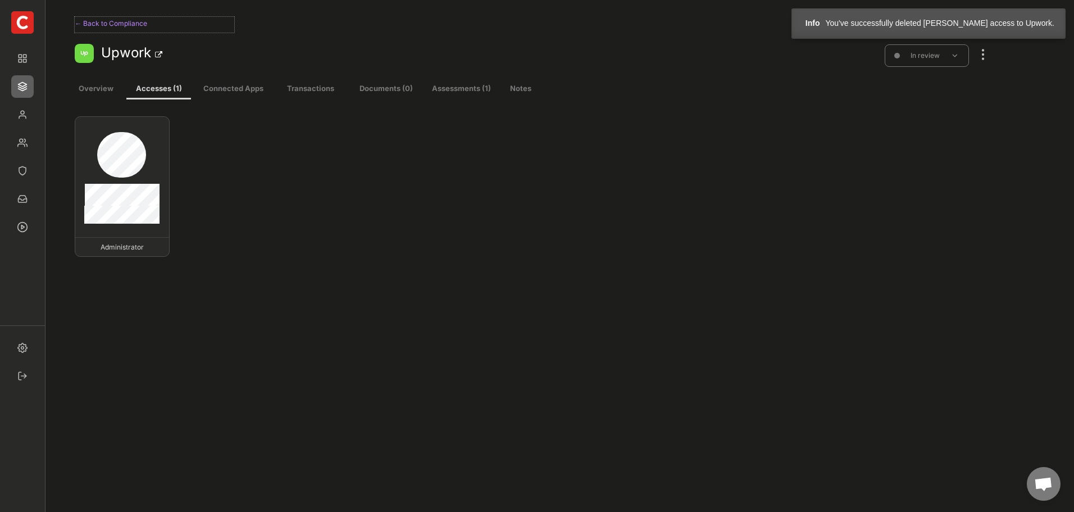
click at [102, 24] on div "← Back to Compliance" at bounding box center [155, 23] width 160 height 13
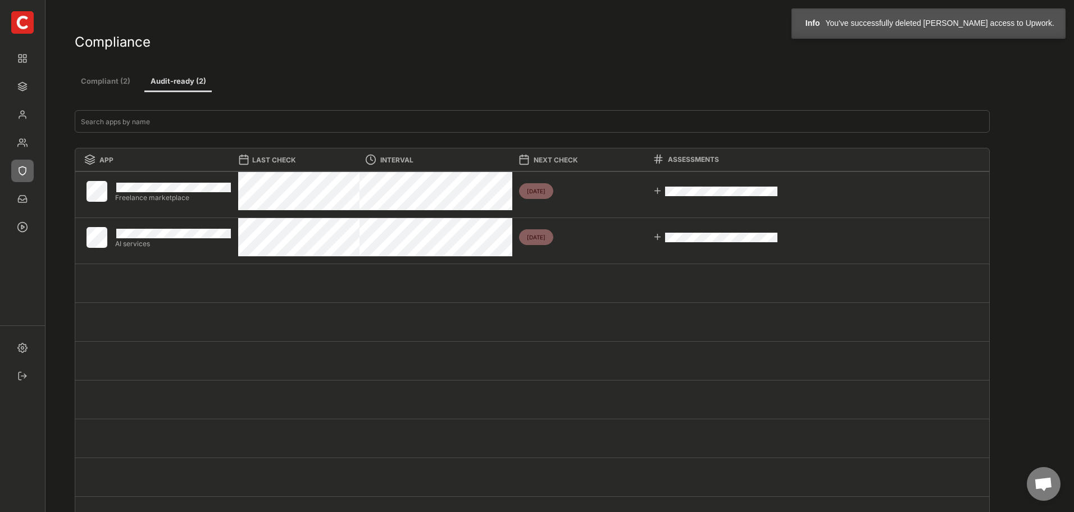
click at [26, 26] on img at bounding box center [22, 22] width 22 height 22
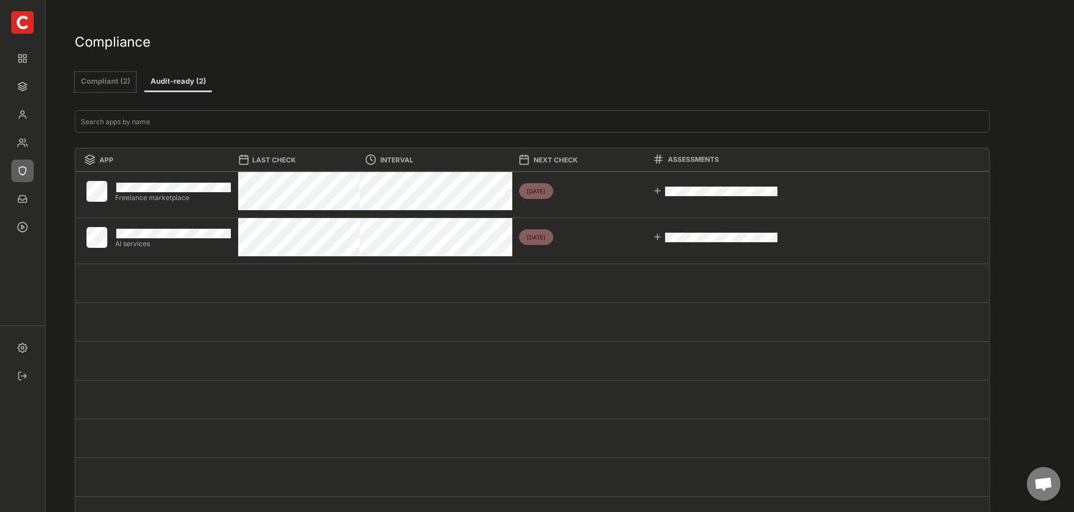
click at [89, 75] on button "Compliant (2)" at bounding box center [105, 82] width 61 height 20
click at [181, 84] on button "Audit-ready (2)" at bounding box center [177, 82] width 67 height 20
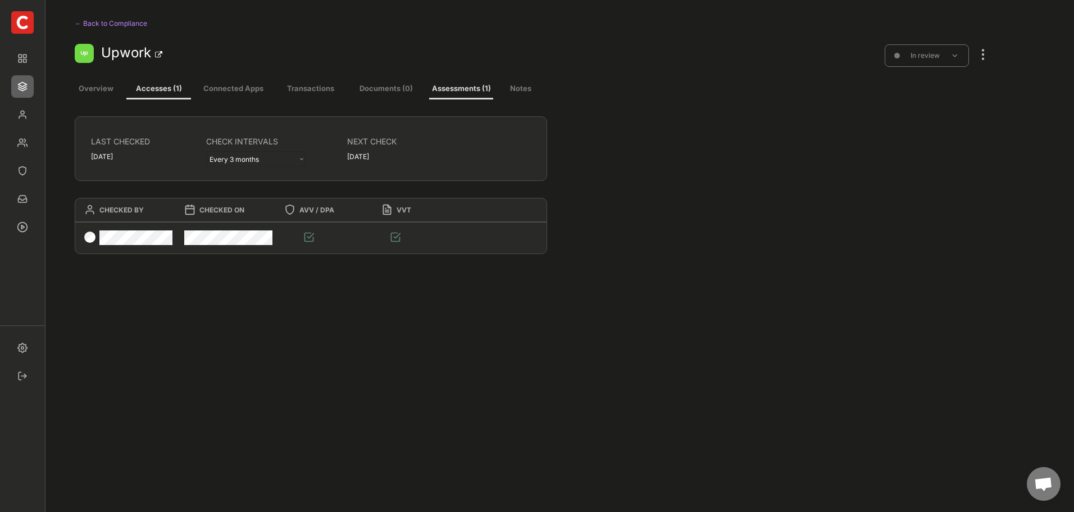
click at [89, 20] on div "← Back to Compliance" at bounding box center [155, 23] width 160 height 13
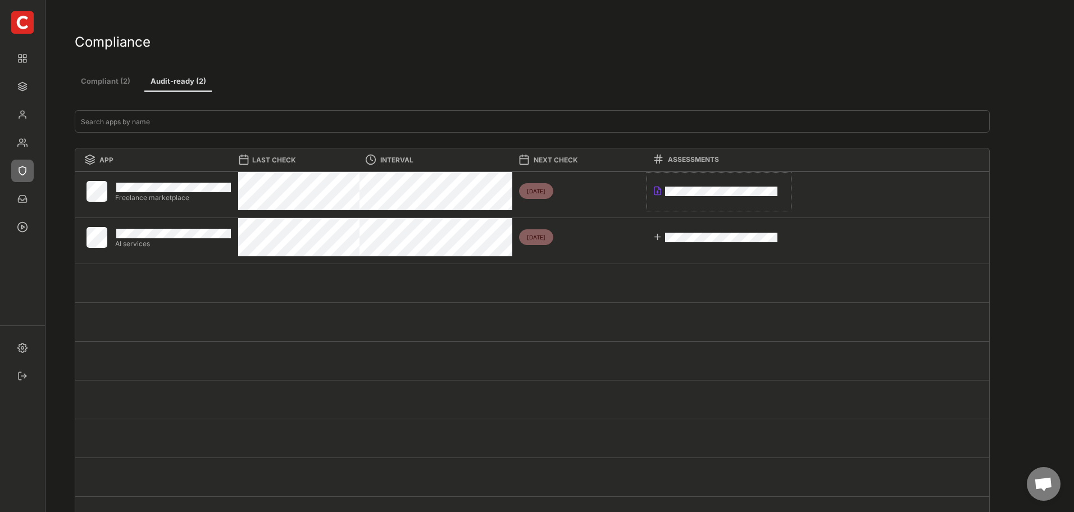
click at [657, 189] on div at bounding box center [658, 191] width 10 height 10
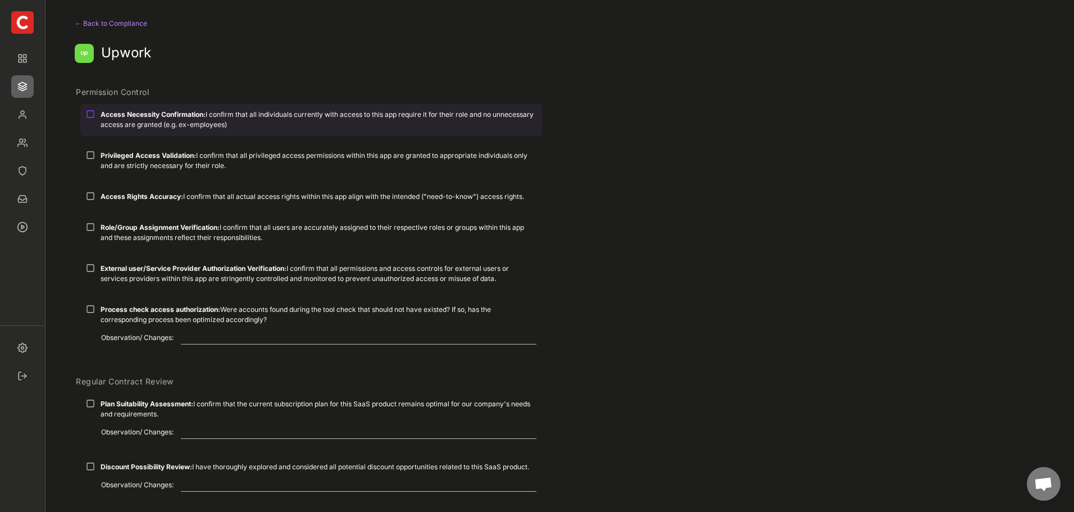
click at [102, 111] on strong "Access Necessity Confirmation:" at bounding box center [153, 114] width 105 height 8
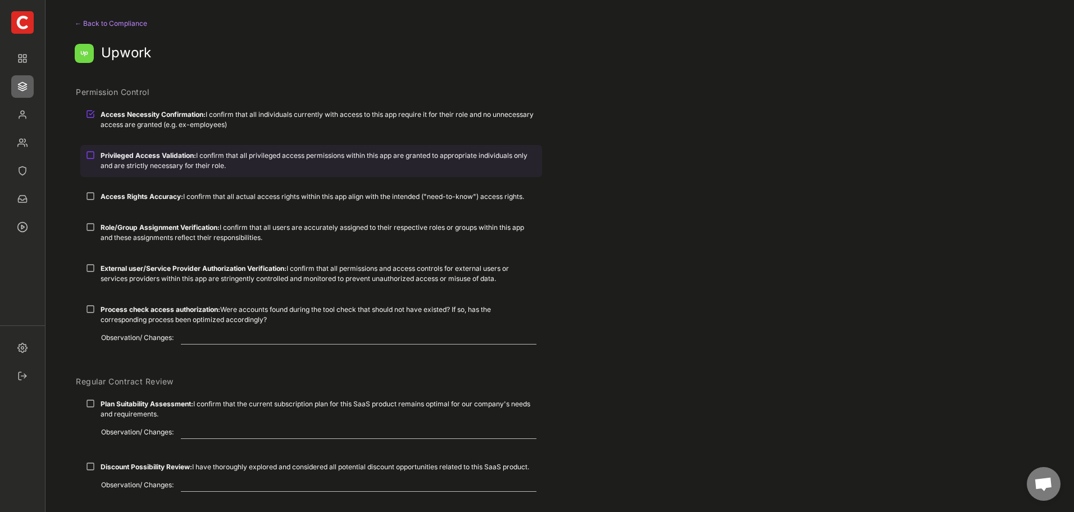
click at [116, 152] on strong "Privileged Access Validation:" at bounding box center [149, 155] width 96 height 8
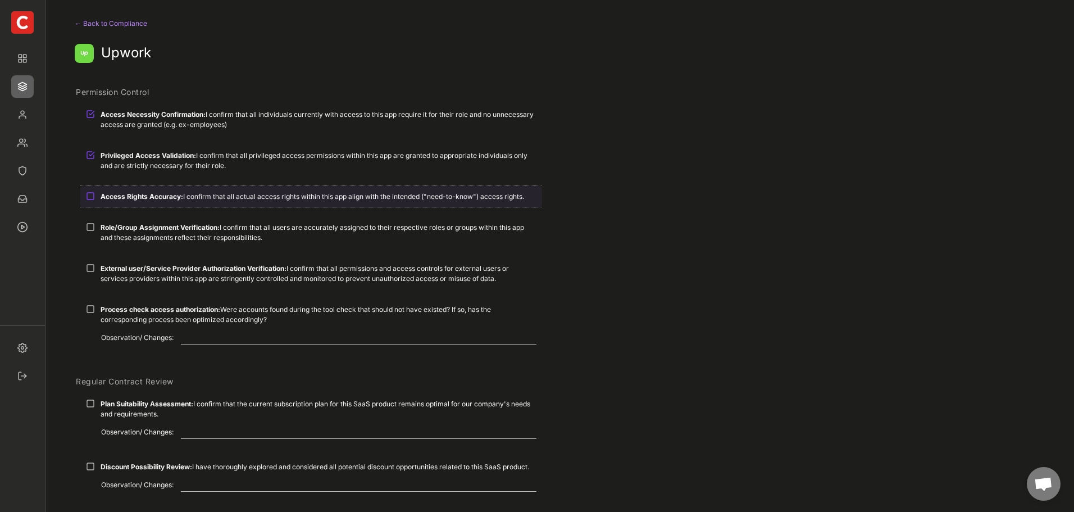
click at [120, 190] on div "Access Rights Accuracy: I confirm that all actual access rights within this app…" at bounding box center [311, 196] width 462 height 21
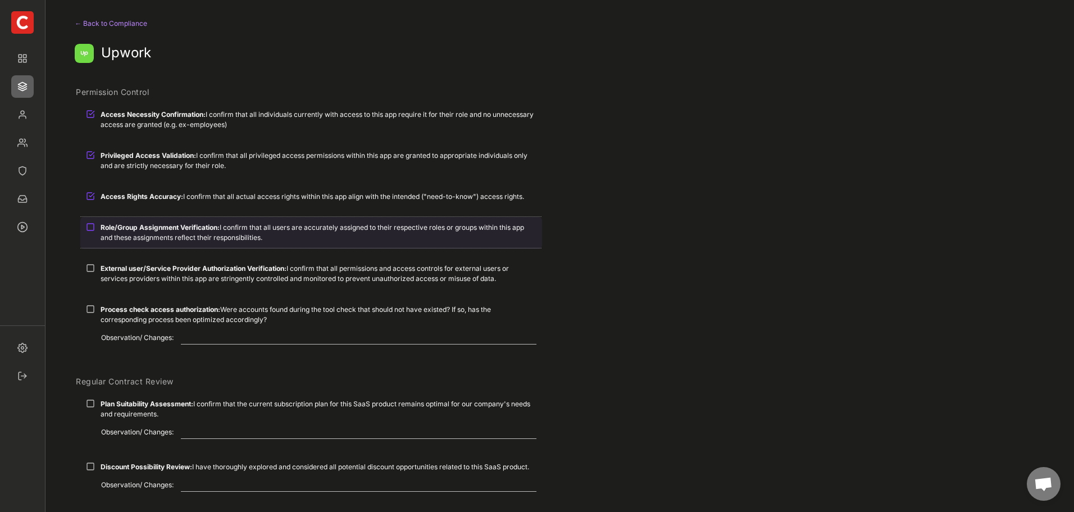
click at [118, 230] on strong "Role/Group Assignment Verification:" at bounding box center [160, 227] width 119 height 8
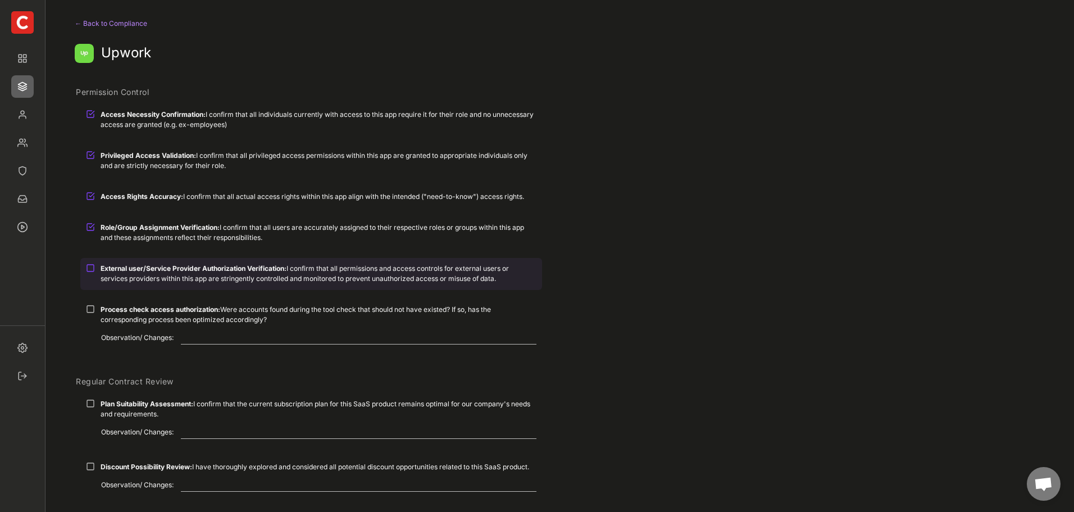
click at [124, 266] on strong "External user/Service Provider Authorization Verification:" at bounding box center [194, 268] width 186 height 8
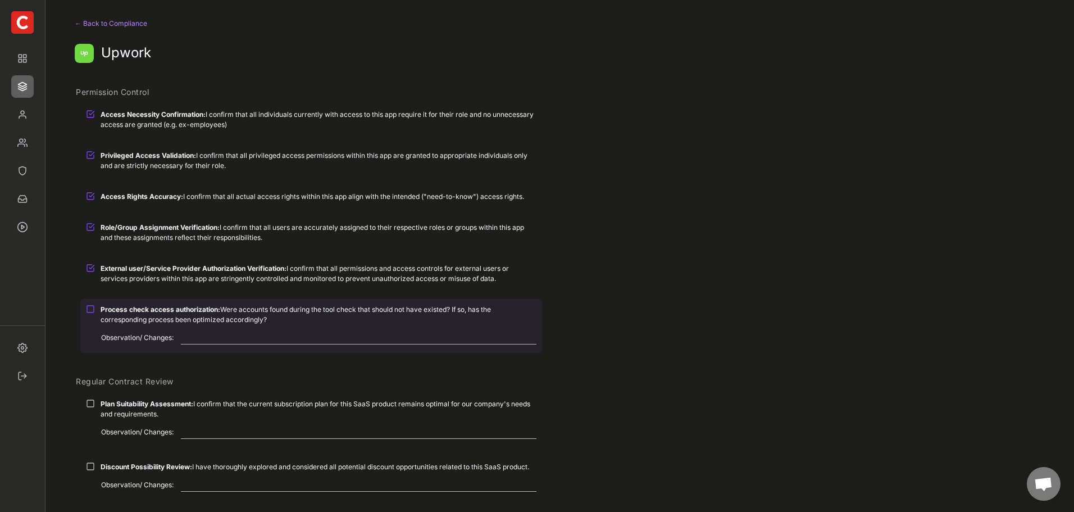
scroll to position [112, 0]
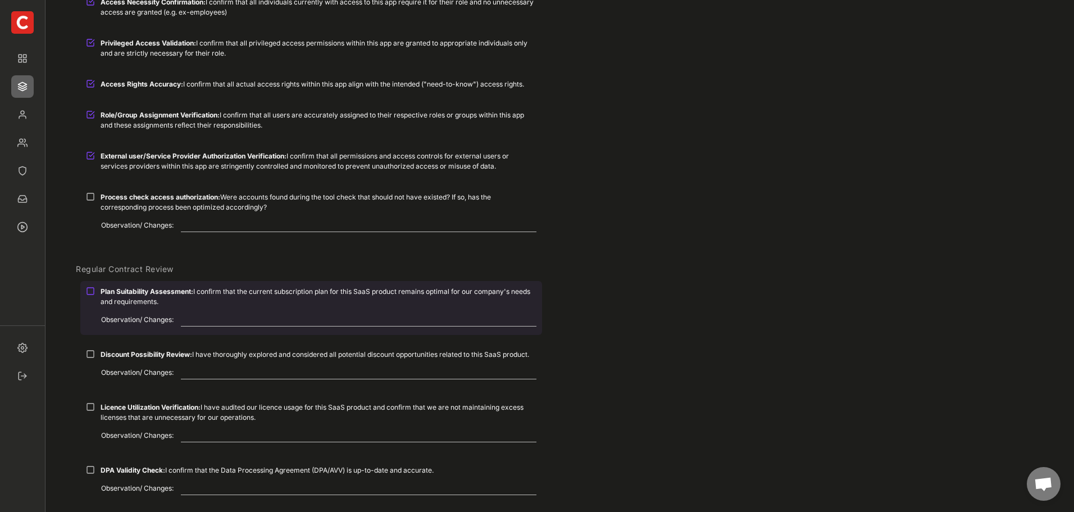
click at [128, 297] on div "Plan Suitability Assessment: I confirm that the current subscription plan for t…" at bounding box center [319, 297] width 436 height 20
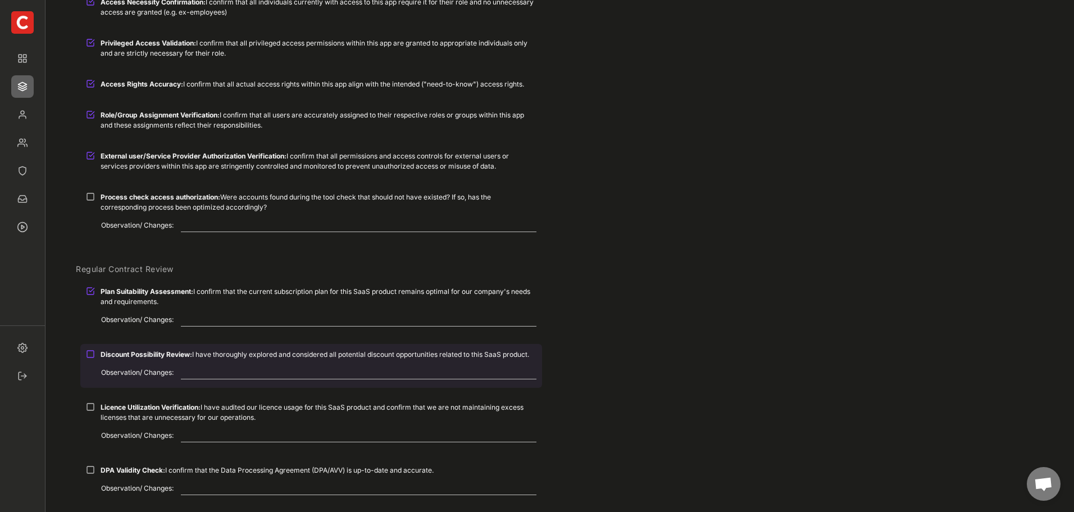
click at [135, 347] on div "Discount Possibility Review: I have thoroughly explored and considered all pote…" at bounding box center [311, 354] width 462 height 21
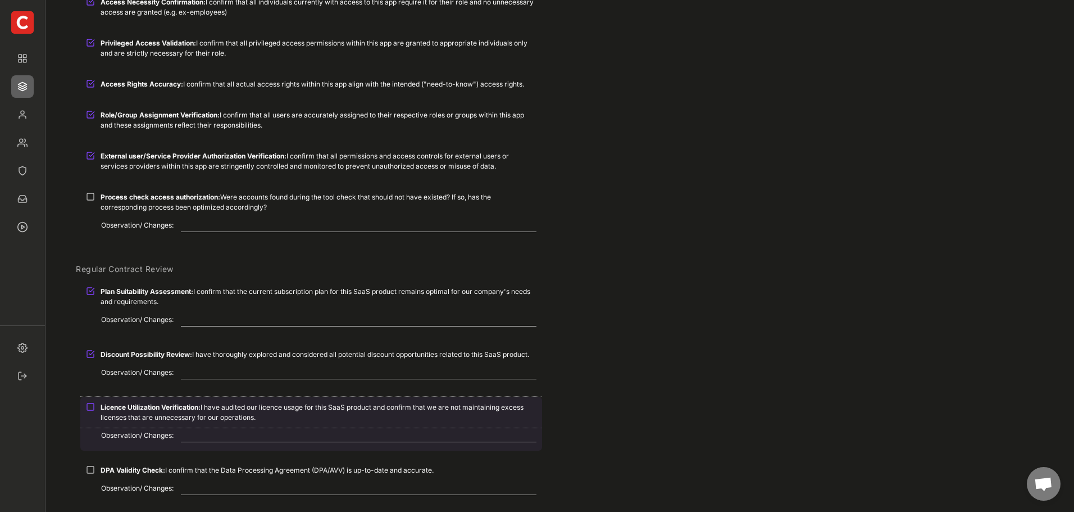
click at [153, 406] on strong "Licence Utilization Verification:" at bounding box center [151, 407] width 100 height 8
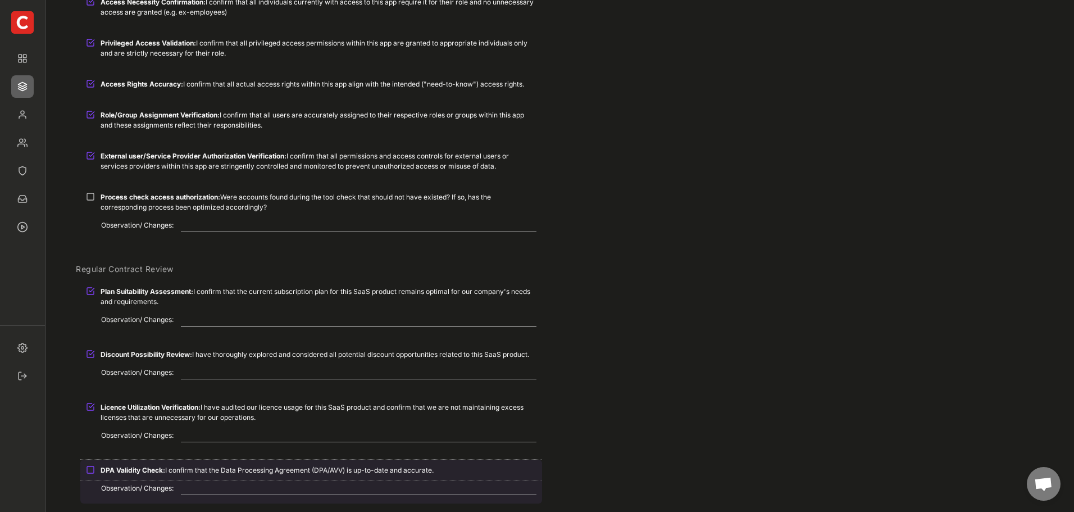
click at [161, 469] on strong "DPA Validity Check:" at bounding box center [133, 470] width 65 height 8
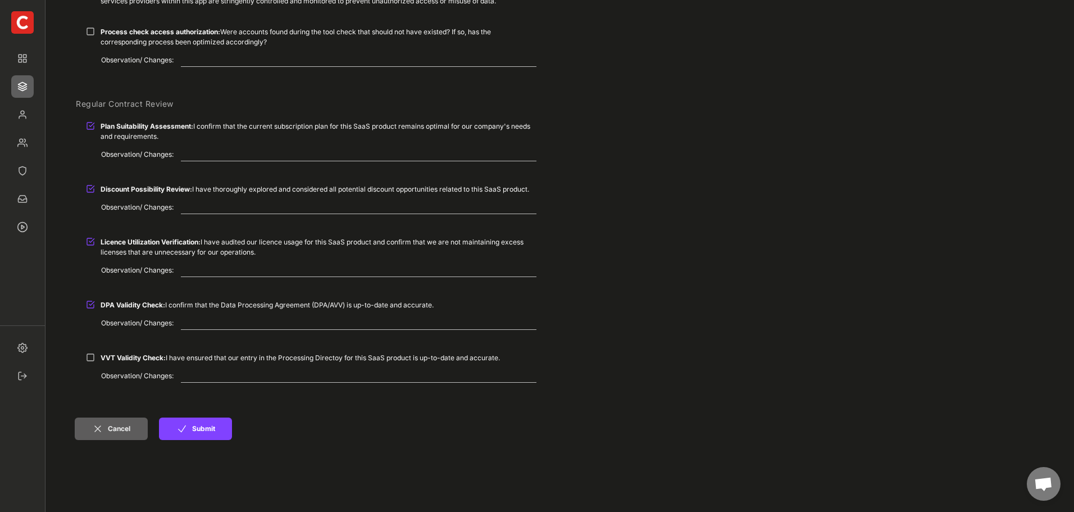
scroll to position [281, 0]
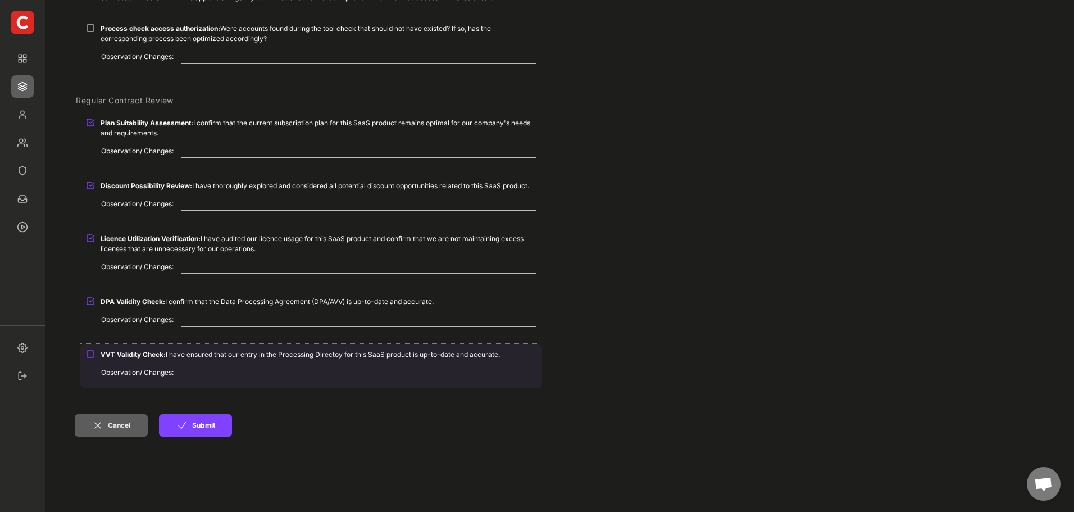
click at [156, 350] on strong "VVT Validity Check:" at bounding box center [133, 354] width 65 height 8
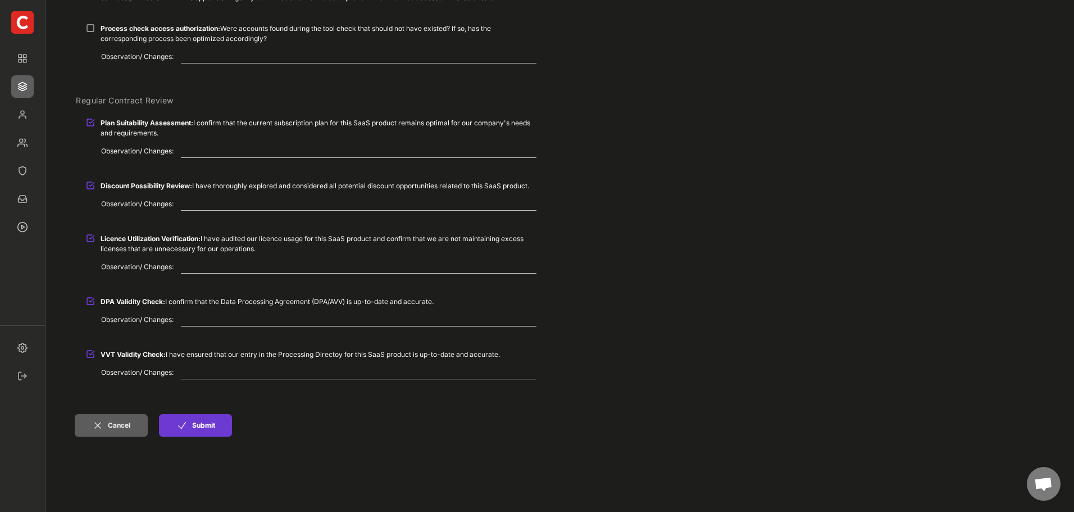
click at [187, 422] on icon at bounding box center [181, 425] width 11 height 11
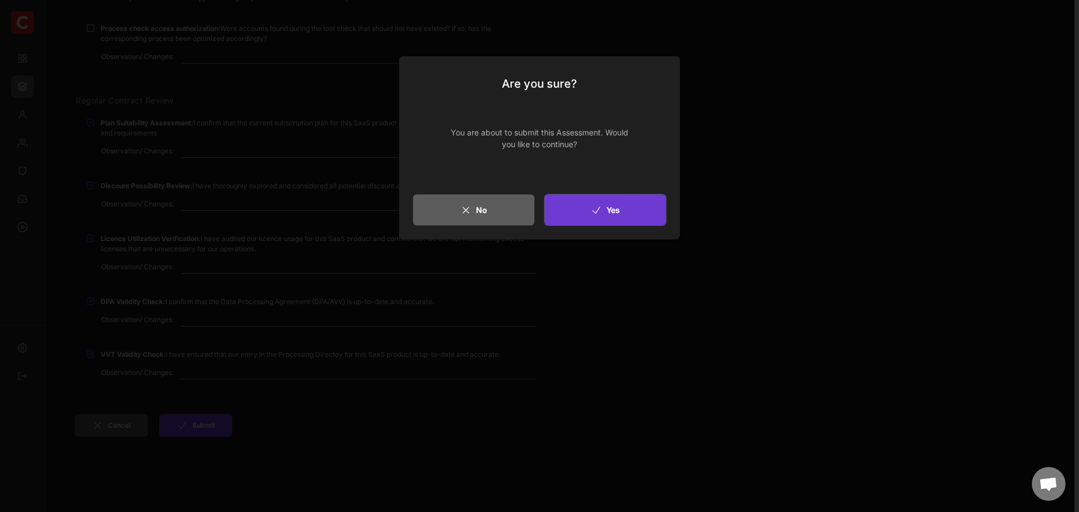
click at [575, 212] on button "Yes" at bounding box center [604, 209] width 121 height 31
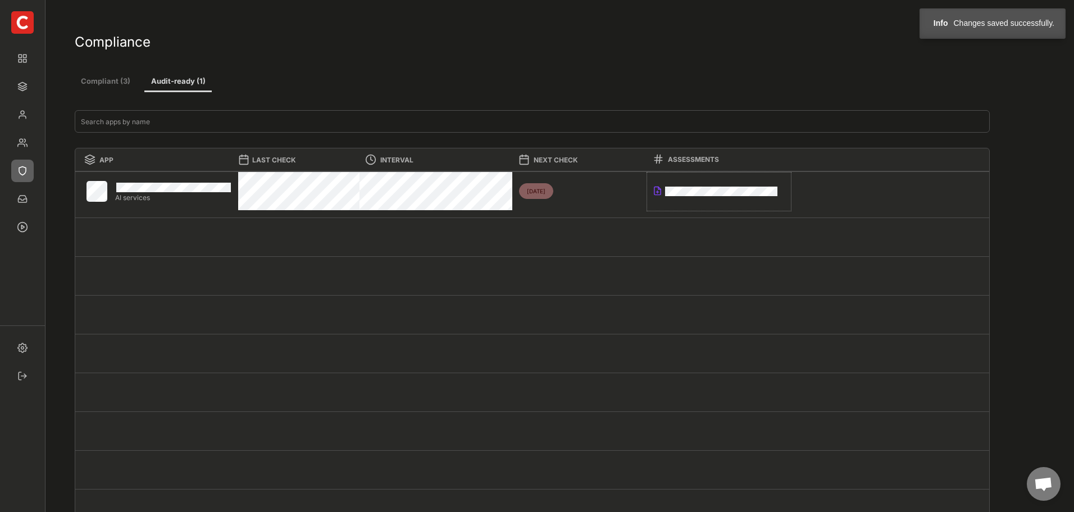
click at [660, 192] on div at bounding box center [658, 191] width 10 height 10
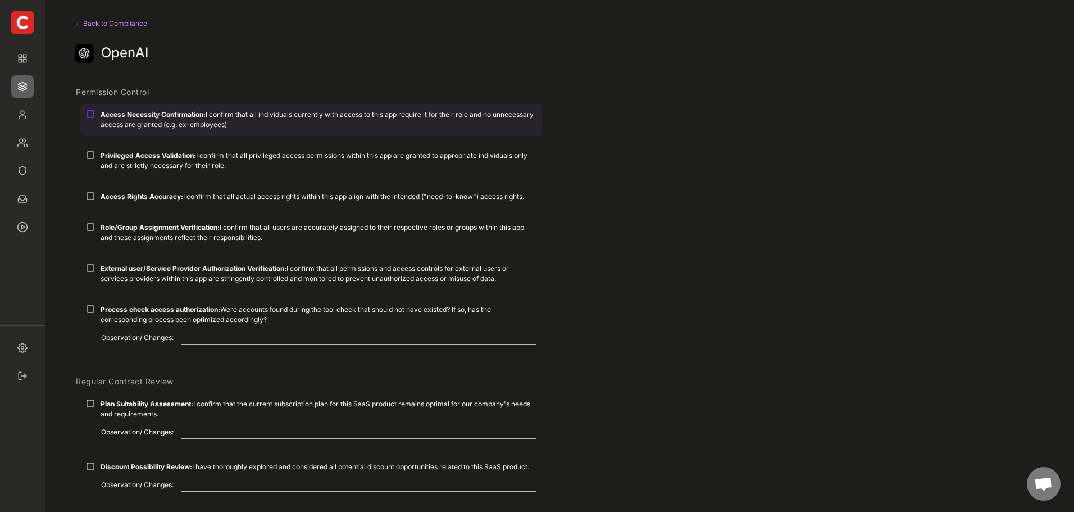
click at [145, 107] on div "Access Necessity Confirmation: I confirm that all individuals currently with ac…" at bounding box center [311, 119] width 462 height 31
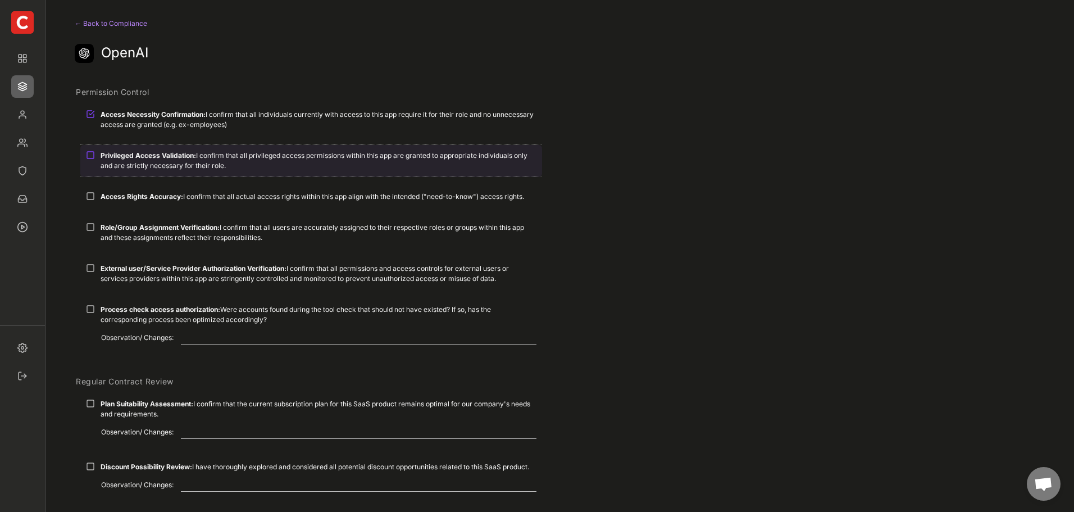
drag, startPoint x: 134, startPoint y: 153, endPoint x: 128, endPoint y: 221, distance: 67.7
click at [132, 159] on strong "Privileged Access Validation:" at bounding box center [149, 155] width 96 height 8
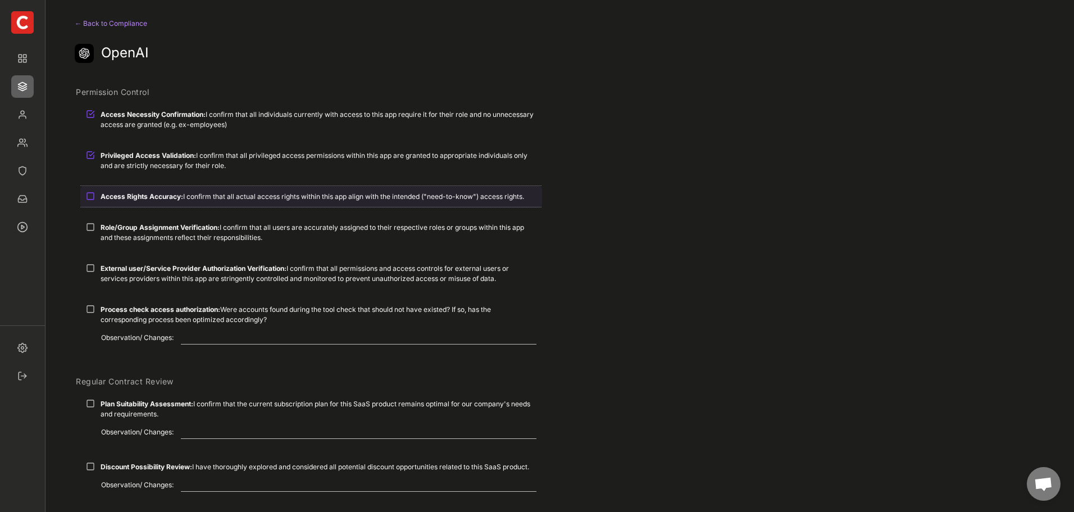
click at [132, 200] on strong "Access Rights Accuracy:" at bounding box center [142, 196] width 83 height 8
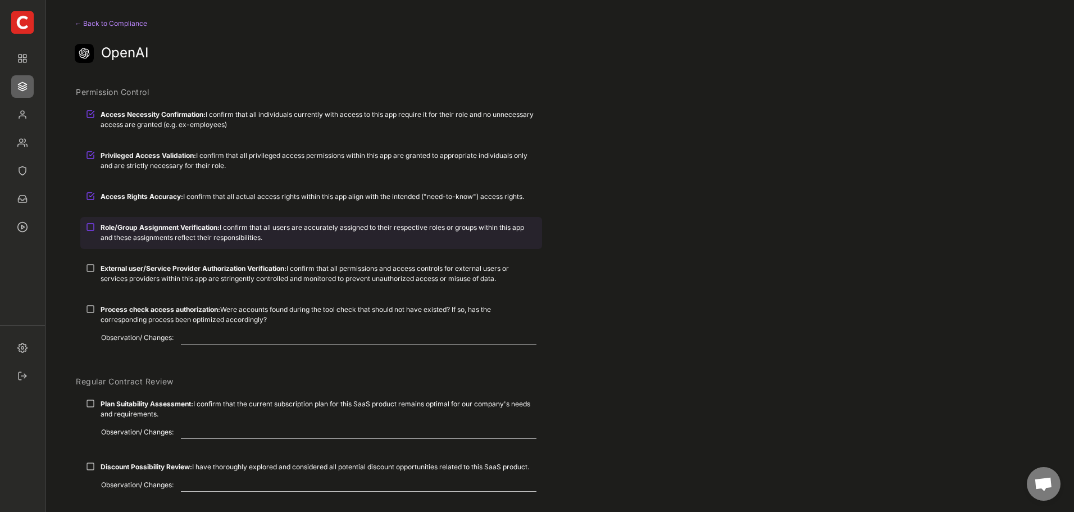
click at [132, 229] on strong "Role/Group Assignment Verification:" at bounding box center [160, 227] width 119 height 8
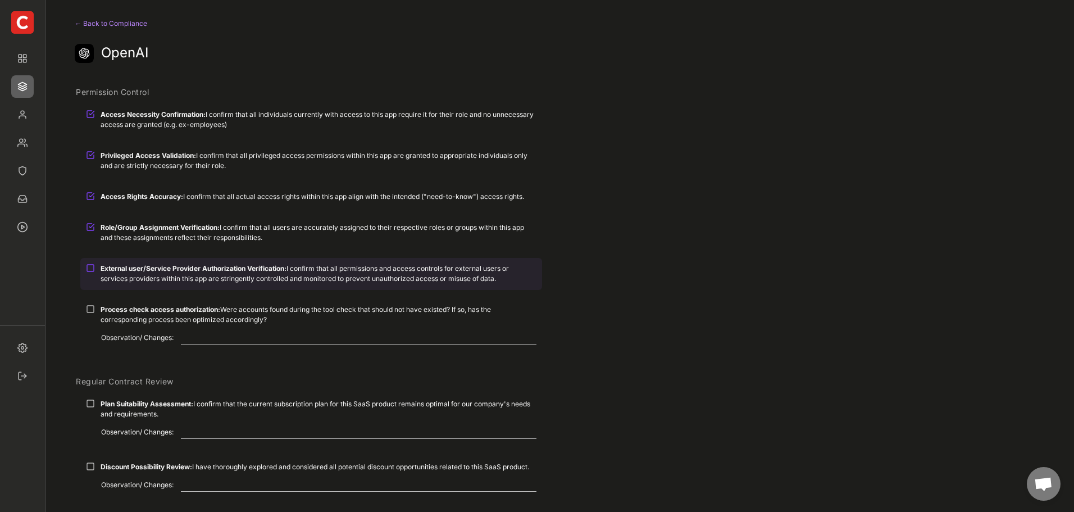
click at [129, 271] on strong "External user/Service Provider Authorization Verification:" at bounding box center [194, 268] width 186 height 8
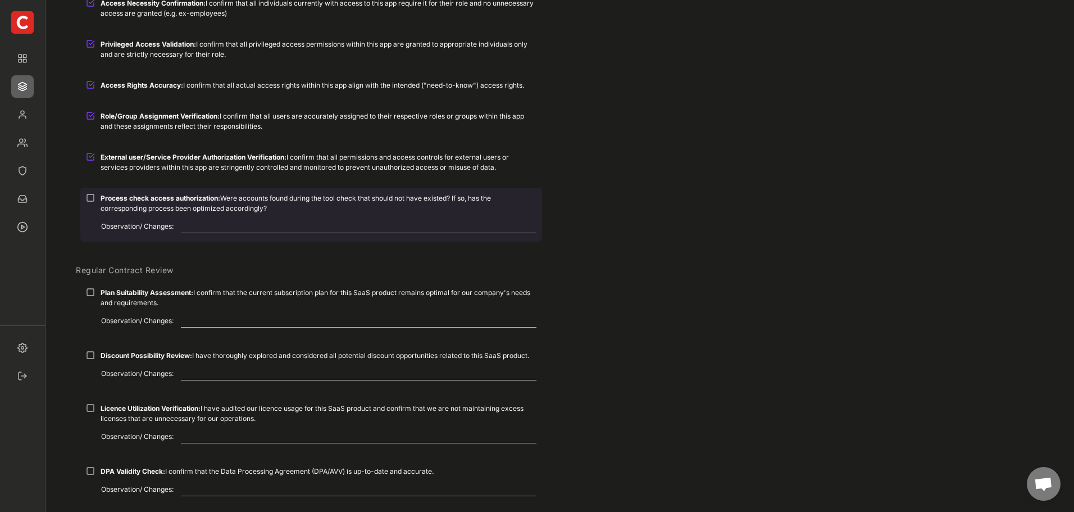
scroll to position [112, 0]
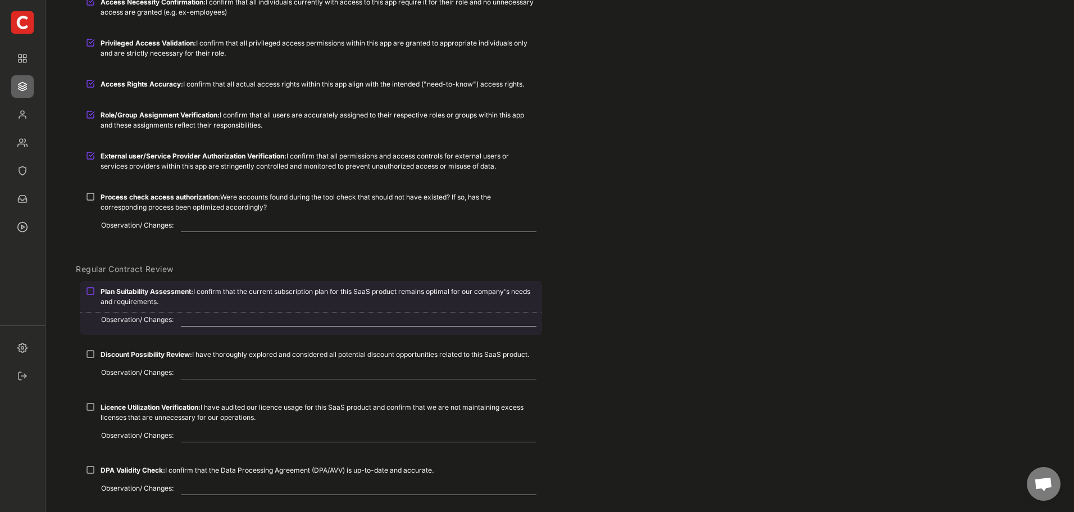
click at [163, 292] on strong "Plan Suitability Assessment:" at bounding box center [147, 291] width 93 height 8
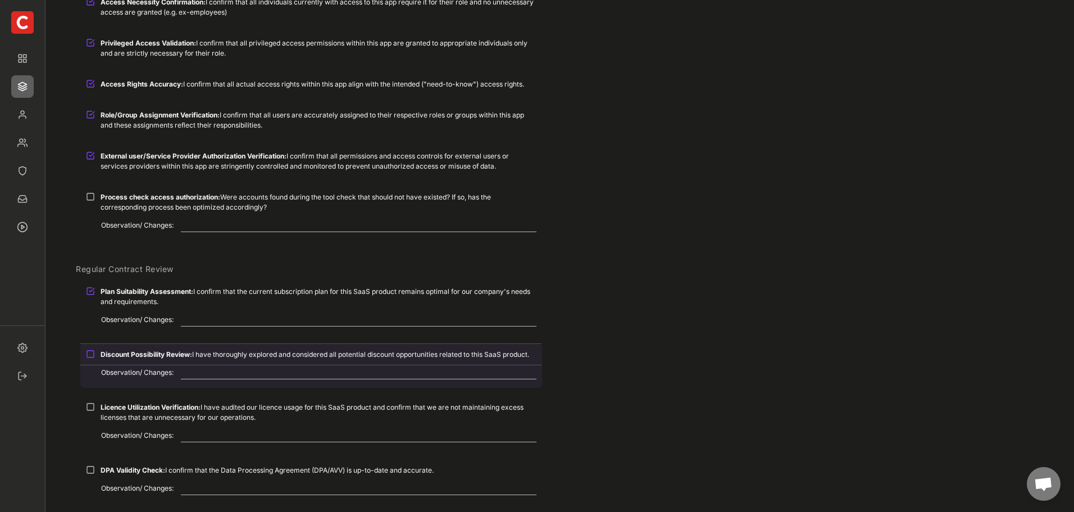
click at [196, 358] on div "Discount Possibility Review: I have thoroughly explored and considered all pote…" at bounding box center [319, 354] width 436 height 10
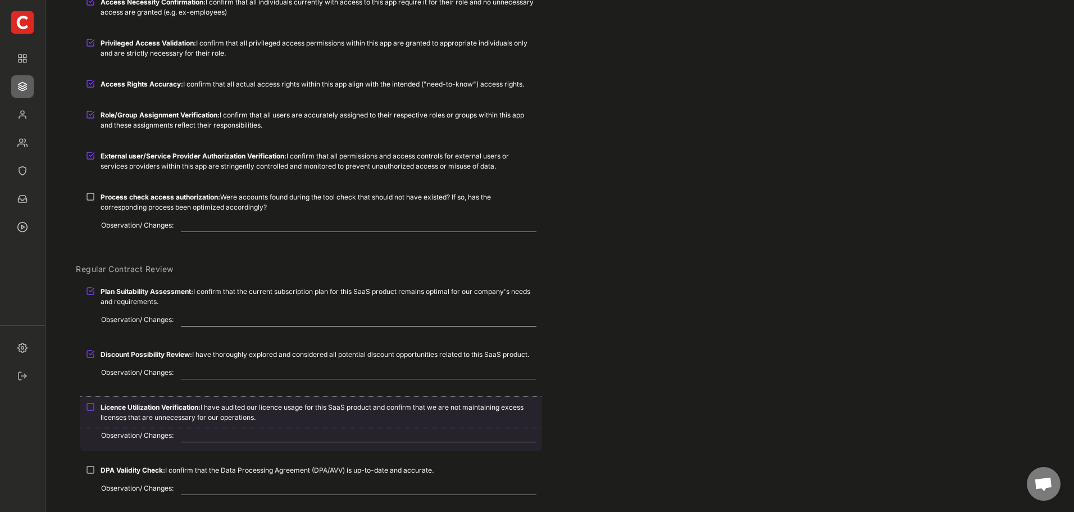
click at [181, 411] on div "Licence Utilization Verification: I have audited our licence usage for this Saa…" at bounding box center [319, 412] width 436 height 20
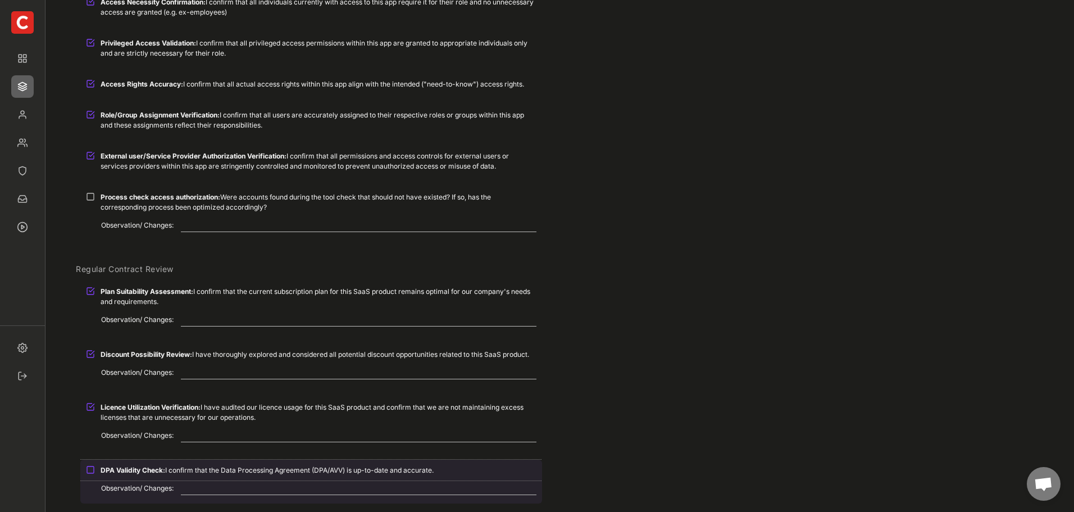
click at [170, 469] on div "DPA Validity Check: I confirm that the Data Processing Agreement (DPA/AVV) is u…" at bounding box center [319, 470] width 436 height 10
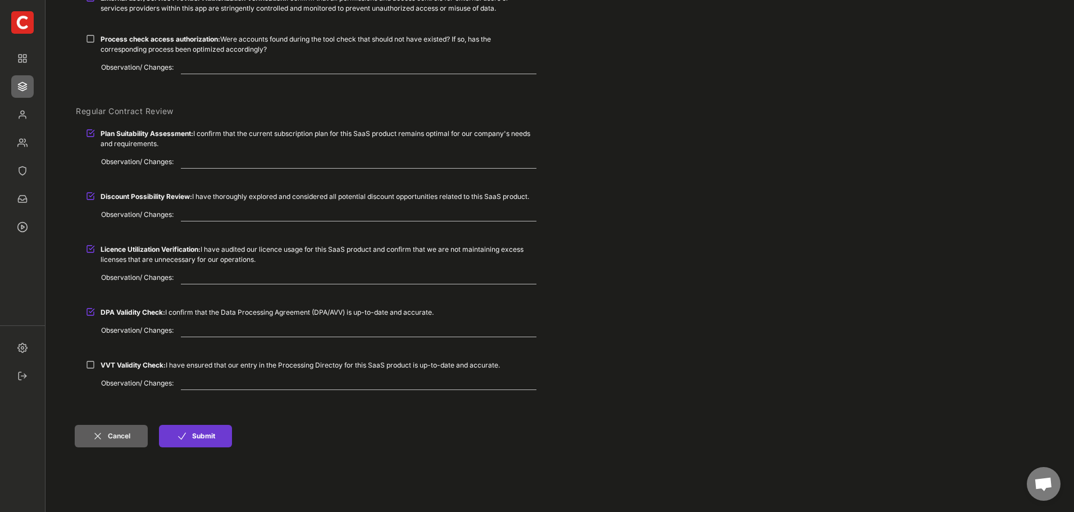
scroll to position [281, 0]
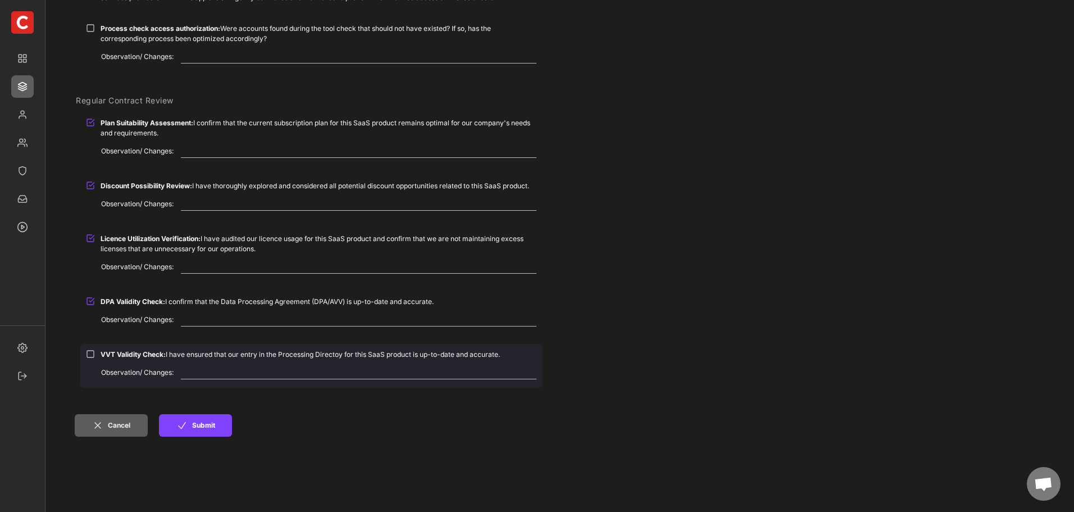
click at [167, 365] on div "VVT Validity Check: I have ensured that our entry in the Processing Directoy fo…" at bounding box center [311, 366] width 462 height 44
click at [175, 352] on div "VVT Validity Check: I have ensured that our entry in the Processing Directoy fo…" at bounding box center [319, 354] width 436 height 10
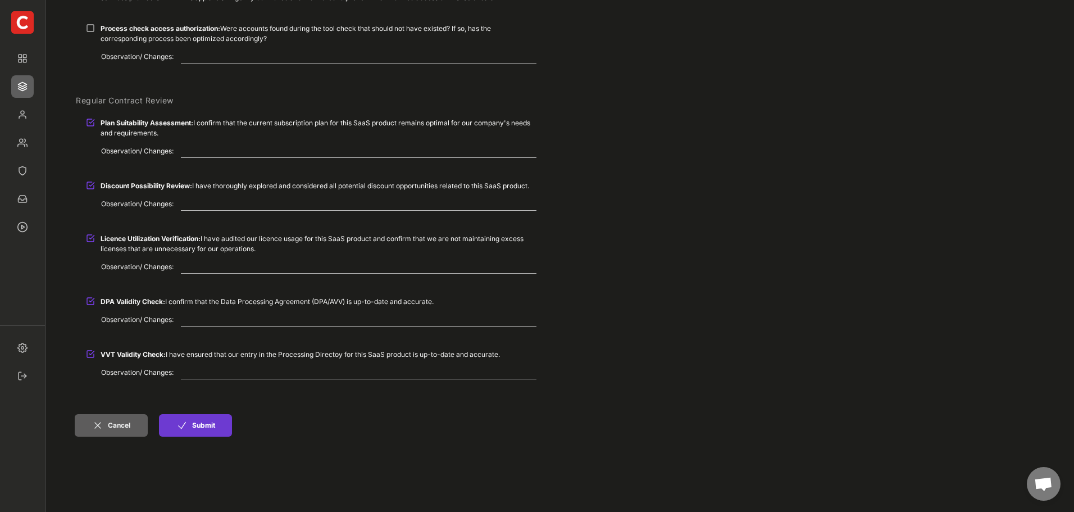
click at [195, 427] on button "Submit" at bounding box center [195, 425] width 73 height 22
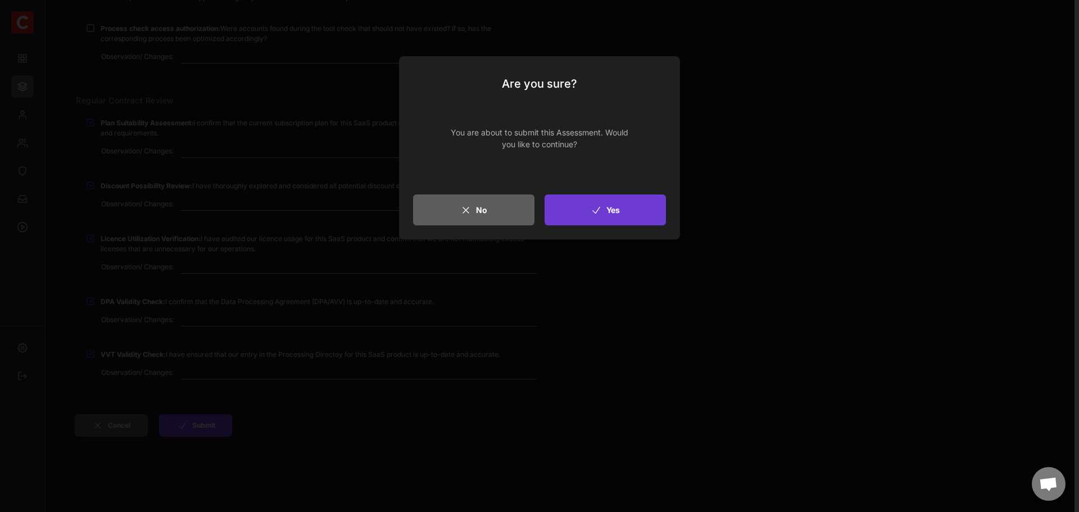
click at [629, 210] on button "Yes" at bounding box center [604, 209] width 121 height 31
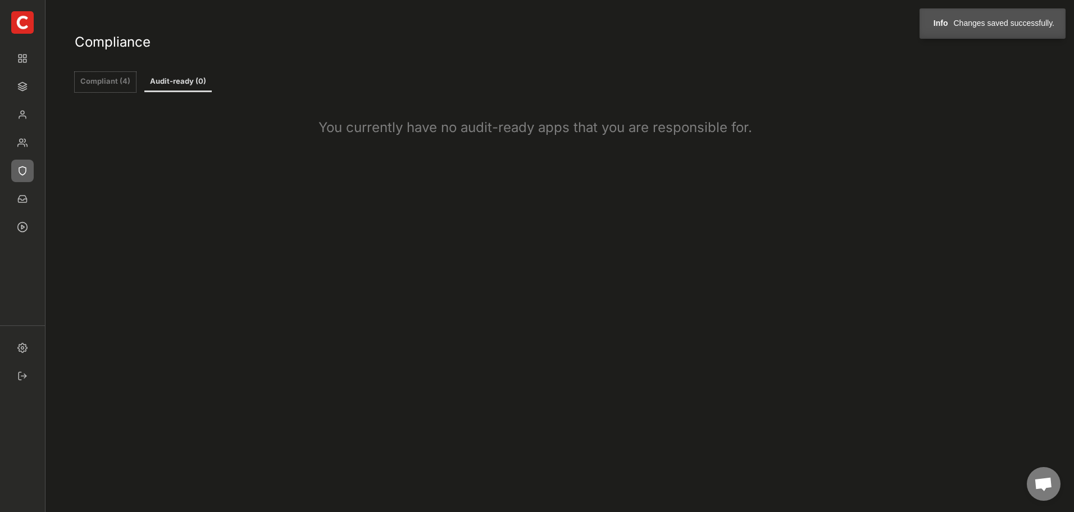
click at [113, 83] on button "Compliant (4)" at bounding box center [105, 82] width 61 height 20
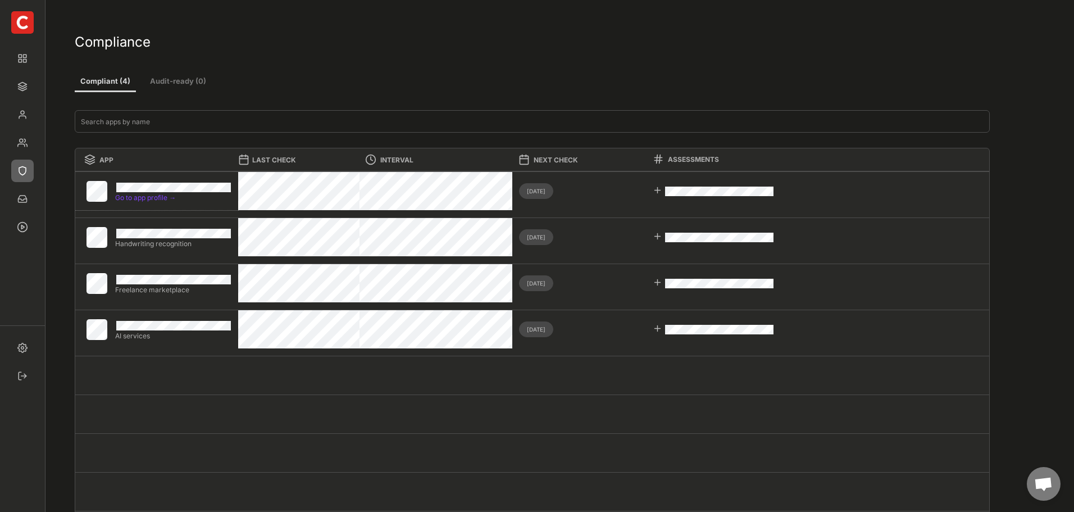
click at [134, 202] on div "Go to app profile →" at bounding box center [173, 199] width 116 height 10
select select ""every_3_months""
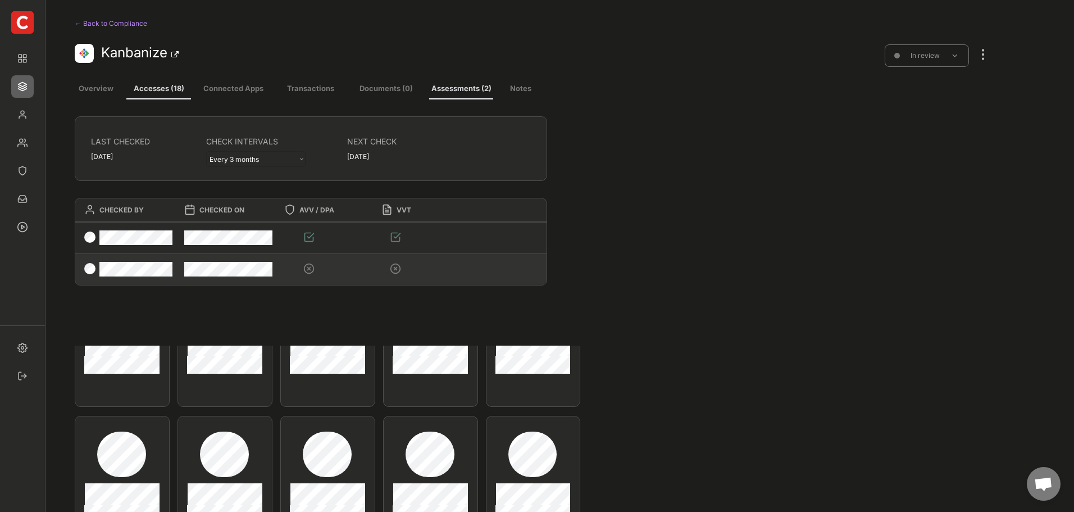
click at [348, 267] on div at bounding box center [325, 268] width 100 height 29
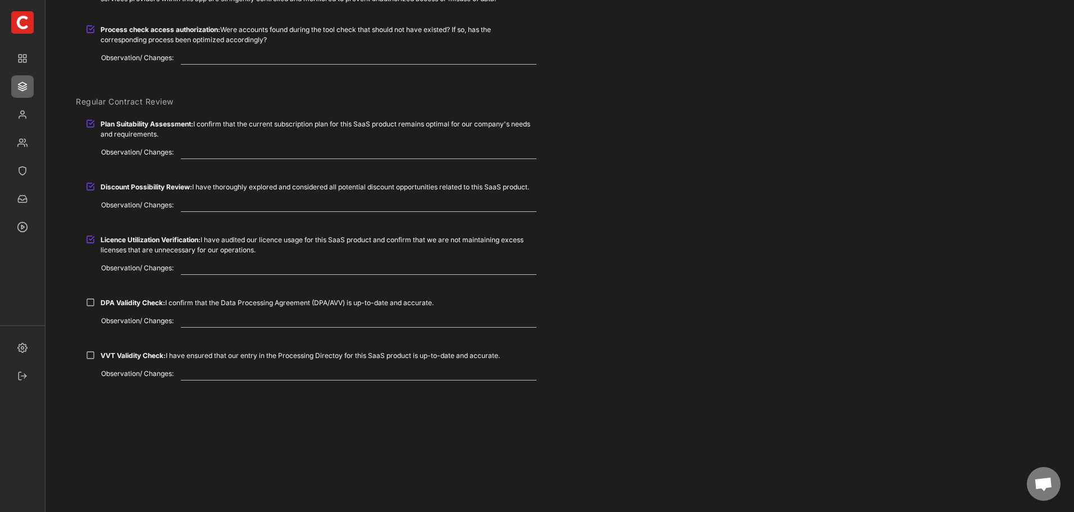
scroll to position [337, 0]
click at [90, 297] on div at bounding box center [90, 300] width 9 height 9
click at [92, 356] on div at bounding box center [90, 352] width 9 height 9
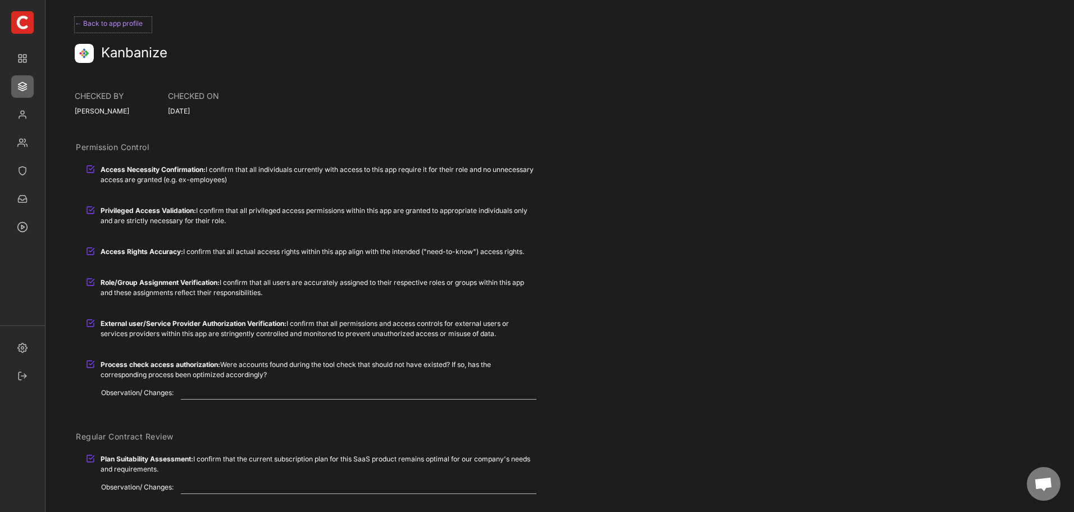
click at [91, 24] on div "← Back to app profile" at bounding box center [113, 23] width 77 height 13
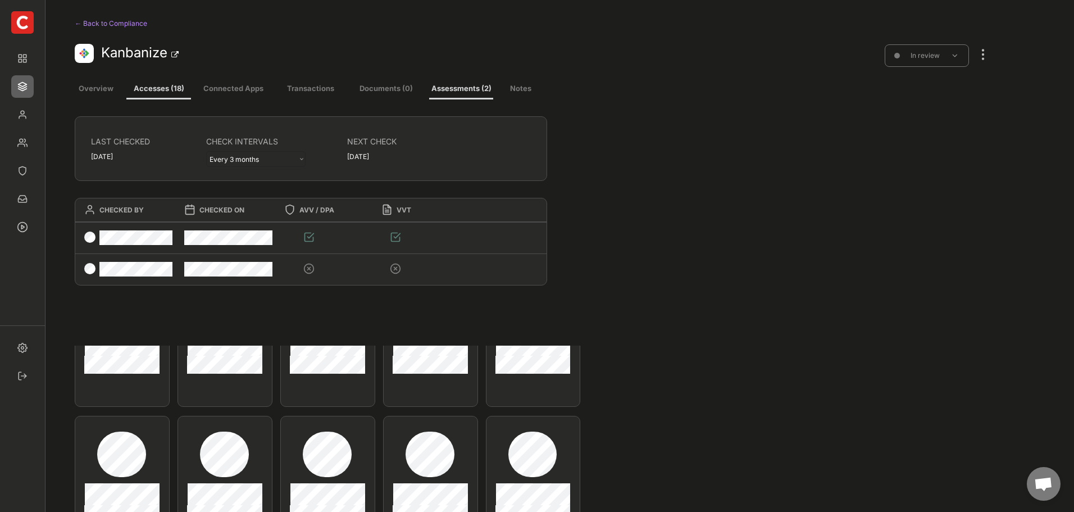
click at [988, 54] on div at bounding box center [983, 49] width 15 height 25
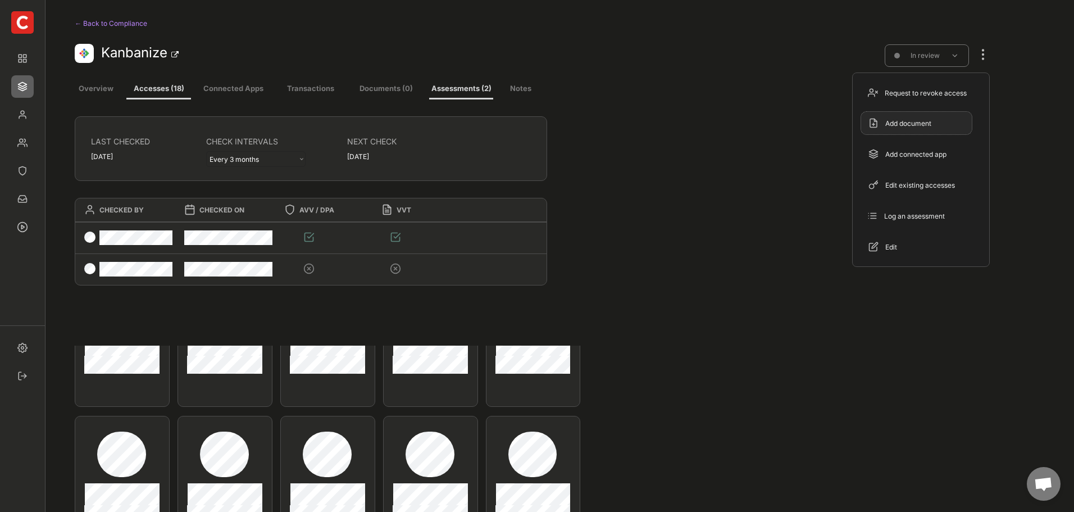
click at [917, 125] on div "Add document" at bounding box center [924, 124] width 76 height 10
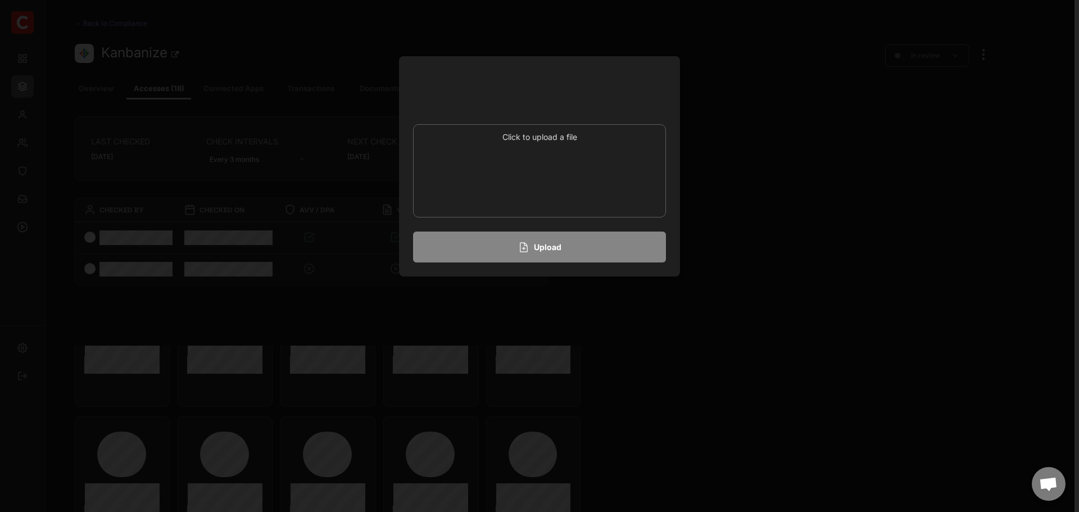
click at [854, 240] on div at bounding box center [539, 256] width 1079 height 512
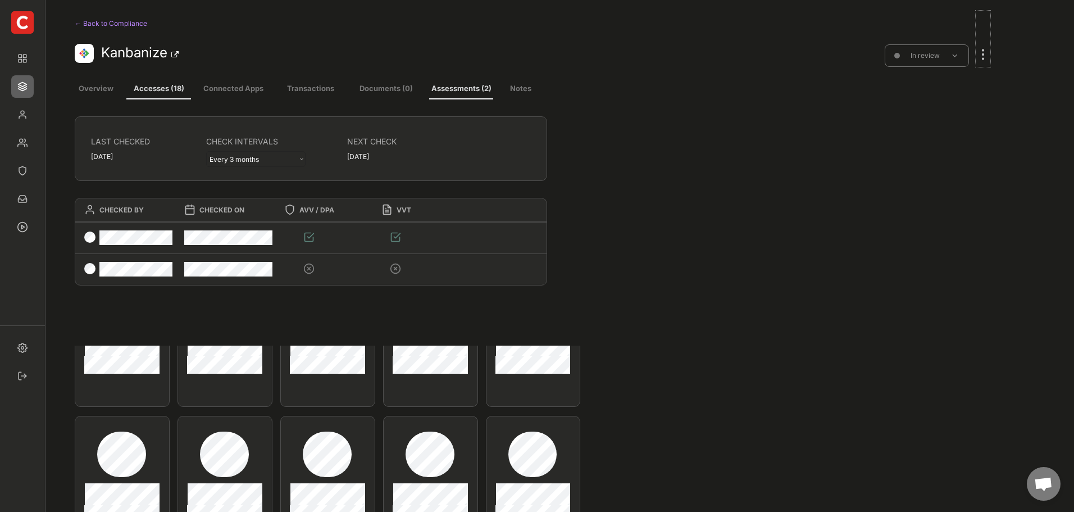
click at [979, 52] on div at bounding box center [983, 49] width 15 height 25
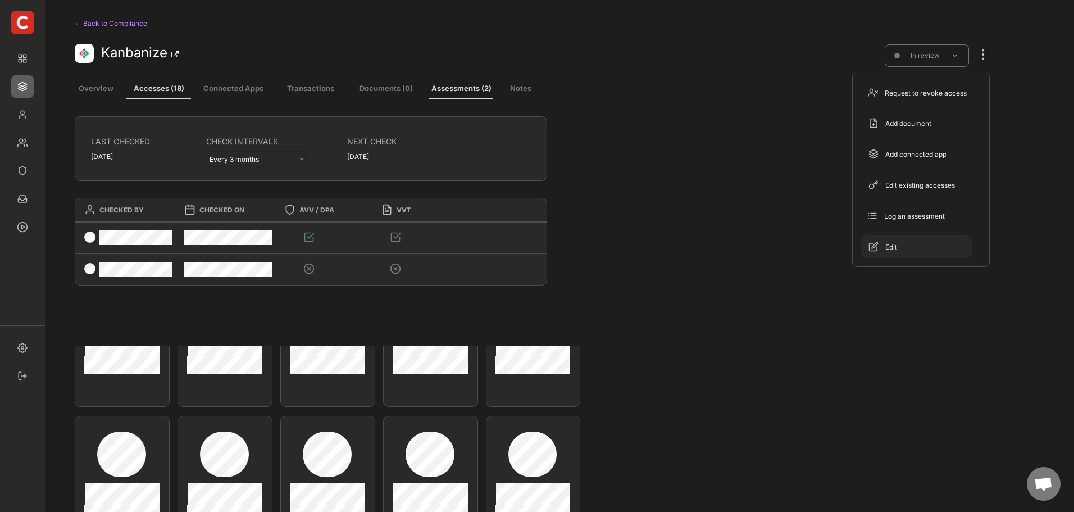
click at [895, 244] on div "Edit" at bounding box center [924, 247] width 76 height 10
select select "Projetmanagement Tools (A9)"
select select "1348695171700984260__LOOKUP__1665490968243x777252206885620500"
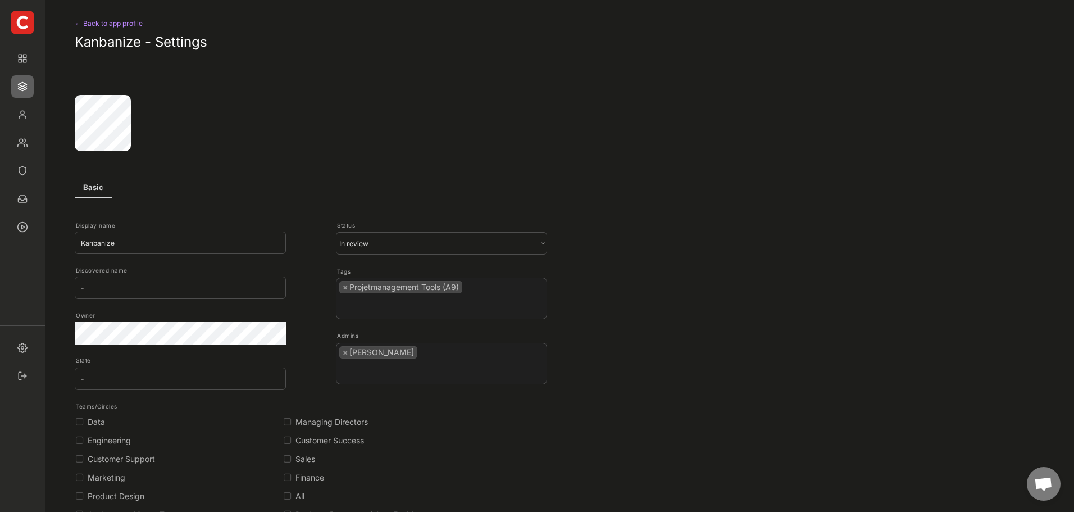
click at [126, 21] on div "← Back to app profile" at bounding box center [121, 23] width 92 height 13
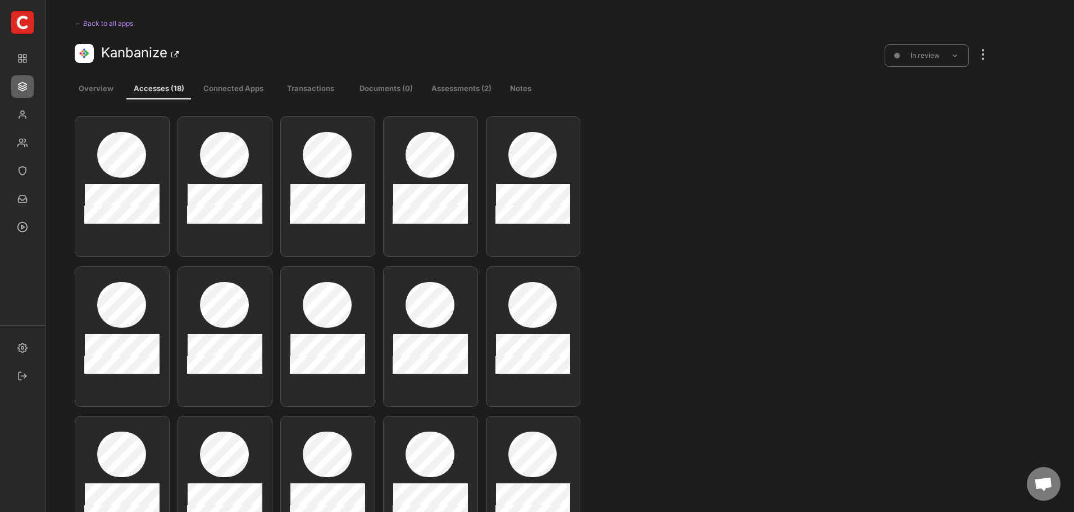
click at [106, 16] on div "← Back to all apps Kanbanize In review" at bounding box center [533, 42] width 916 height 62
click at [106, 21] on div "← Back to all apps" at bounding box center [155, 23] width 160 height 13
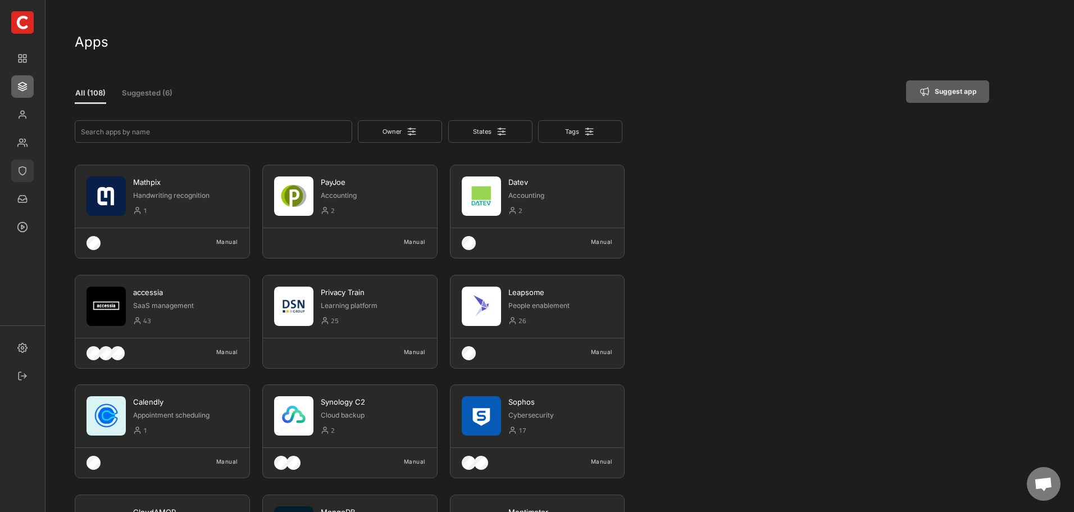
click at [23, 165] on img at bounding box center [22, 171] width 22 height 22
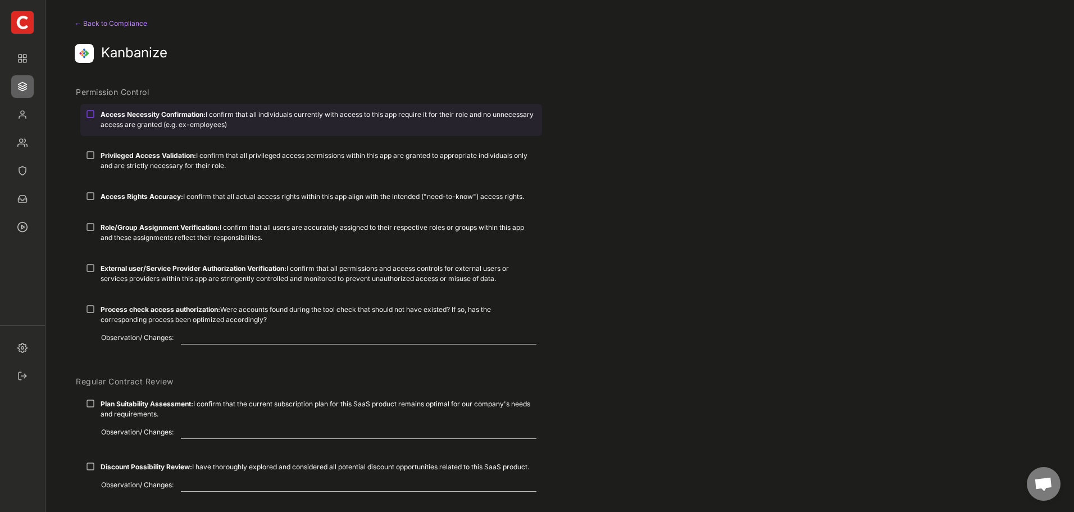
click at [100, 113] on div "Access Necessity Confirmation: I confirm that all individuals currently with ac…" at bounding box center [311, 119] width 462 height 31
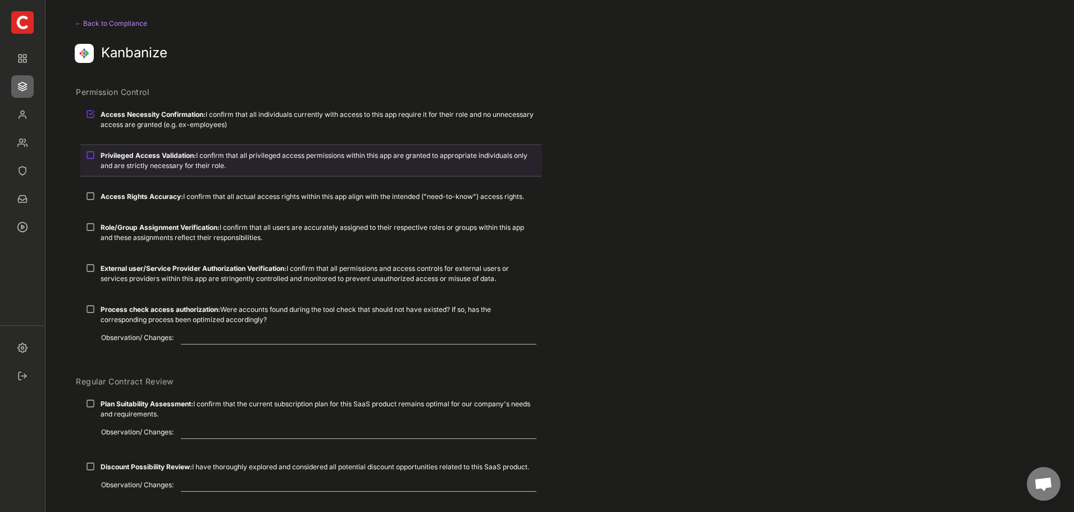
click at [98, 155] on div "Privileged Access Validation: I confirm that all privileged access permissions …" at bounding box center [311, 160] width 462 height 31
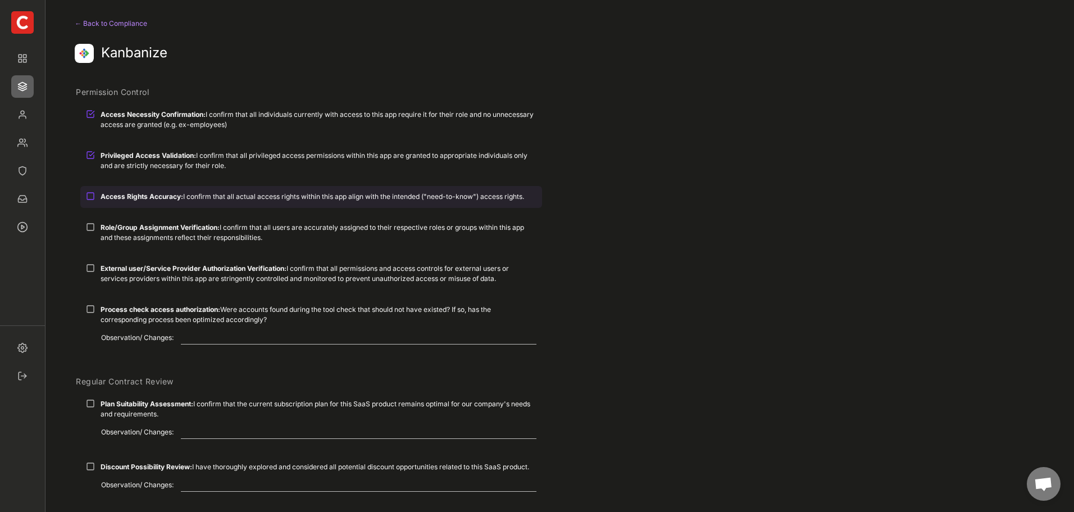
click at [102, 197] on strong "Access Rights Accuracy:" at bounding box center [142, 196] width 83 height 8
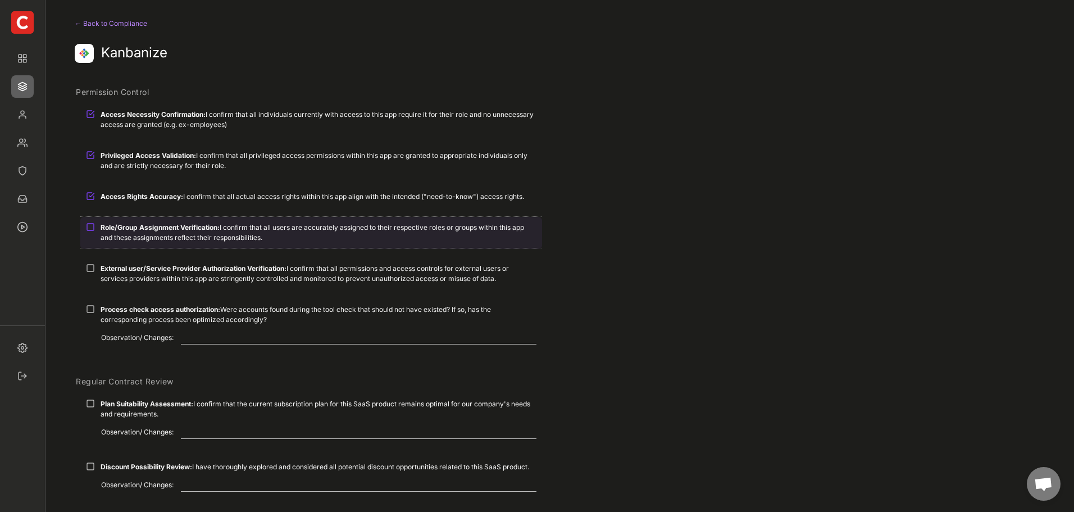
click at [106, 227] on strong "Role/Group Assignment Verification:" at bounding box center [160, 227] width 119 height 8
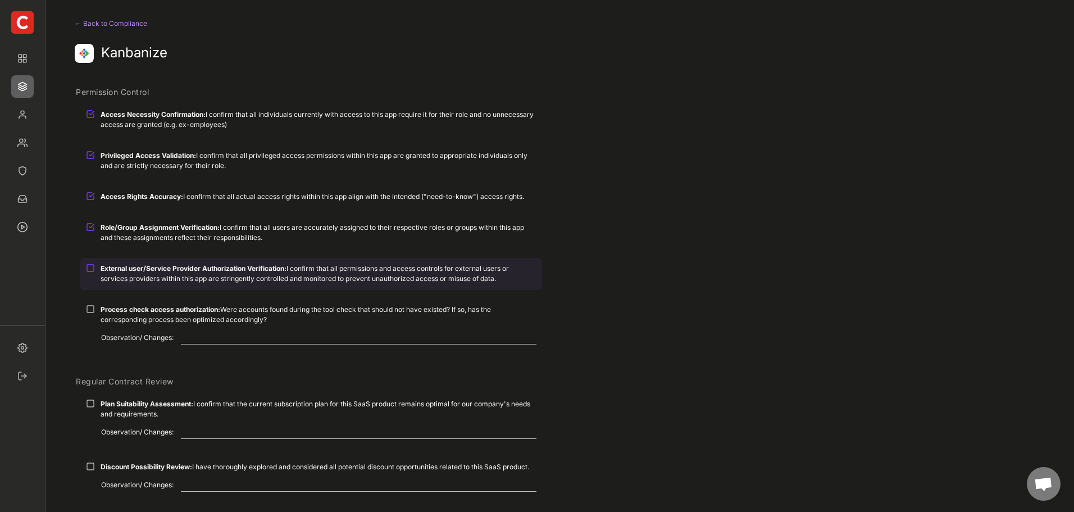
click at [108, 268] on strong "External user/Service Provider Authorization Verification:" at bounding box center [194, 268] width 186 height 8
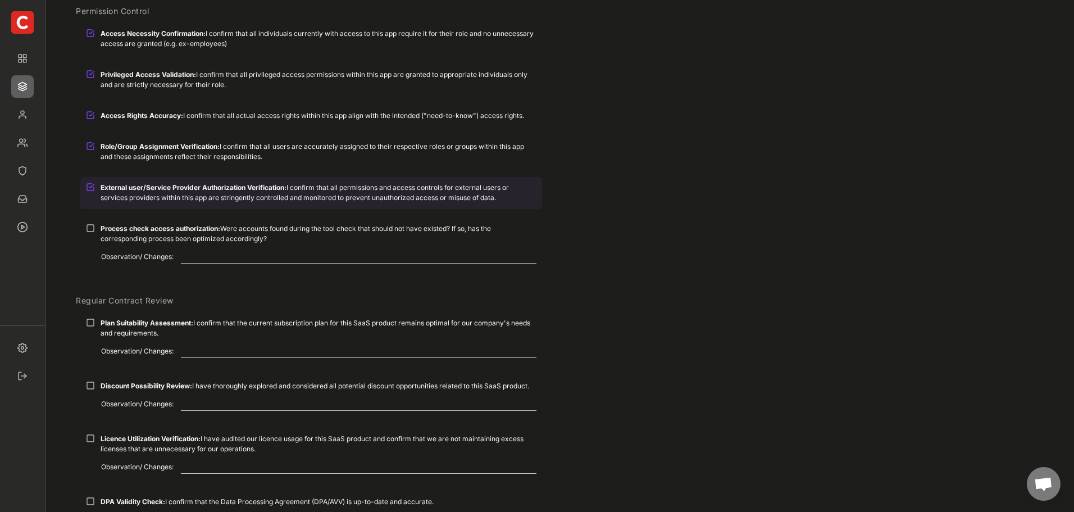
scroll to position [225, 0]
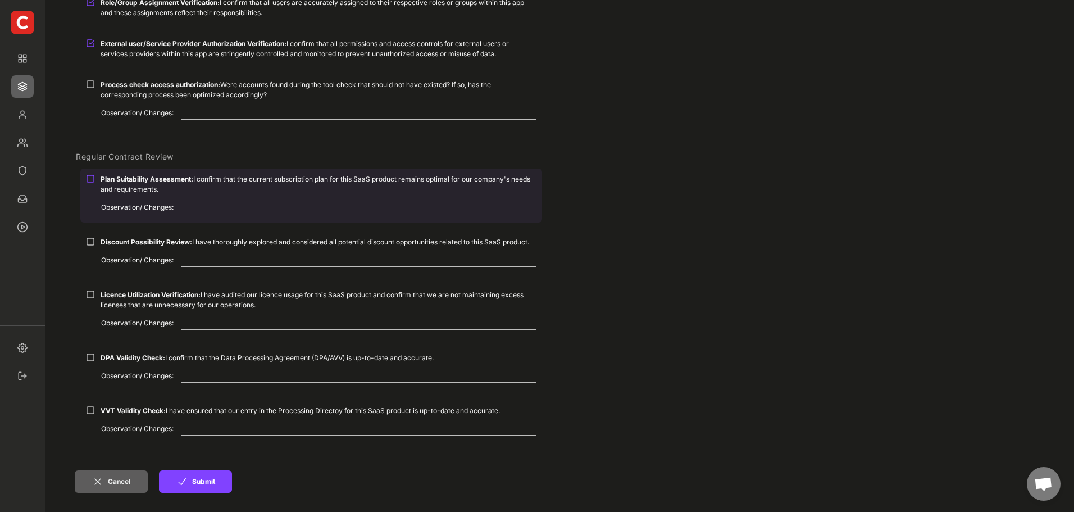
click at [124, 180] on strong "Plan Suitability Assessment:" at bounding box center [147, 179] width 93 height 8
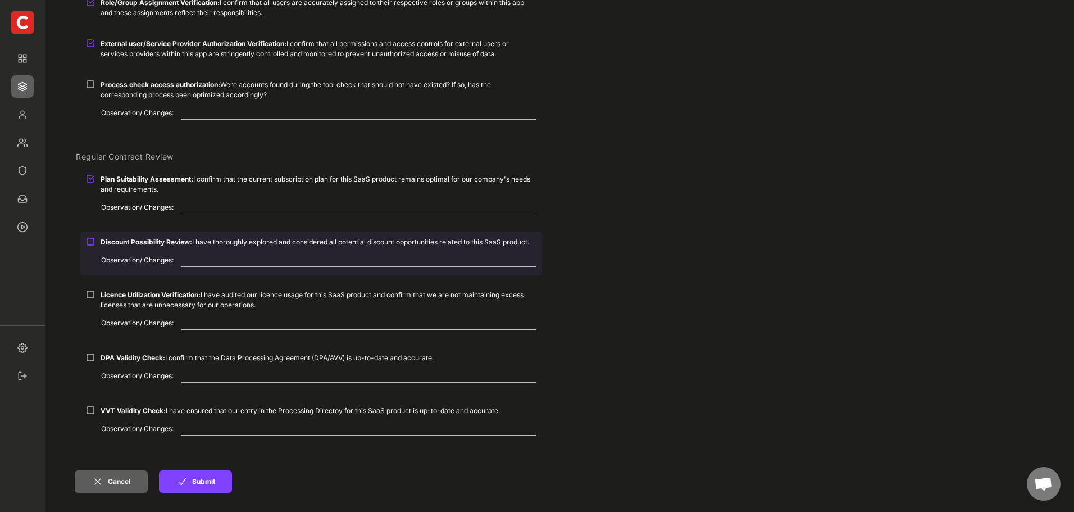
click at [120, 242] on strong "Discount Possibility Review:" at bounding box center [147, 242] width 92 height 8
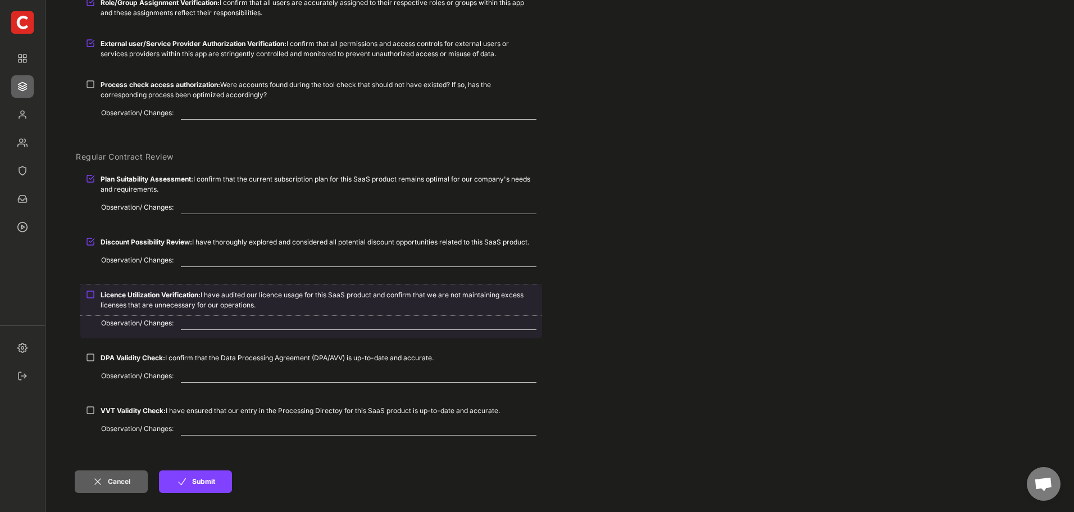
click at [122, 297] on strong "Licence Utilization Verification:" at bounding box center [151, 294] width 100 height 8
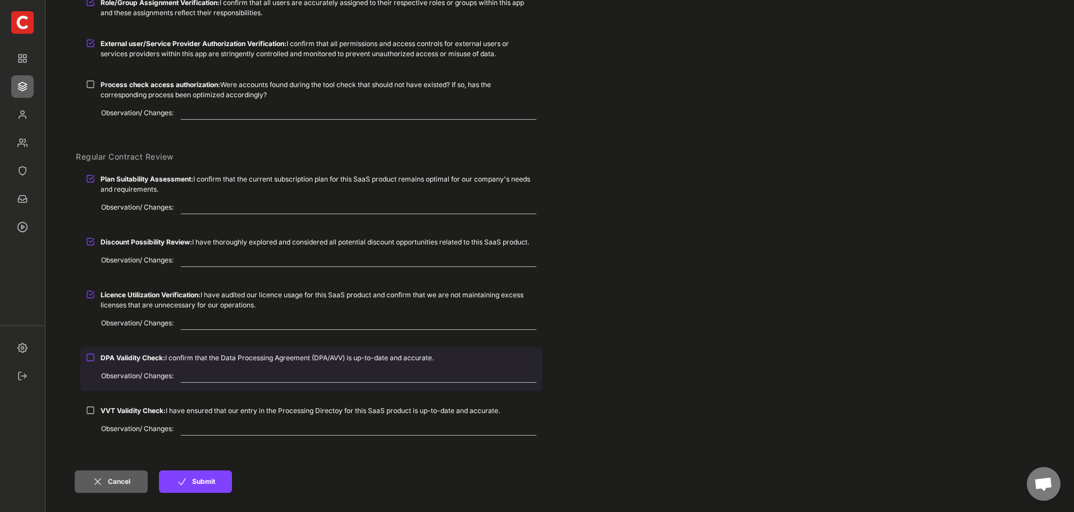
drag, startPoint x: 138, startPoint y: 355, endPoint x: 139, endPoint y: 406, distance: 51.2
click at [138, 356] on strong "DPA Validity Check:" at bounding box center [133, 357] width 65 height 8
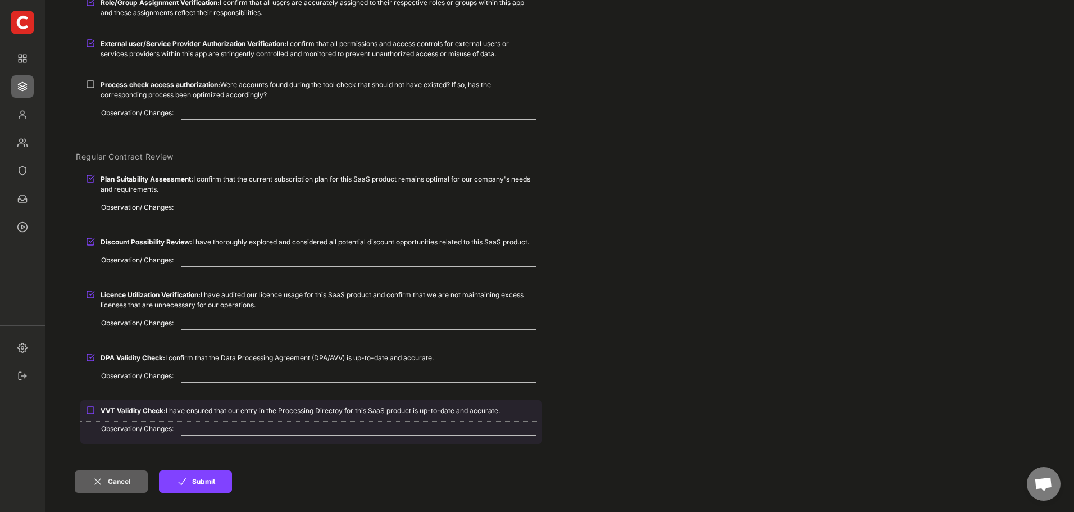
click at [139, 407] on strong "VVT Validity Check:" at bounding box center [133, 410] width 65 height 8
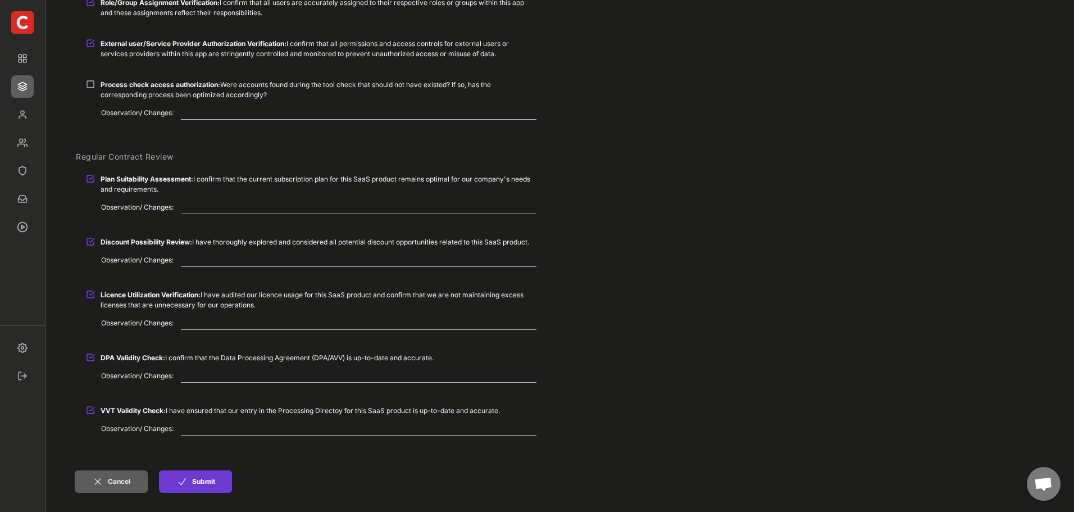
click at [202, 485] on button "Submit" at bounding box center [195, 481] width 73 height 22
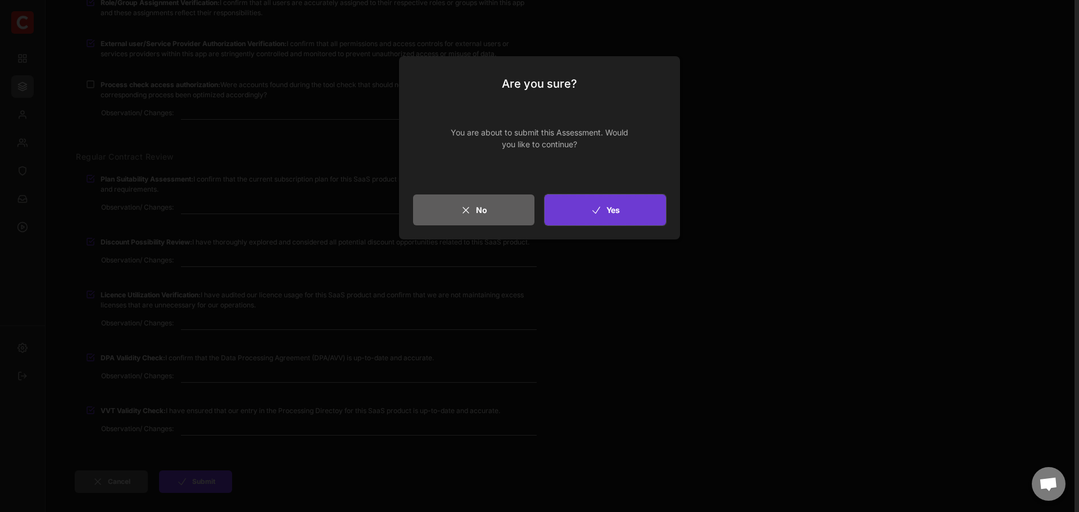
click at [585, 213] on button "Yes" at bounding box center [604, 209] width 121 height 31
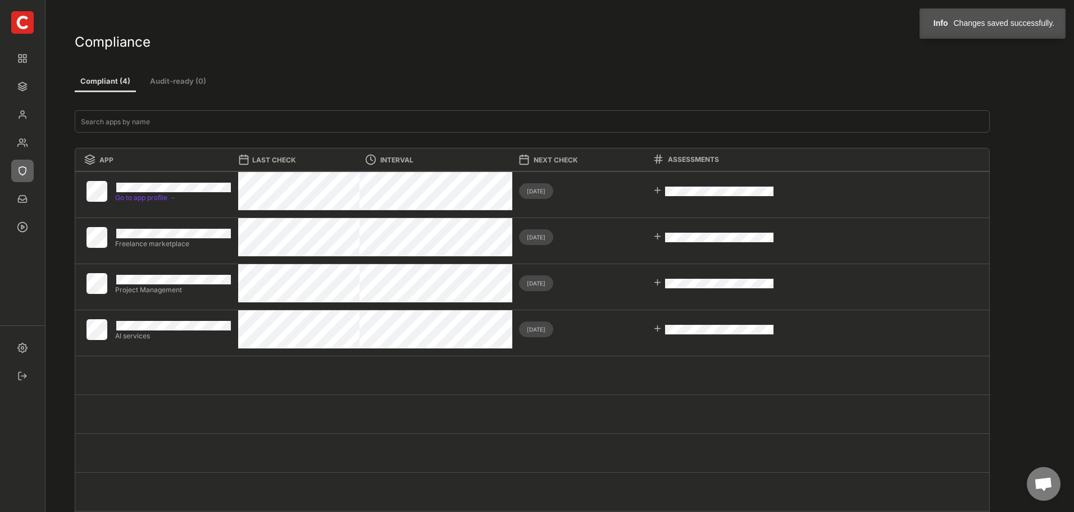
select select ""every_3_months""
click at [661, 192] on div at bounding box center [658, 190] width 10 height 10
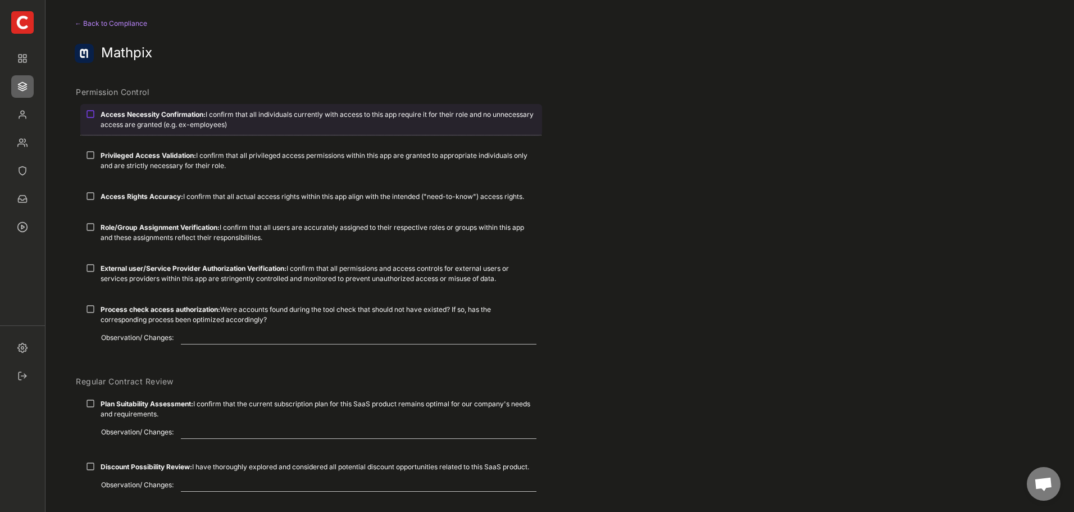
click at [189, 120] on div "Access Necessity Confirmation: I confirm that all individuals currently with ac…" at bounding box center [319, 120] width 436 height 20
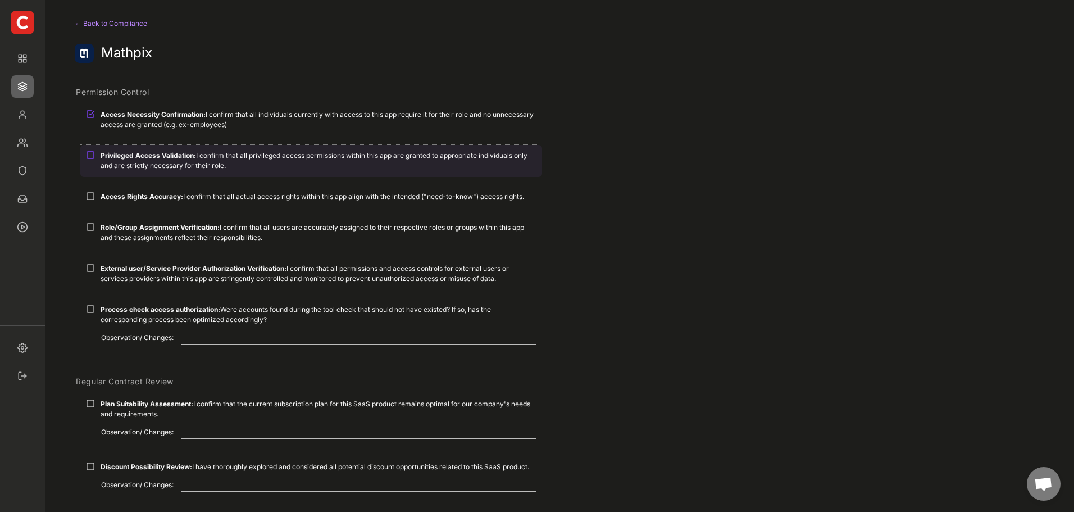
click at [188, 155] on strong "Privileged Access Validation:" at bounding box center [149, 155] width 96 height 8
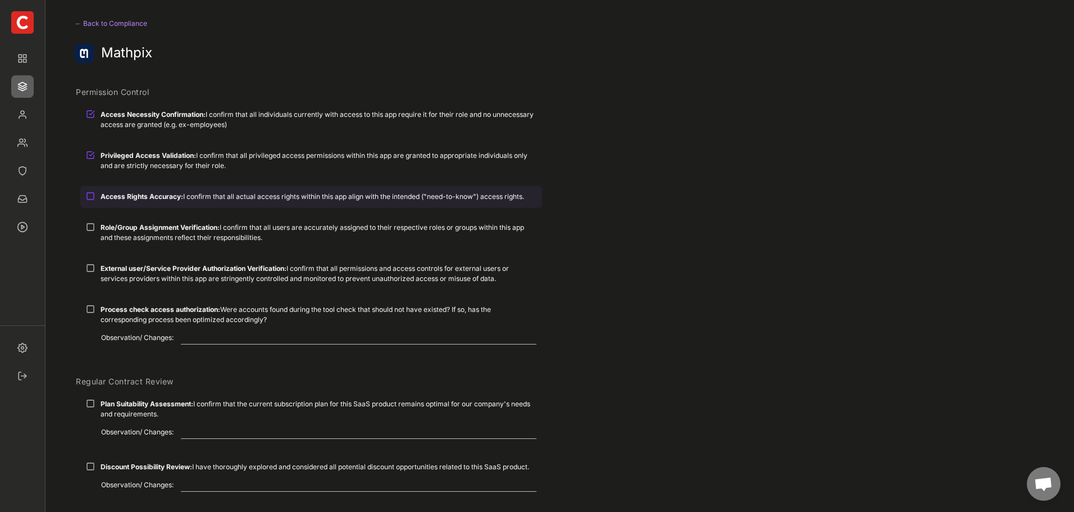
click at [190, 202] on div "Access Rights Accuracy: I confirm that all actual access rights within this app…" at bounding box center [311, 196] width 462 height 21
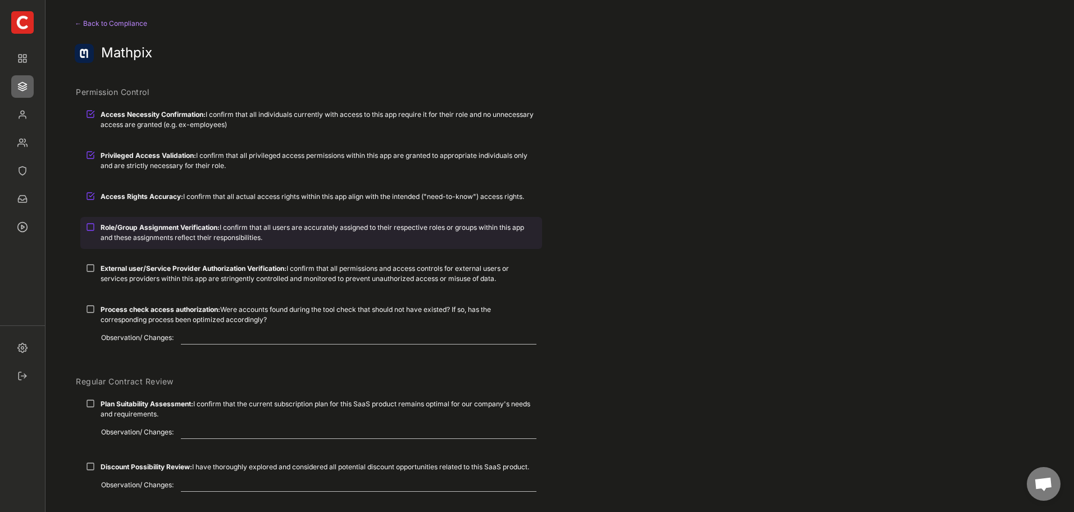
click at [187, 236] on div "Role/Group Assignment Verification: I confirm that all users are accurately ass…" at bounding box center [319, 233] width 436 height 20
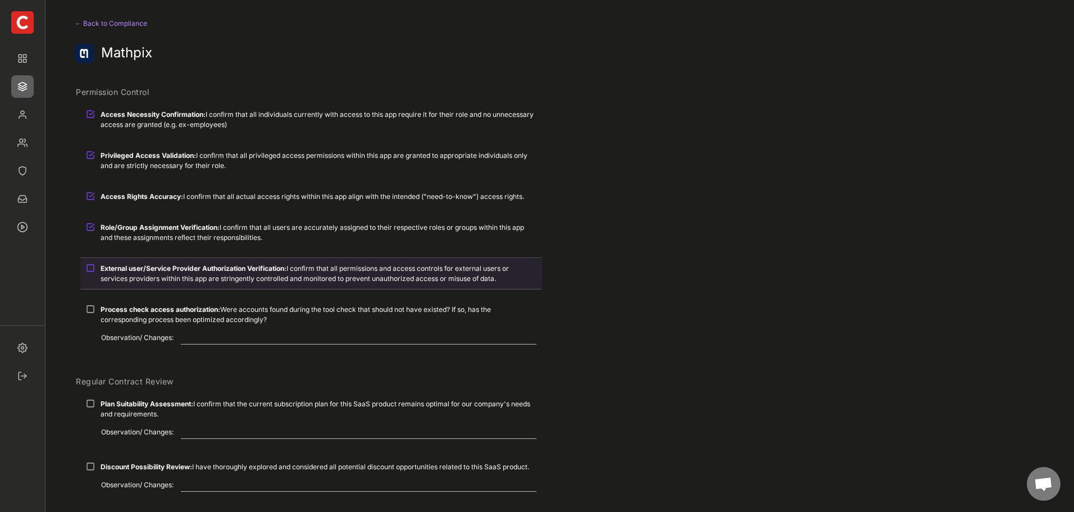
click at [182, 267] on strong "External user/Service Provider Authorization Verification:" at bounding box center [194, 268] width 186 height 8
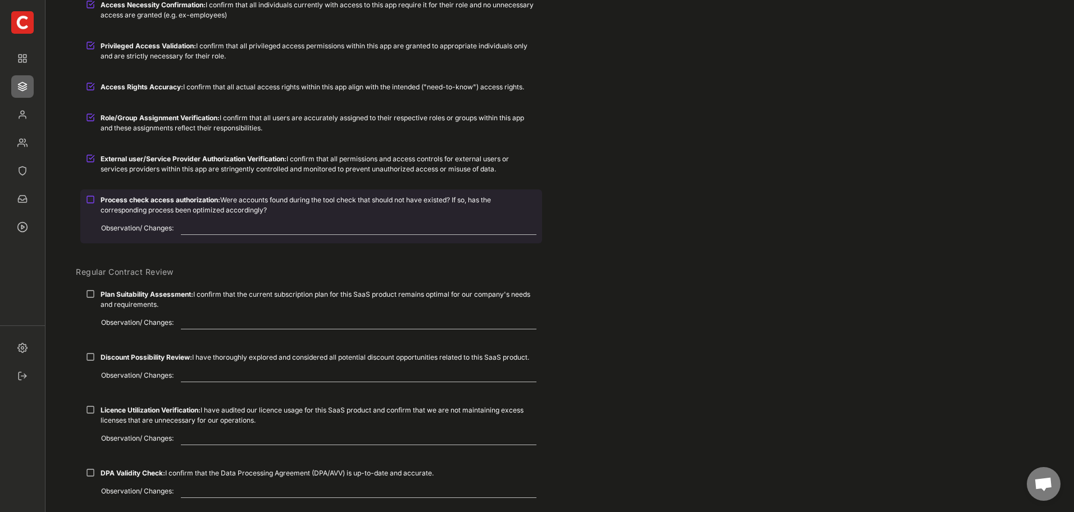
scroll to position [112, 0]
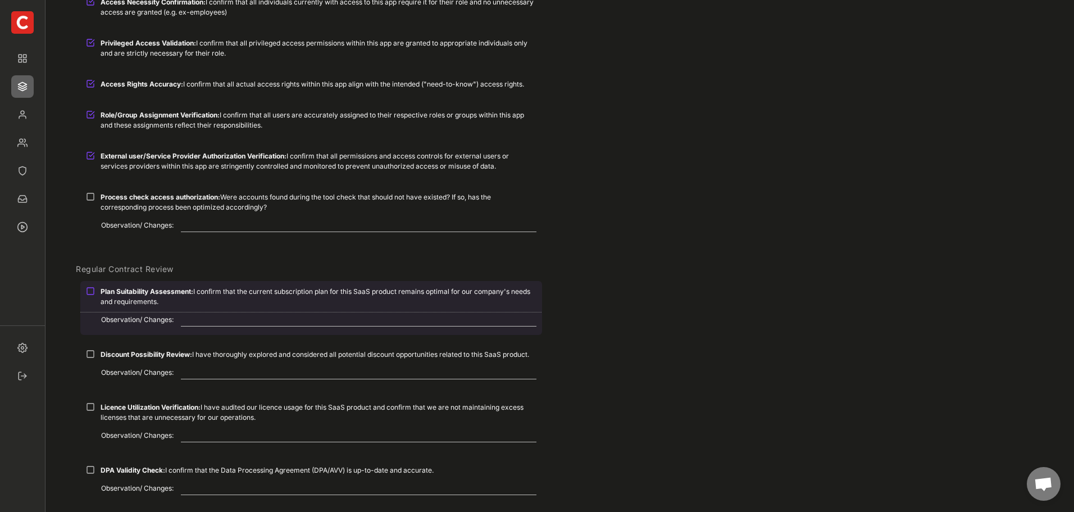
click at [179, 288] on strong "Plan Suitability Assessment:" at bounding box center [147, 291] width 93 height 8
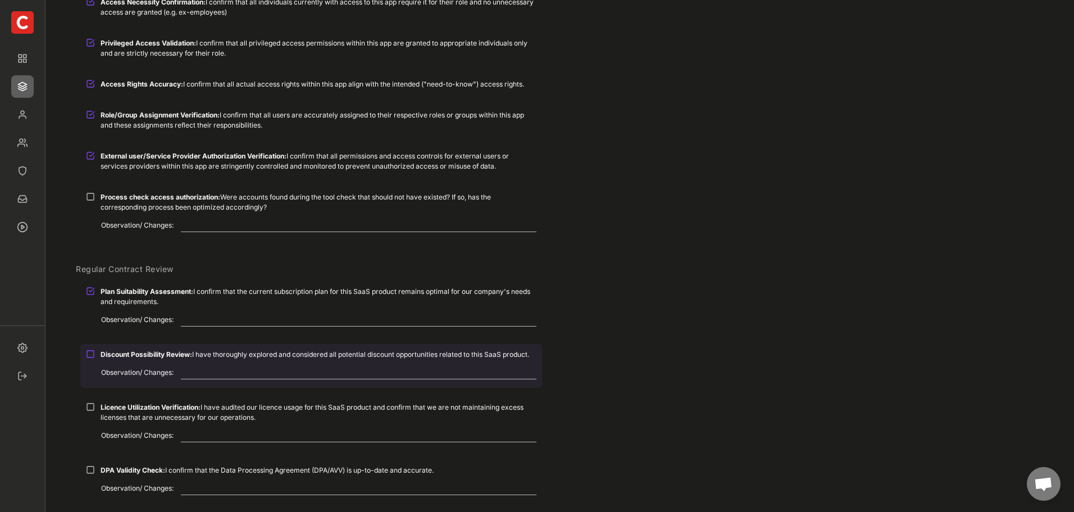
click at [179, 356] on strong "Discount Possibility Review:" at bounding box center [147, 354] width 92 height 8
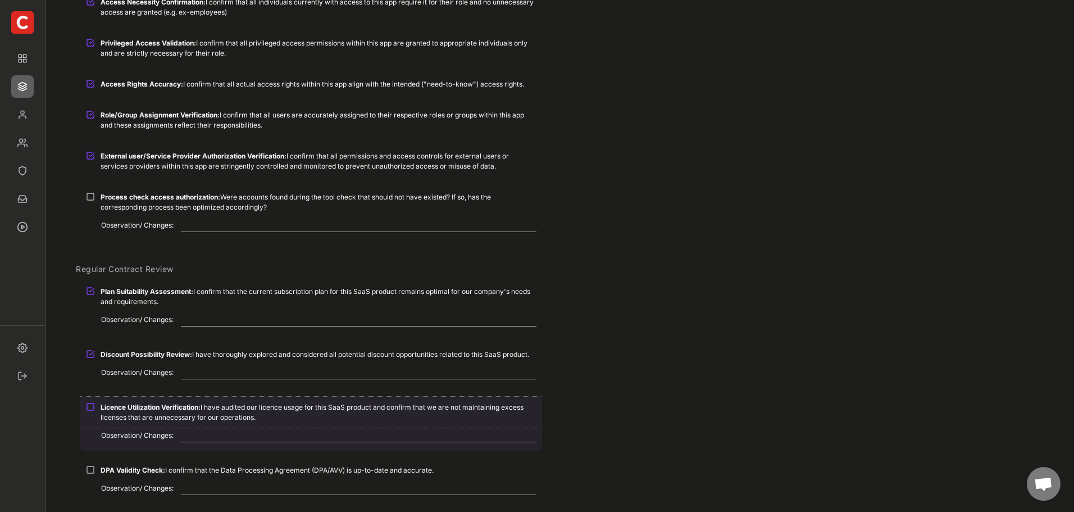
click at [183, 415] on div "Licence Utilization Verification: I have audited our licence usage for this Saa…" at bounding box center [319, 412] width 436 height 20
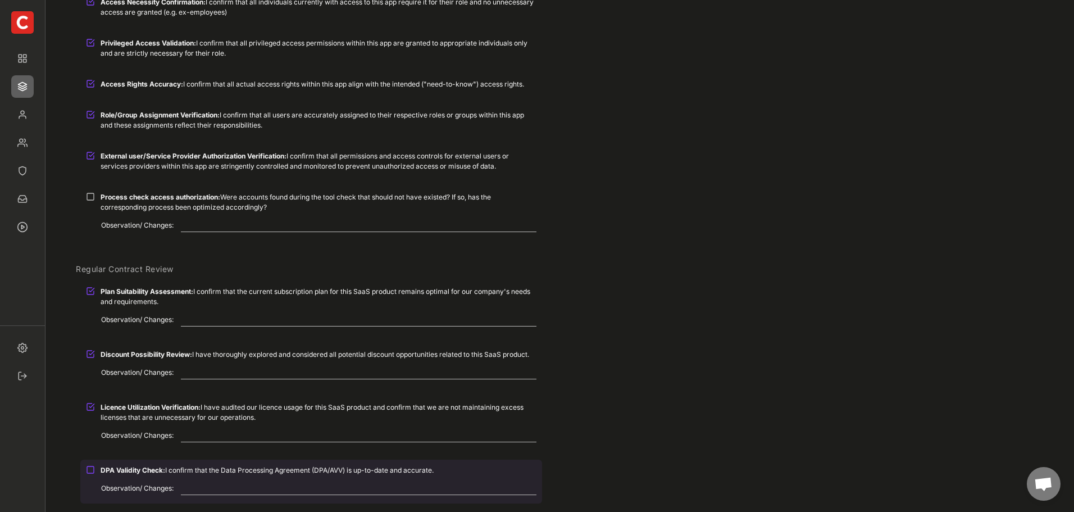
click at [180, 471] on div "DPA Validity Check: I confirm that the Data Processing Agreement (DPA/AVV) is u…" at bounding box center [319, 470] width 436 height 10
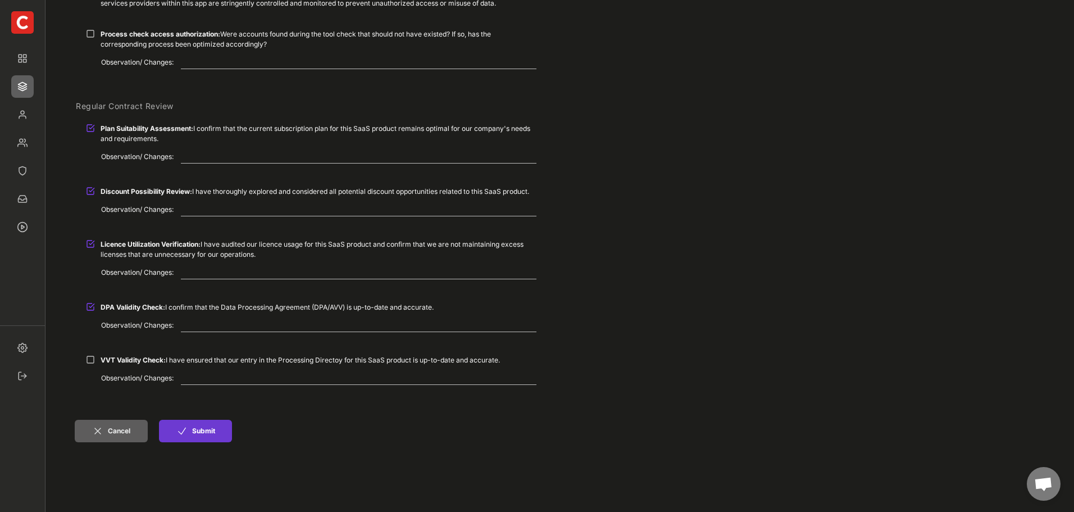
scroll to position [281, 0]
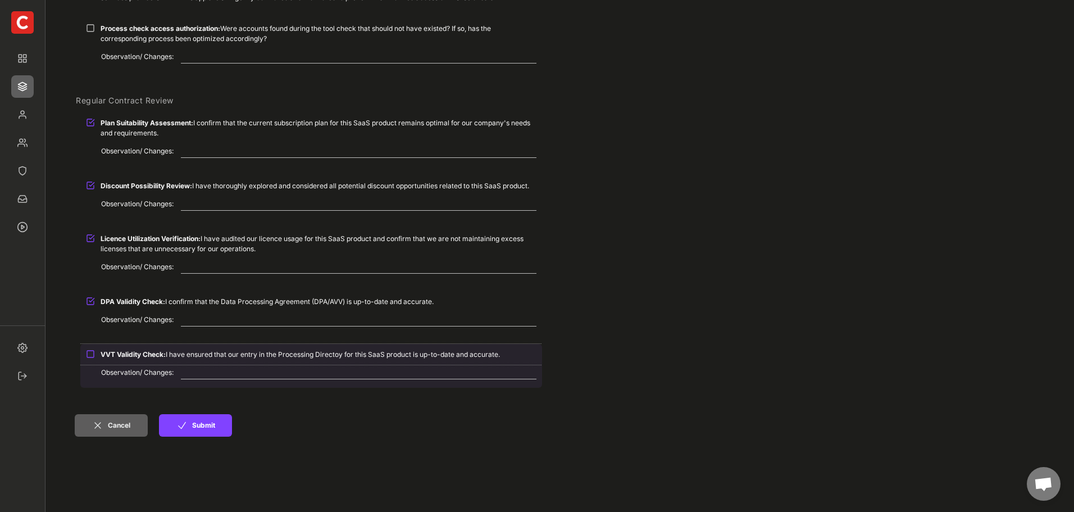
click at [177, 354] on div "VVT Validity Check: I have ensured that our entry in the Processing Directoy fo…" at bounding box center [319, 354] width 436 height 10
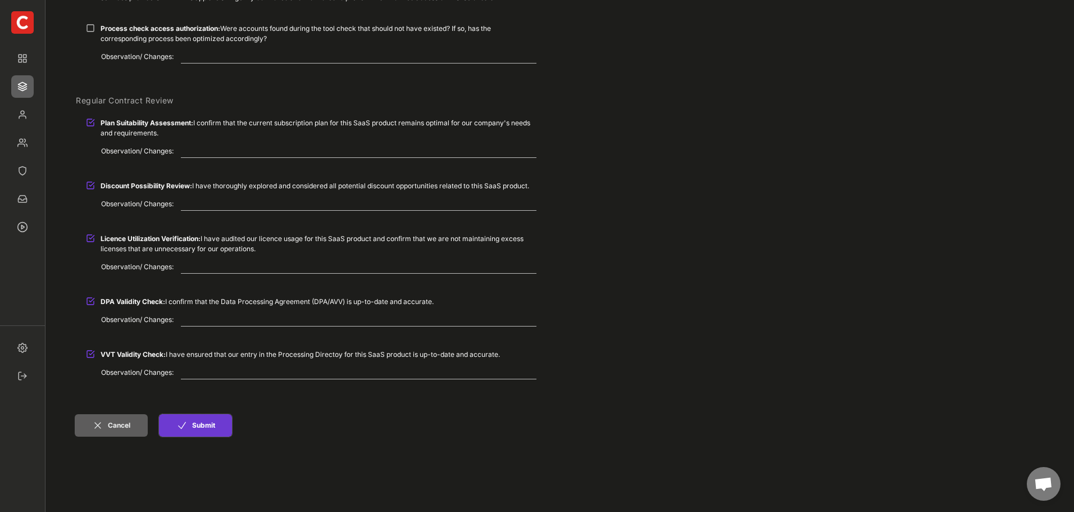
click at [188, 425] on button "Submit" at bounding box center [195, 425] width 73 height 22
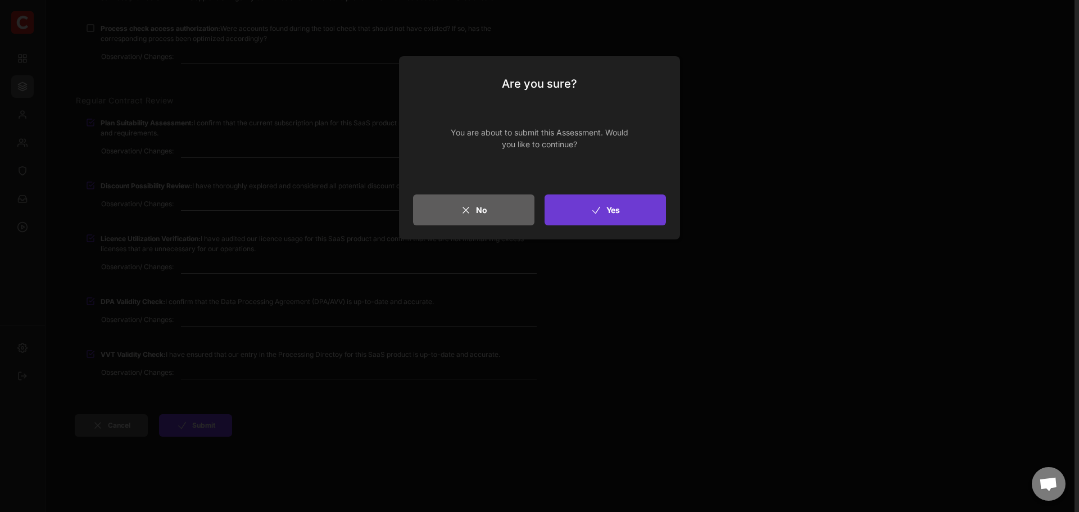
click at [639, 198] on button "Yes" at bounding box center [604, 209] width 121 height 31
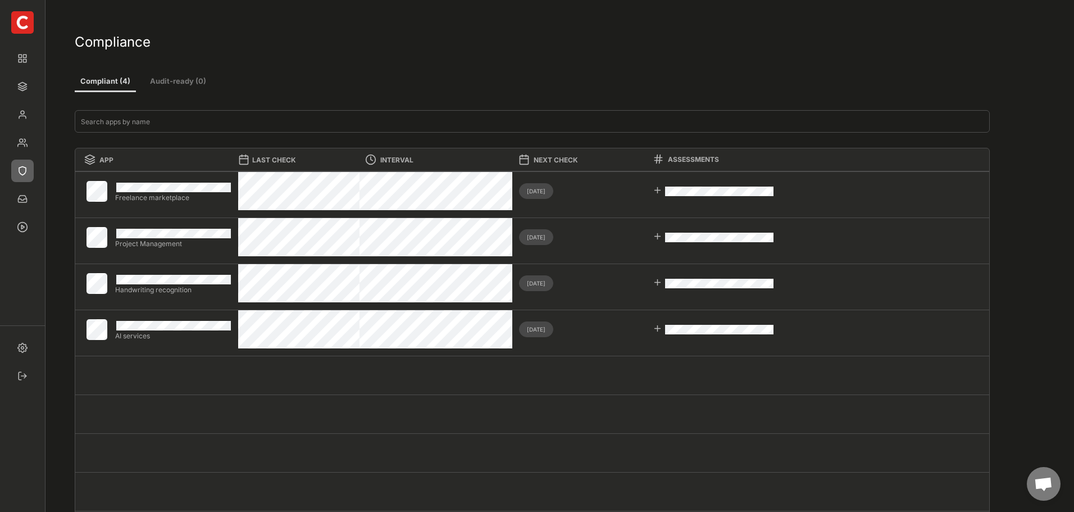
click at [19, 25] on img at bounding box center [22, 22] width 22 height 22
